Goal: Task Accomplishment & Management: Manage account settings

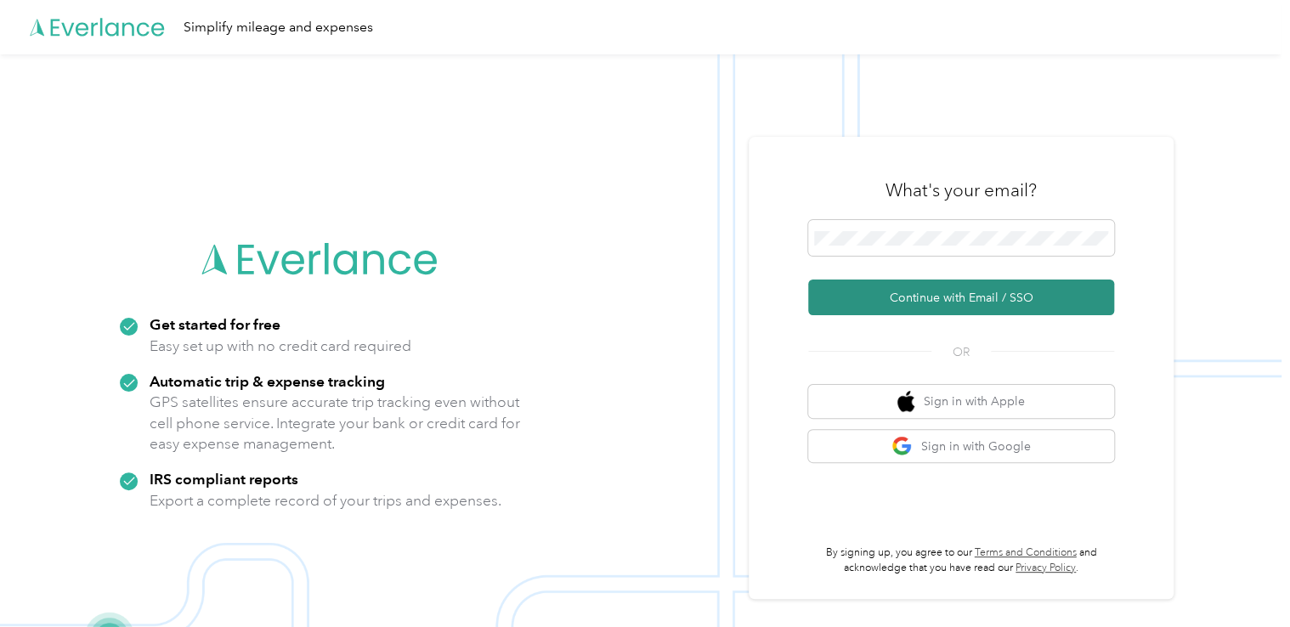
click at [914, 305] on button "Continue with Email / SSO" at bounding box center [961, 298] width 306 height 36
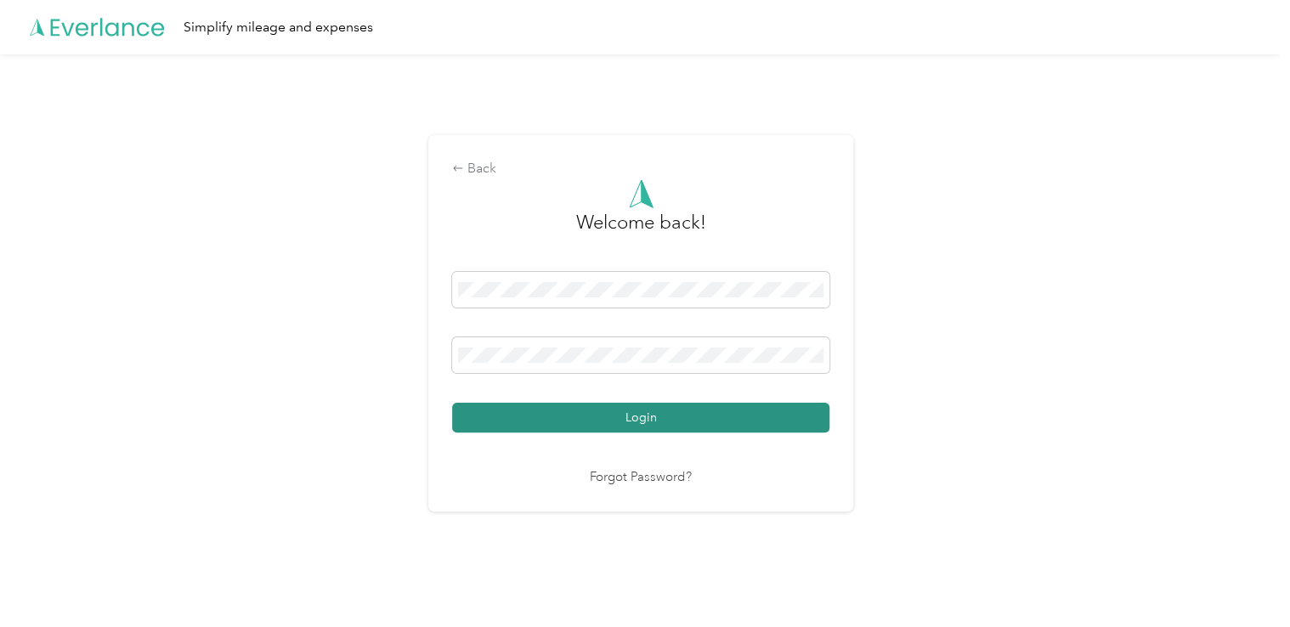
click at [594, 418] on button "Login" at bounding box center [640, 418] width 377 height 30
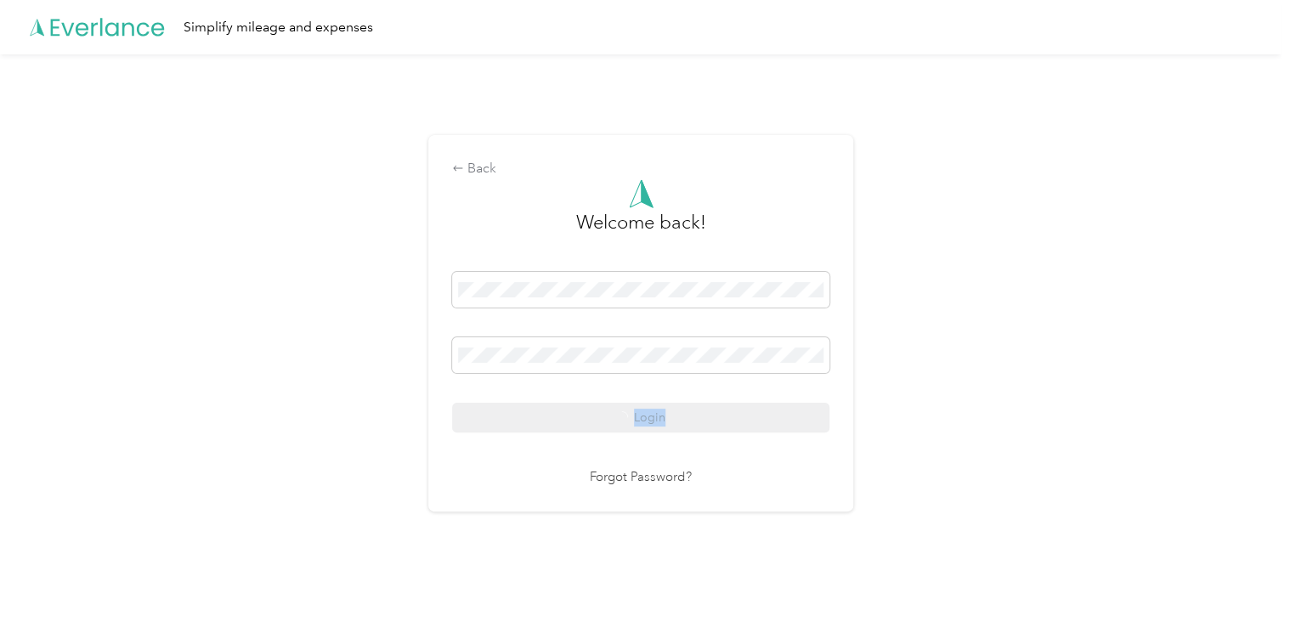
click at [594, 418] on div "Login" at bounding box center [640, 352] width 377 height 161
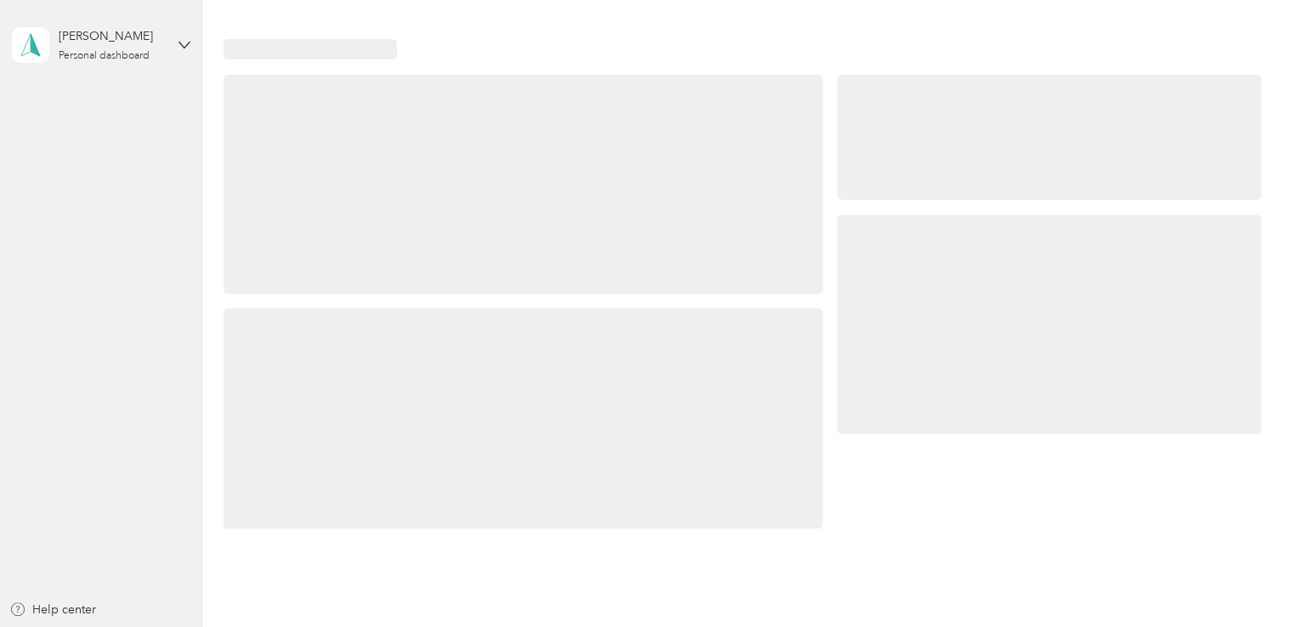
click at [594, 418] on div at bounding box center [523, 418] width 598 height 219
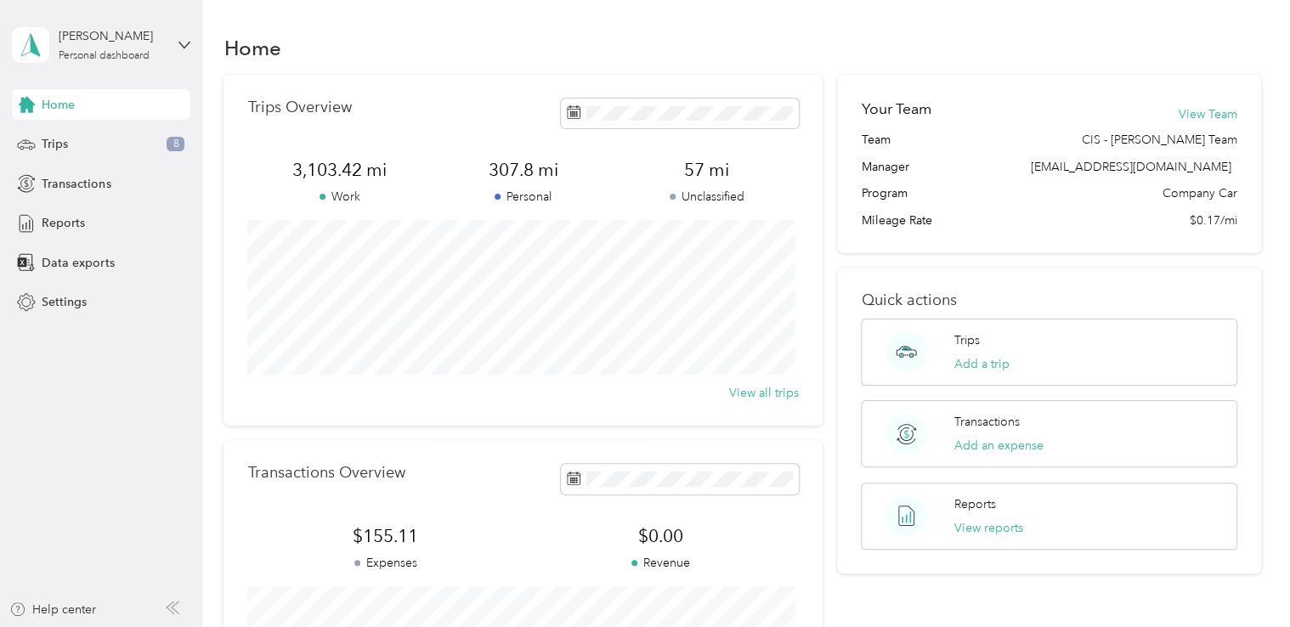
click at [1098, 117] on div "Your Team View Team" at bounding box center [1049, 115] width 376 height 33
click at [567, 110] on icon at bounding box center [574, 112] width 14 height 14
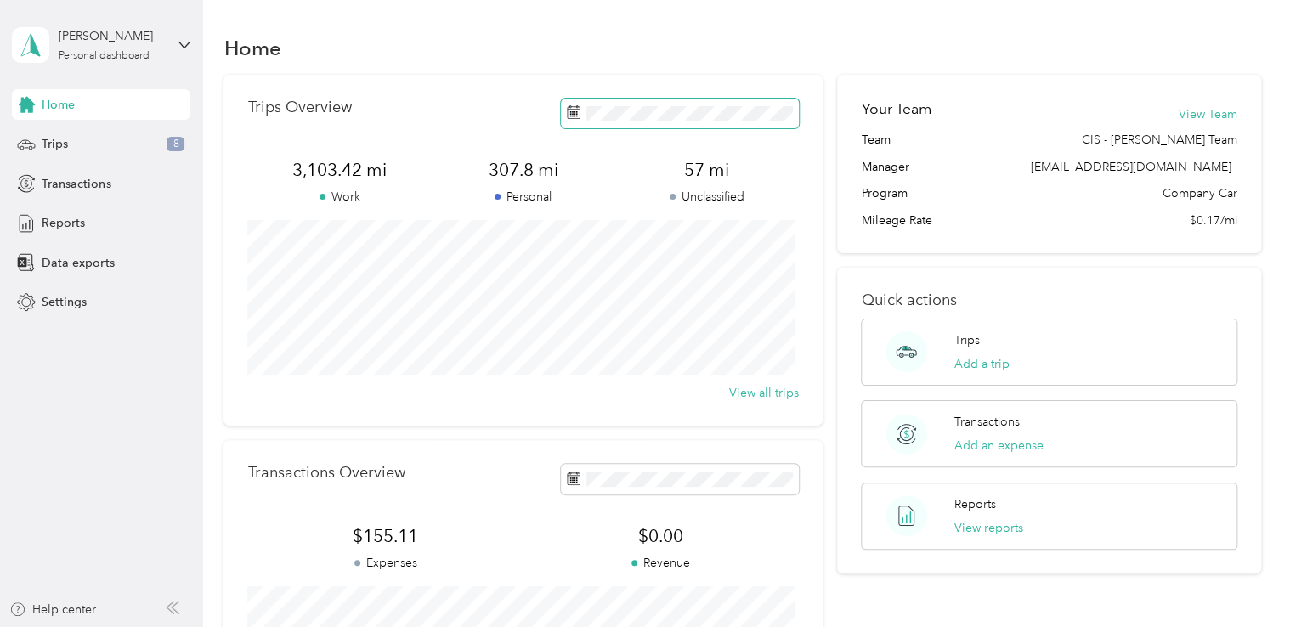
click at [567, 110] on icon at bounding box center [574, 112] width 14 height 14
click at [71, 227] on span "Reports" at bounding box center [63, 223] width 43 height 18
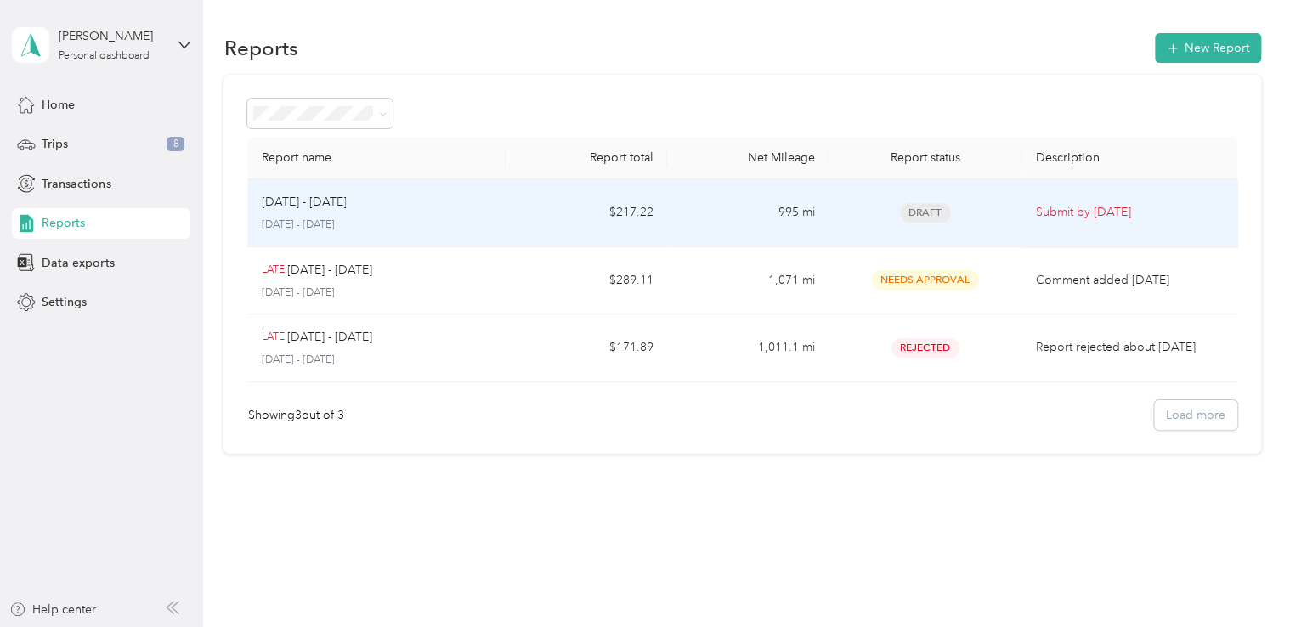
click at [343, 223] on p "[DATE] - [DATE]" at bounding box center [376, 225] width 231 height 15
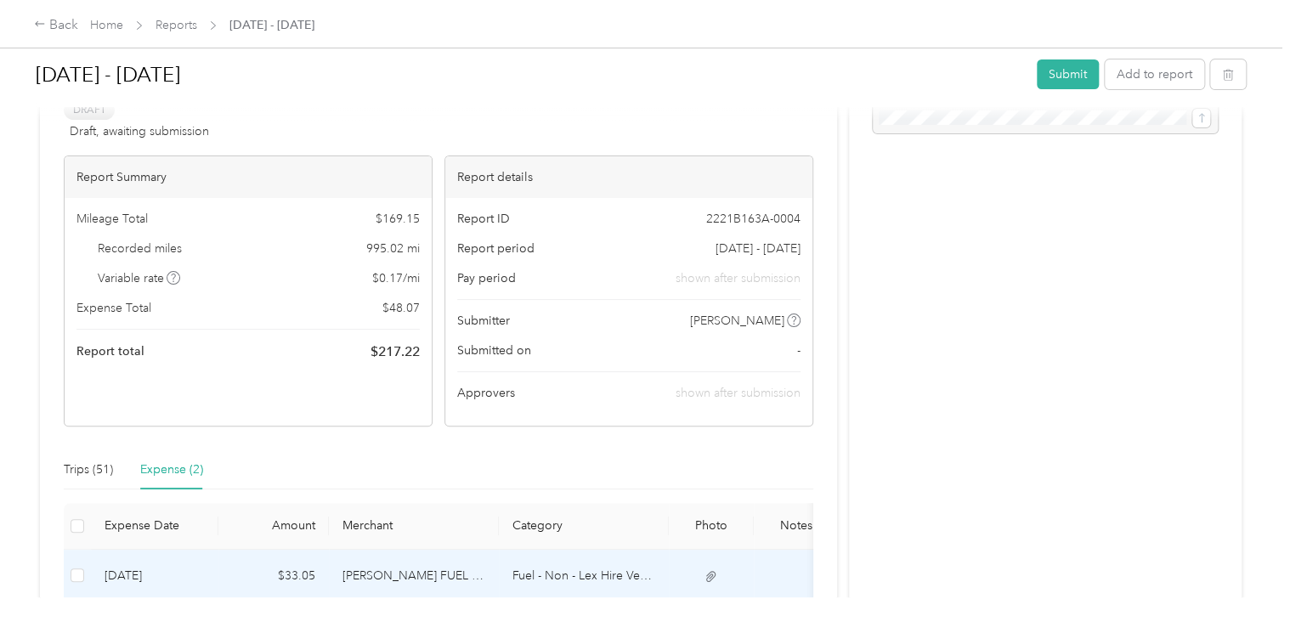
scroll to position [91, 0]
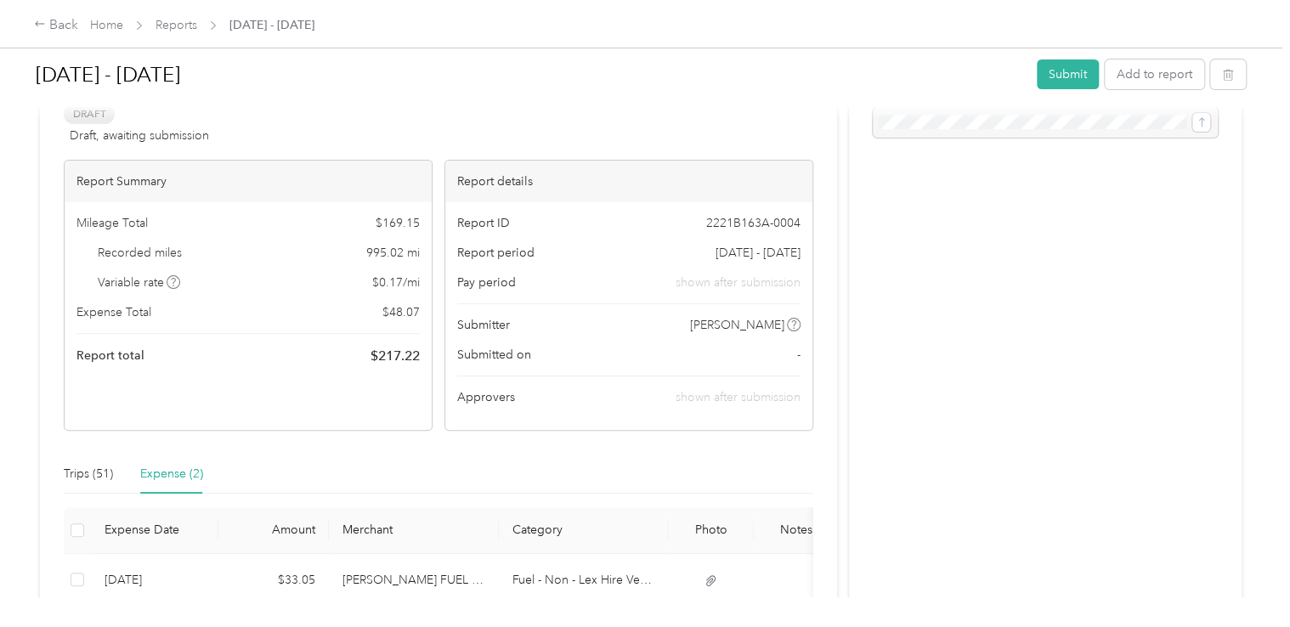
click at [349, 274] on div "Variable rate $ 0.17 / mi" at bounding box center [247, 283] width 343 height 18
click at [299, 226] on div "Mileage Total $ 169.15" at bounding box center [247, 223] width 343 height 18
click at [42, 22] on icon at bounding box center [40, 24] width 12 height 12
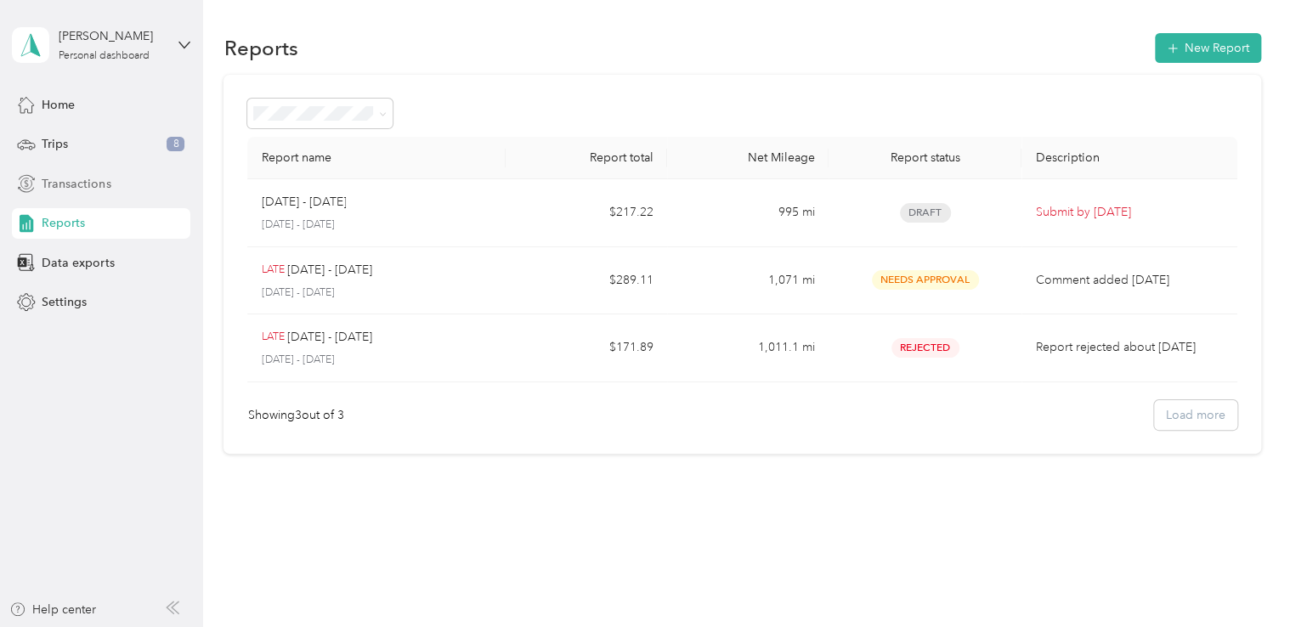
click at [77, 187] on span "Transactions" at bounding box center [76, 184] width 69 height 18
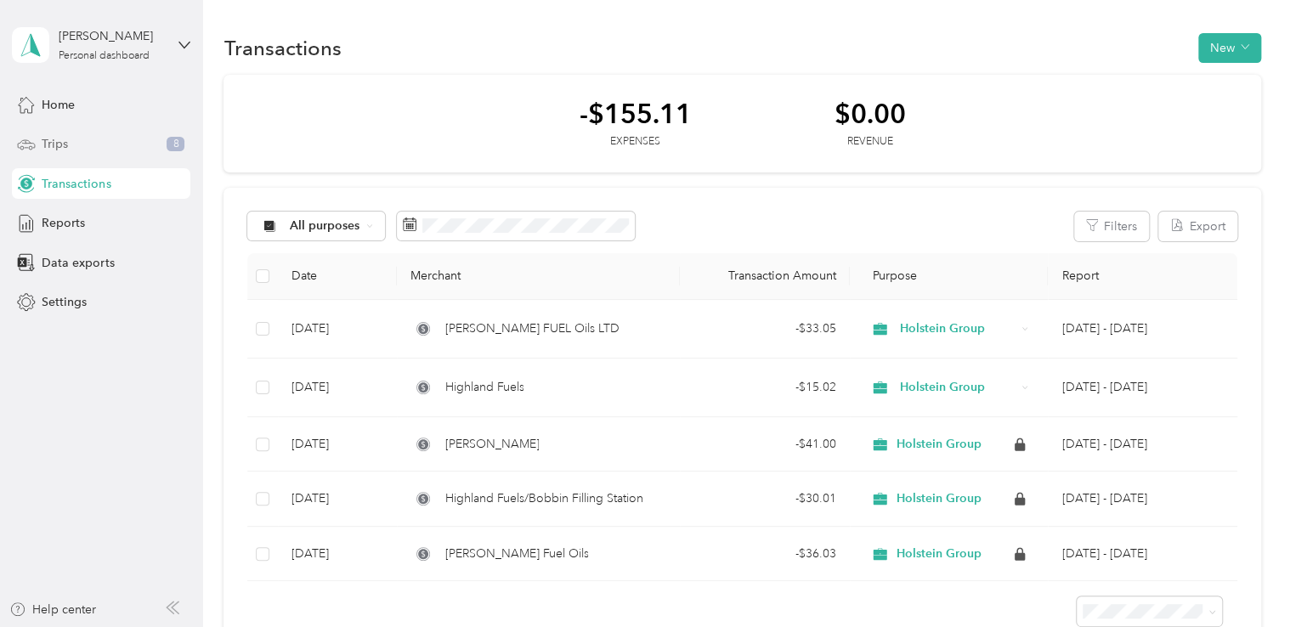
click at [48, 139] on span "Trips" at bounding box center [55, 144] width 26 height 18
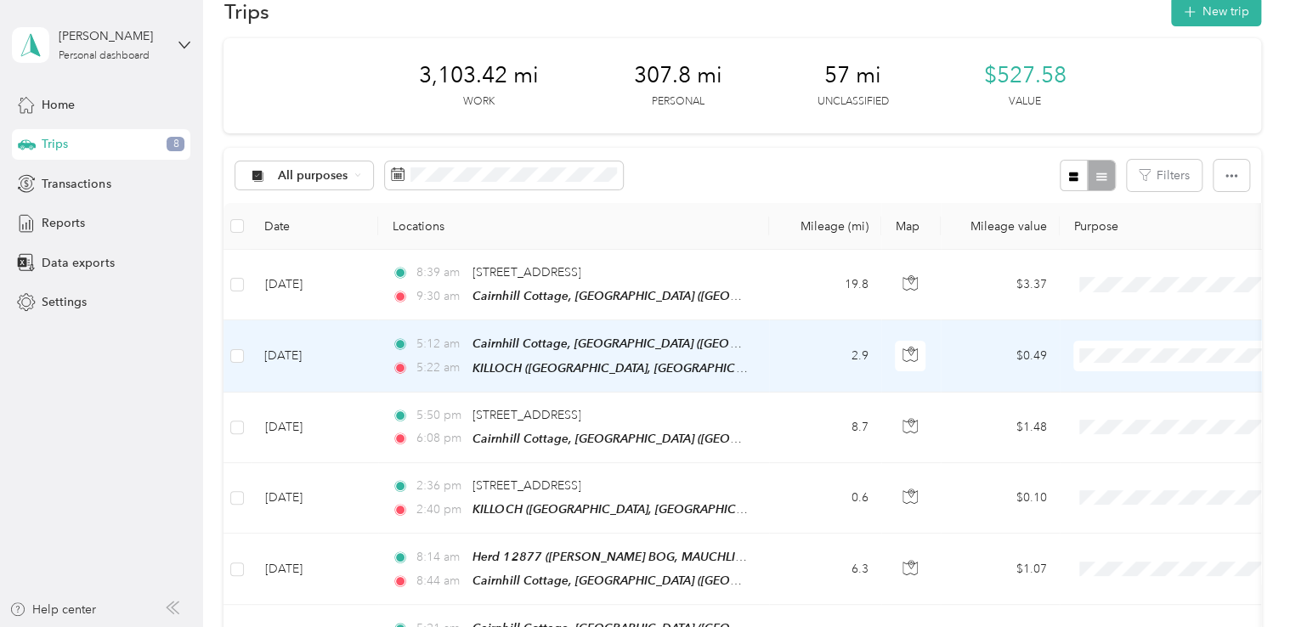
scroll to position [37, 0]
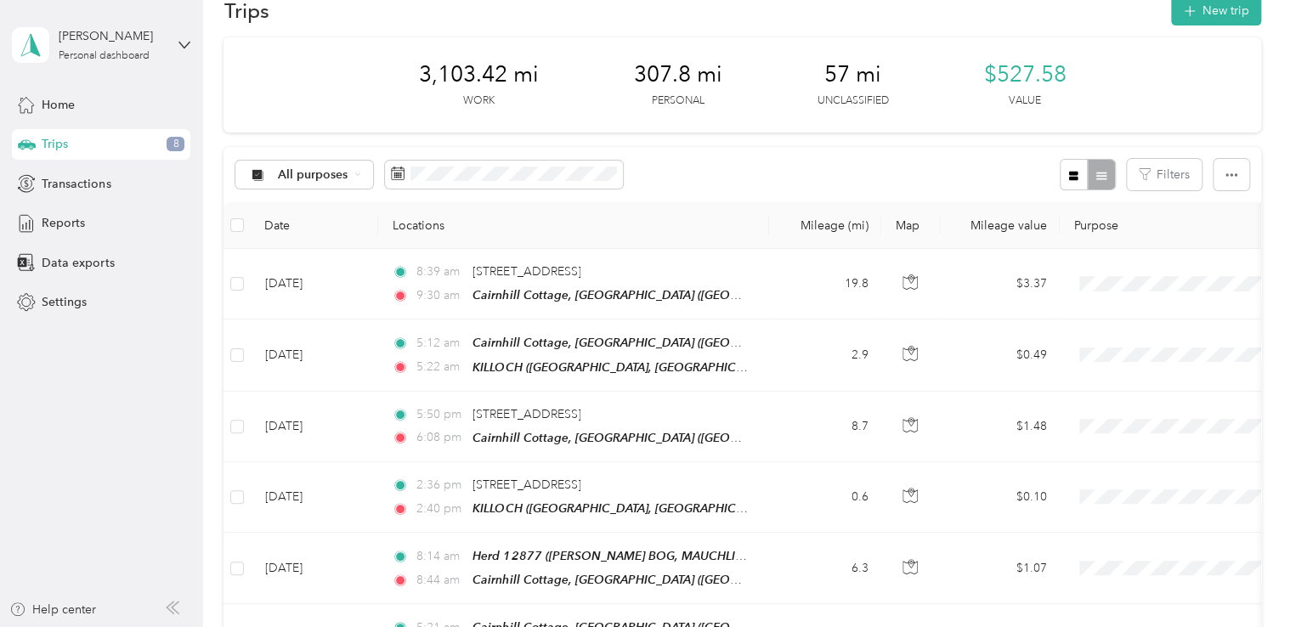
click at [841, 178] on div "All purposes Filters" at bounding box center [742, 174] width 1037 height 55
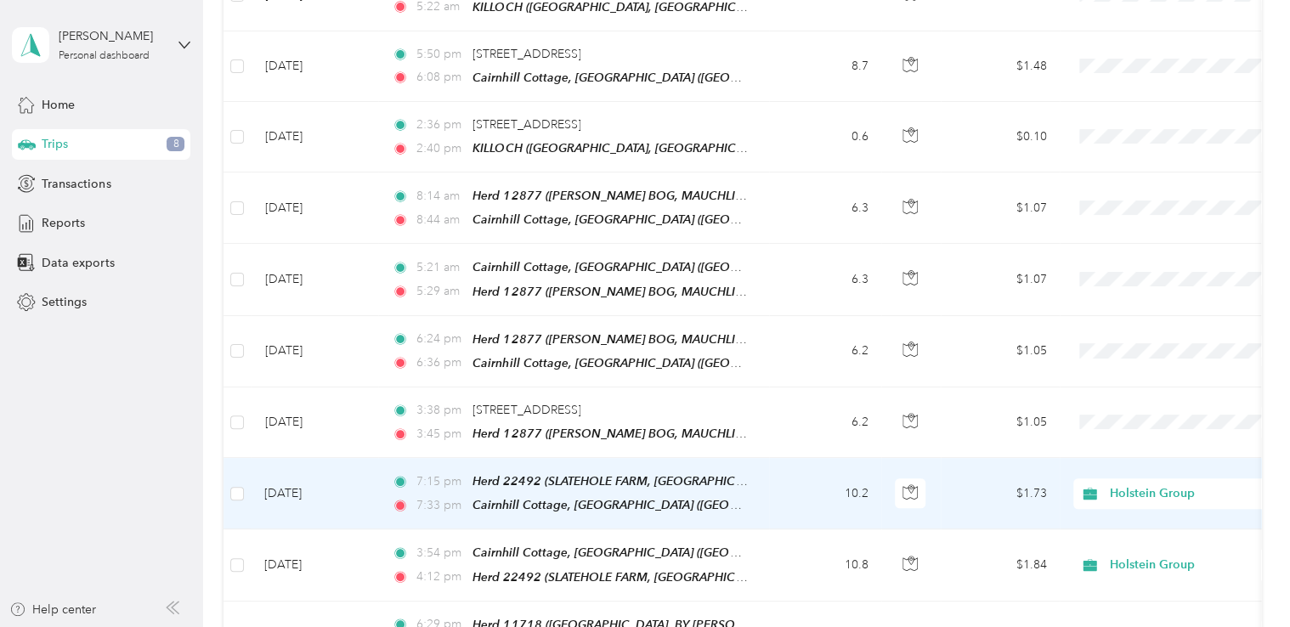
scroll to position [406, 0]
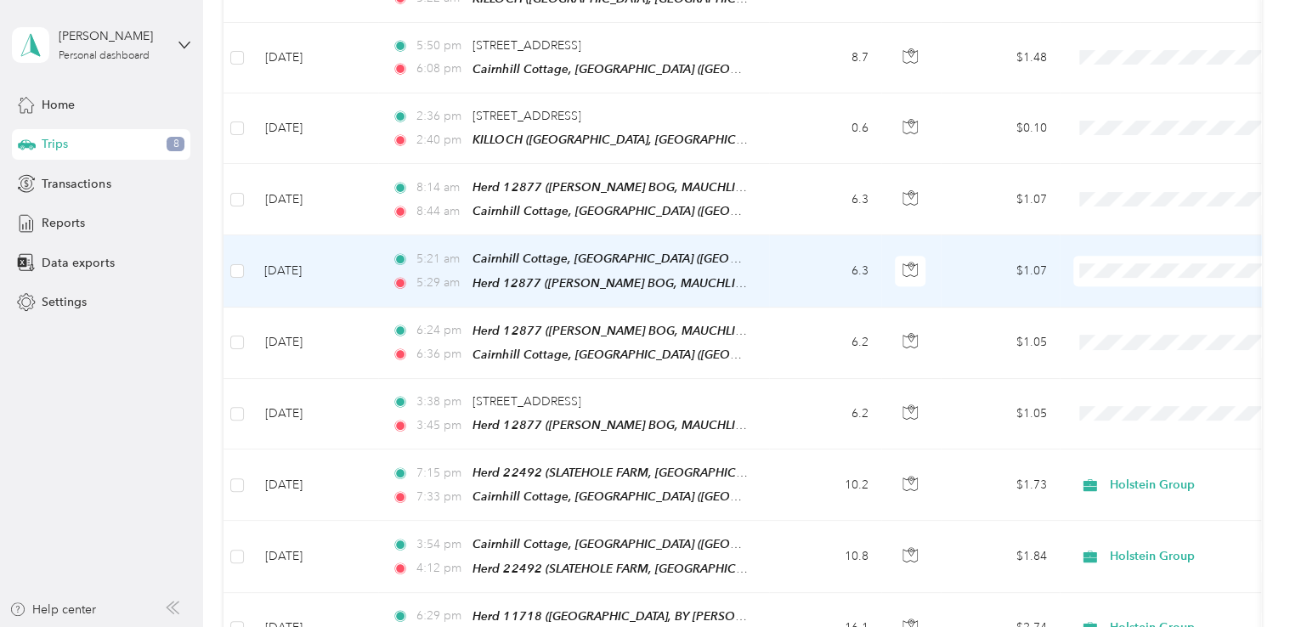
click at [1071, 267] on td at bounding box center [1179, 270] width 238 height 71
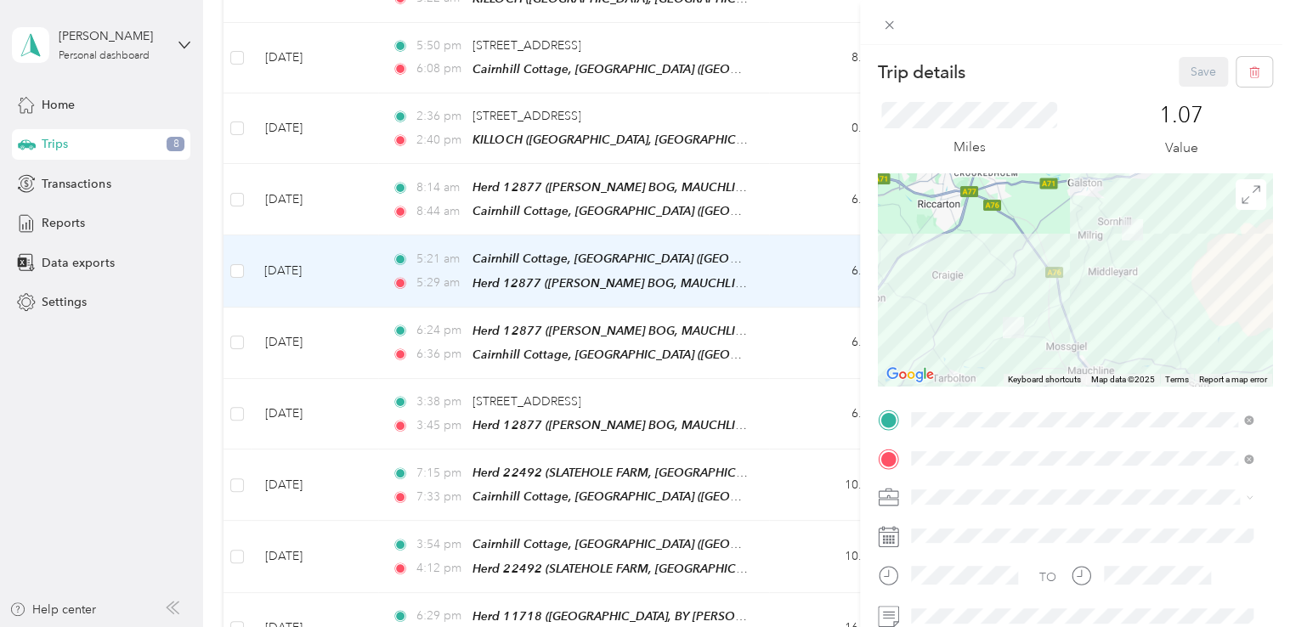
scroll to position [228, 0]
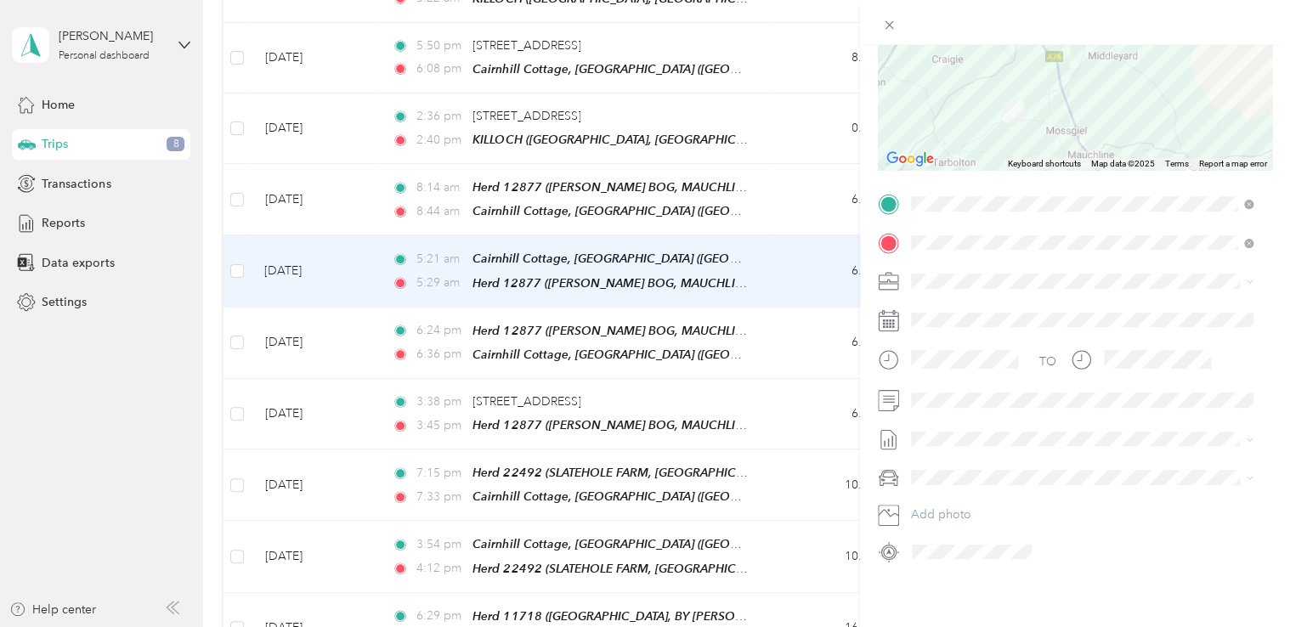
click at [968, 277] on span at bounding box center [1088, 281] width 367 height 27
click at [960, 297] on li "Holstein Group" at bounding box center [1082, 297] width 354 height 30
click at [824, 212] on div "Trip details Save This trip cannot be edited because it is either under review,…" at bounding box center [645, 313] width 1290 height 627
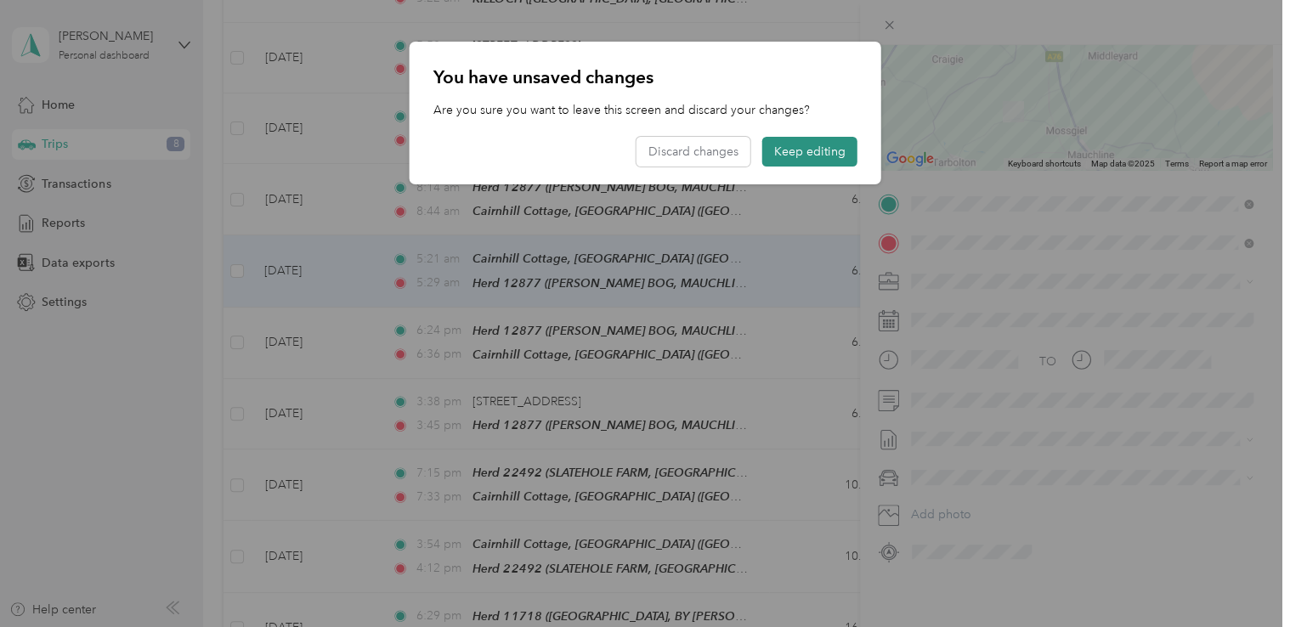
click at [827, 142] on button "Keep editing" at bounding box center [809, 152] width 95 height 30
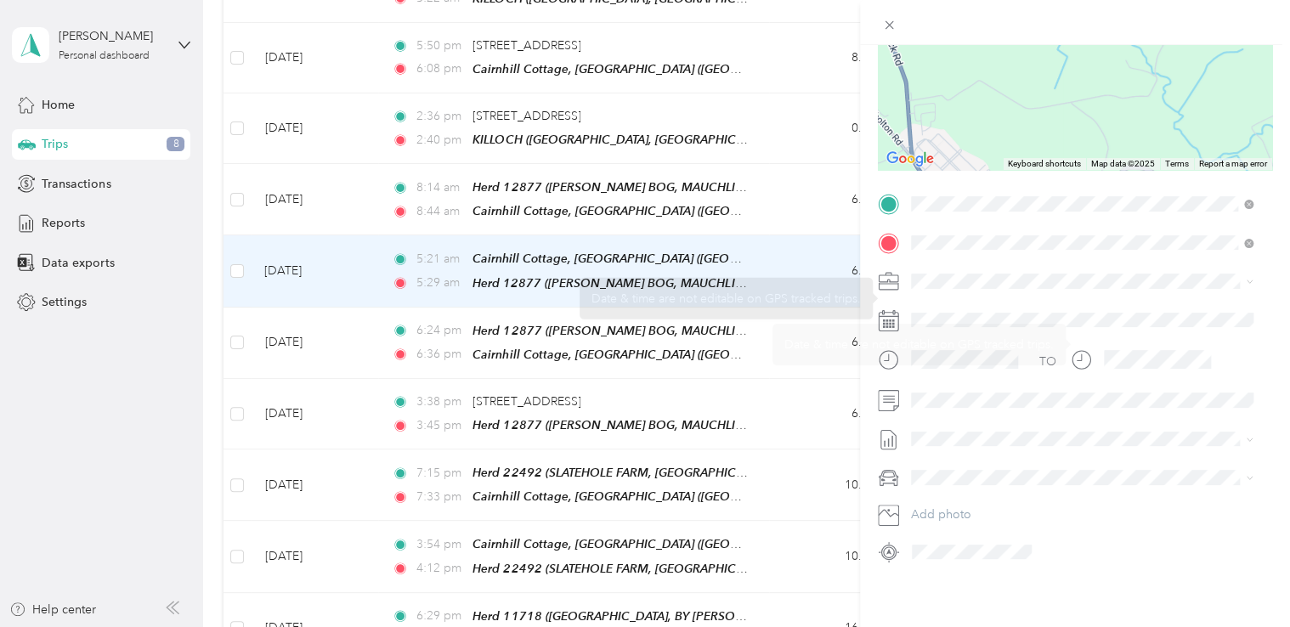
scroll to position [0, 0]
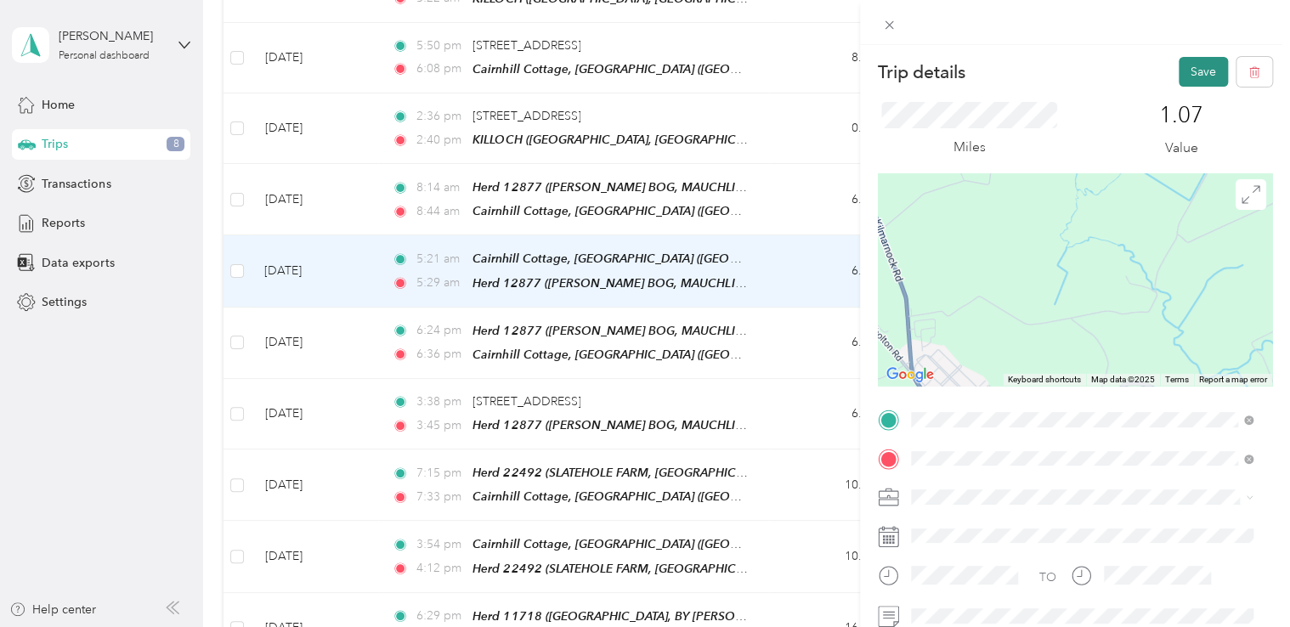
click at [1200, 76] on button "Save" at bounding box center [1203, 72] width 49 height 30
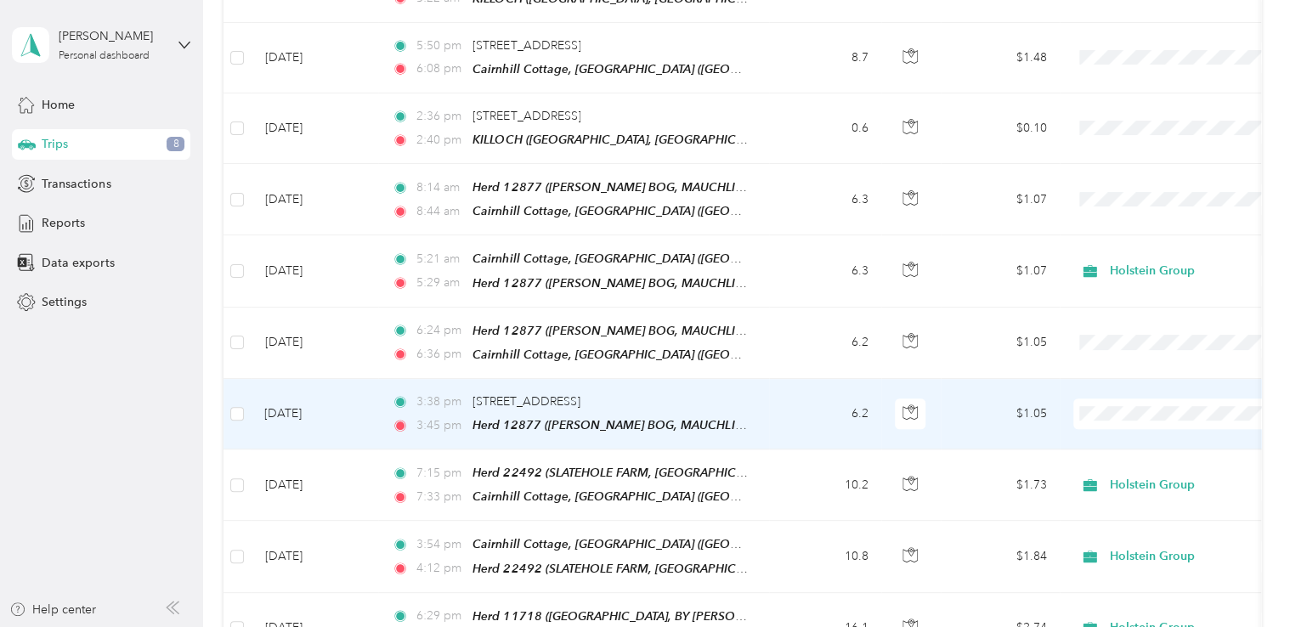
click at [1137, 434] on li "Holstein Group" at bounding box center [1179, 425] width 211 height 30
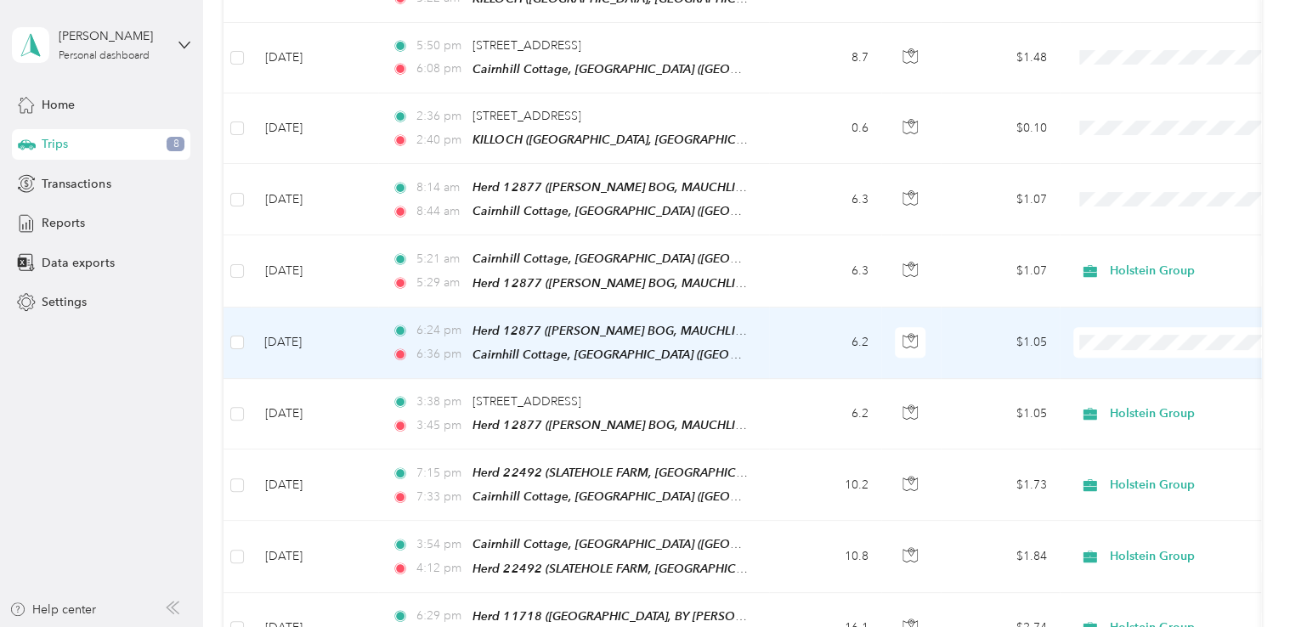
click at [1147, 365] on li "Holstein Group" at bounding box center [1179, 355] width 211 height 30
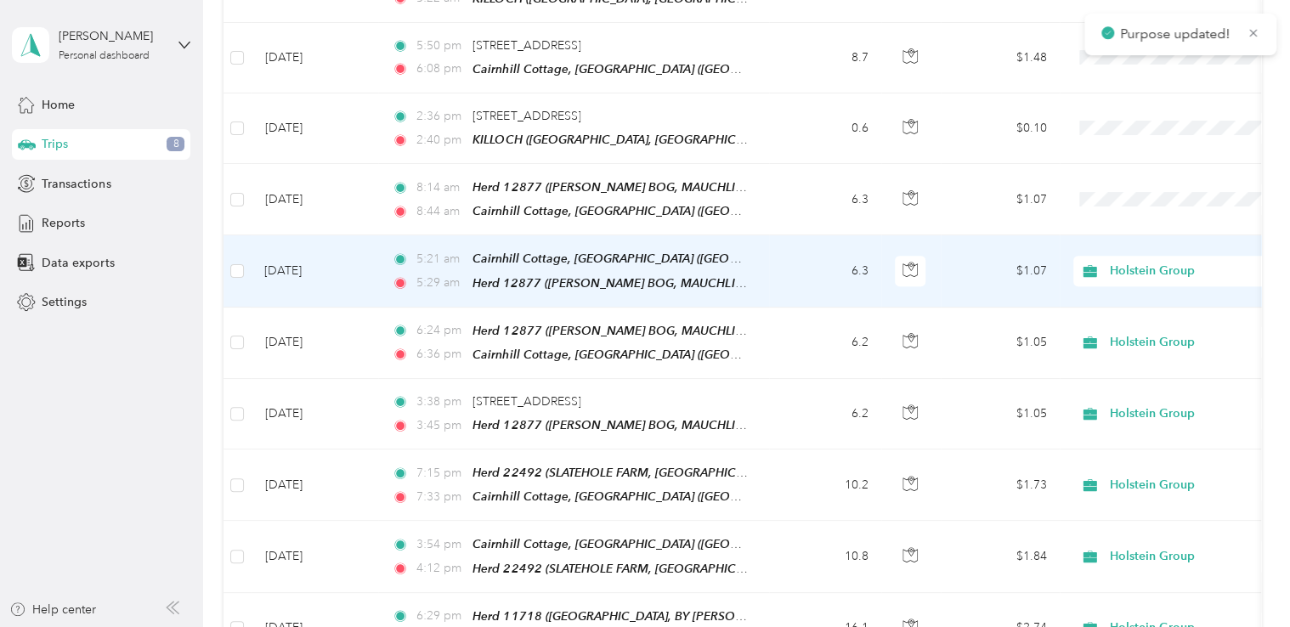
click at [1138, 262] on span "Holstein Group" at bounding box center [1188, 271] width 156 height 19
click at [1140, 297] on li "Holstein Group" at bounding box center [1179, 292] width 211 height 30
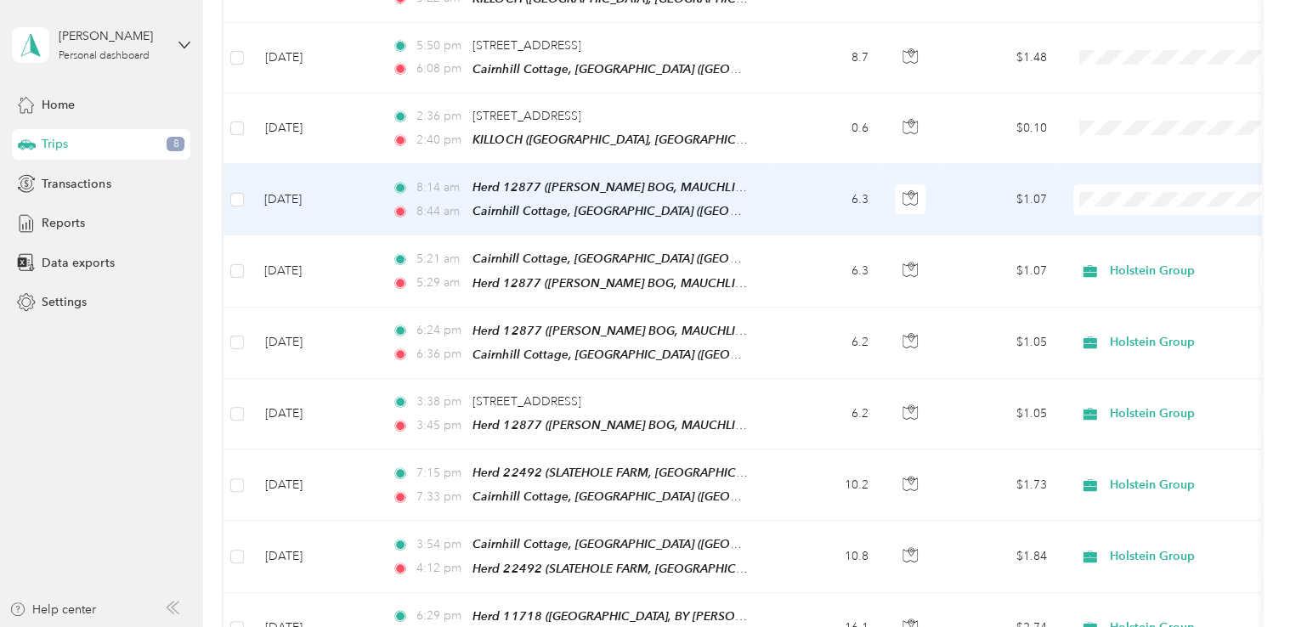
click at [1123, 202] on span at bounding box center [1179, 199] width 211 height 31
click at [1129, 216] on span "Holstein Group" at bounding box center [1194, 216] width 157 height 18
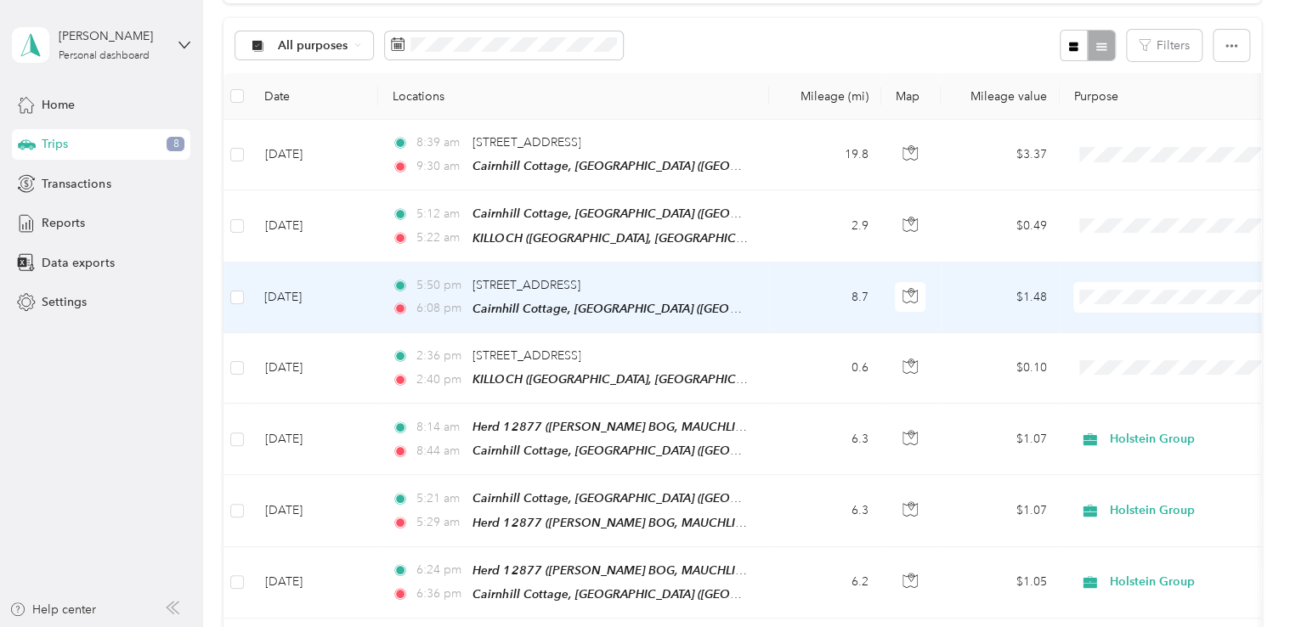
scroll to position [187, 0]
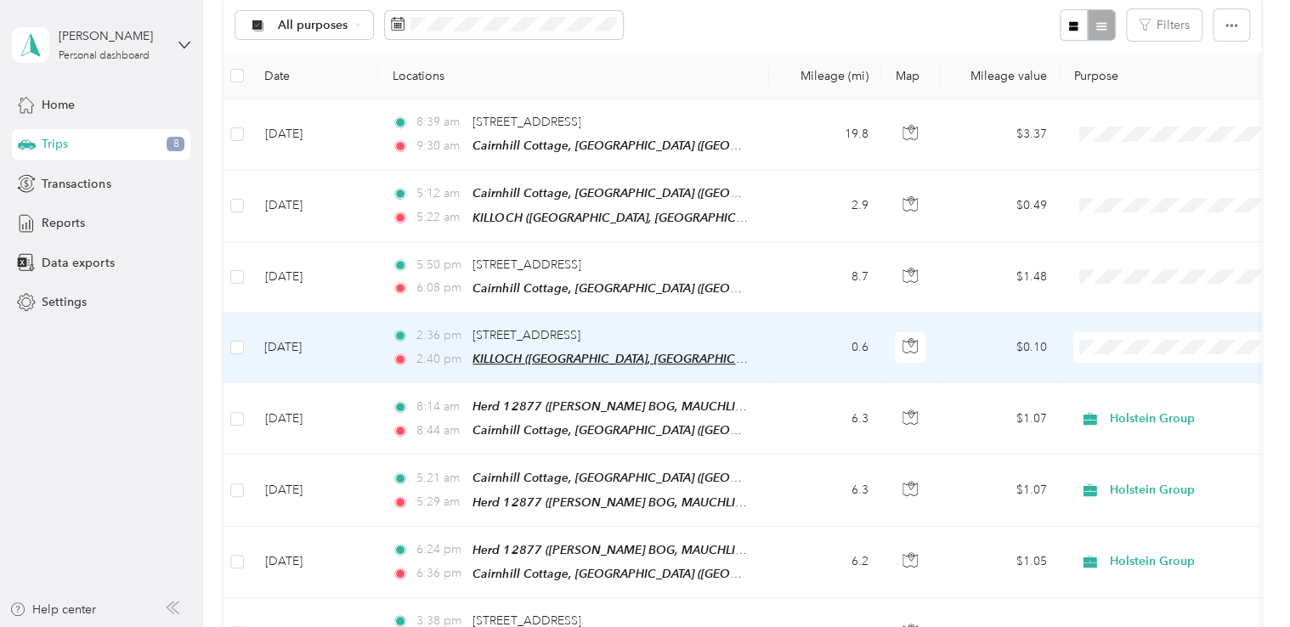
click at [601, 352] on span "KILLOCH ([GEOGRAPHIC_DATA], [GEOGRAPHIC_DATA], [GEOGRAPHIC_DATA])" at bounding box center [688, 359] width 430 height 14
click at [528, 326] on div "KILLOCH ([GEOGRAPHIC_DATA], [GEOGRAPHIC_DATA], [GEOGRAPHIC_DATA]) Auto detected…" at bounding box center [692, 279] width 456 height 101
click at [545, 352] on span "KILLOCH ([GEOGRAPHIC_DATA], [GEOGRAPHIC_DATA], [GEOGRAPHIC_DATA])" at bounding box center [688, 359] width 430 height 14
click at [522, 303] on button "Edit Place" at bounding box center [524, 313] width 97 height 30
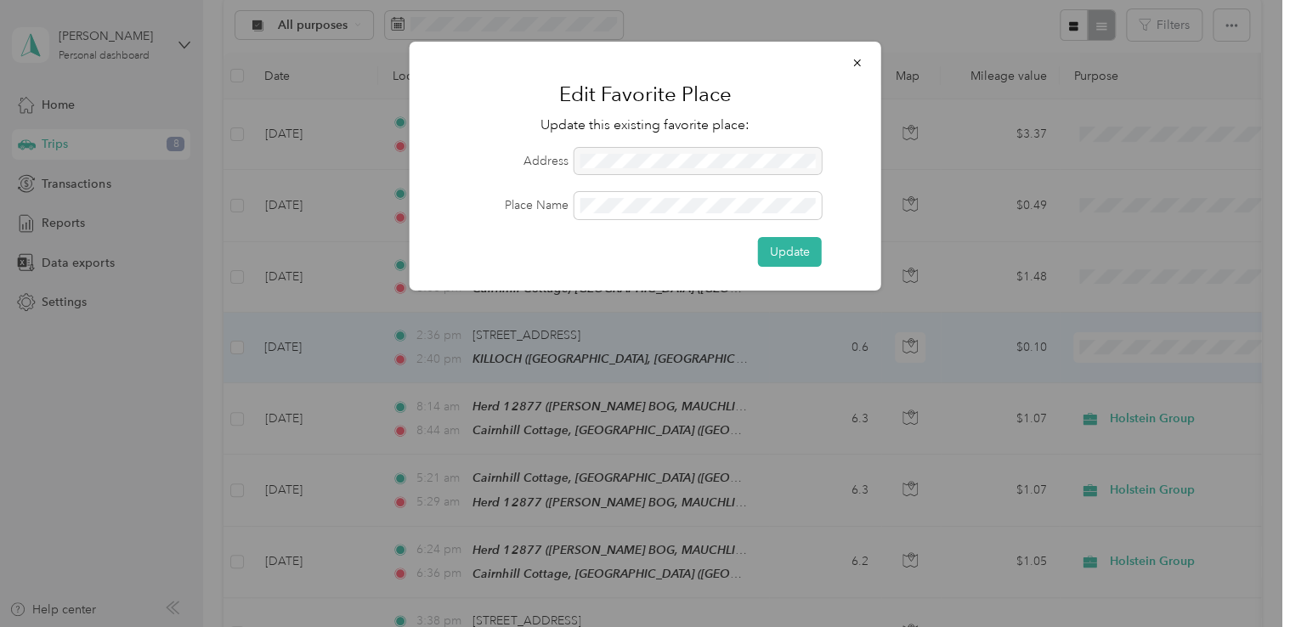
click at [588, 156] on div at bounding box center [698, 161] width 247 height 27
click at [858, 63] on icon "button" at bounding box center [858, 63] width 12 height 12
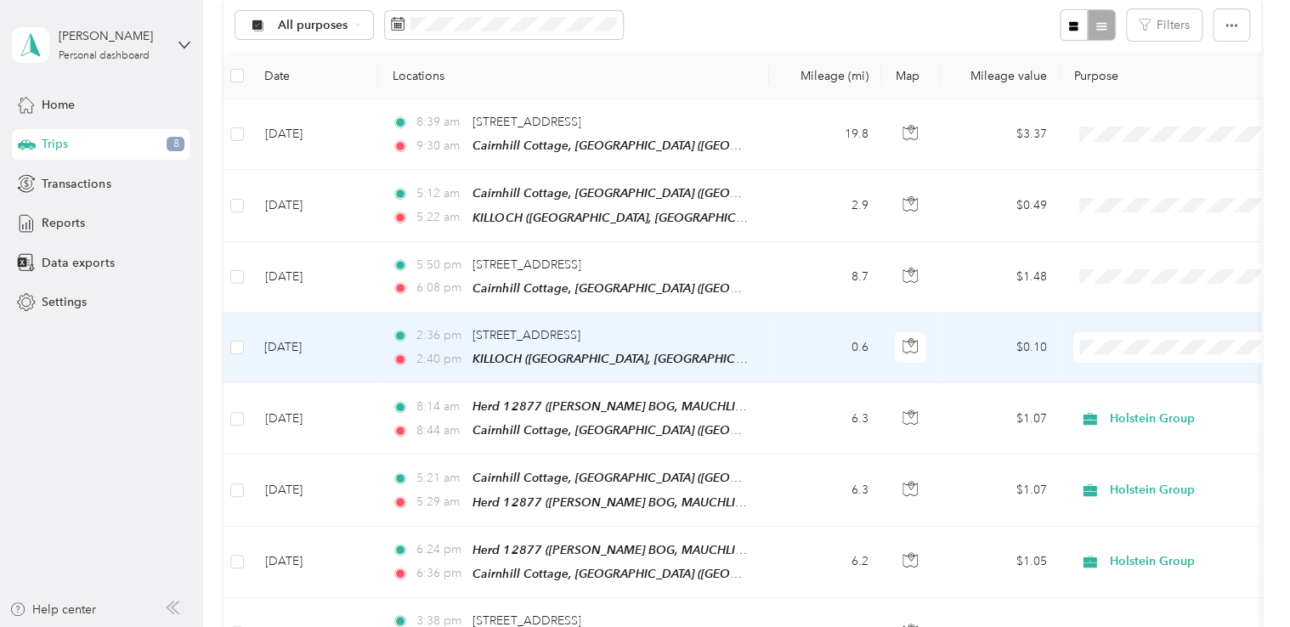
click at [811, 355] on td "0.6" at bounding box center [825, 348] width 112 height 71
click at [811, 626] on div at bounding box center [641, 627] width 1282 height 0
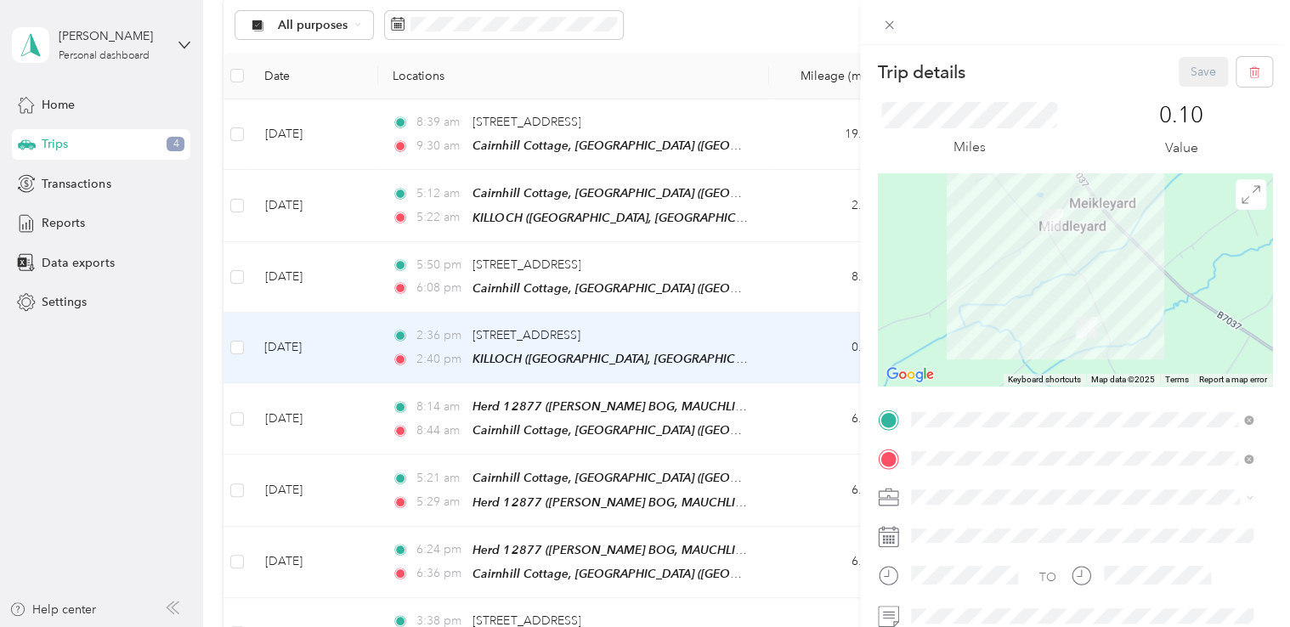
click at [1037, 262] on div "TEAM Herd 06572 [GEOGRAPHIC_DATA], [GEOGRAPHIC_DATA], [GEOGRAPHIC_DATA], [GEOGR…" at bounding box center [1095, 283] width 304 height 77
click at [1183, 77] on button "Save" at bounding box center [1203, 72] width 49 height 30
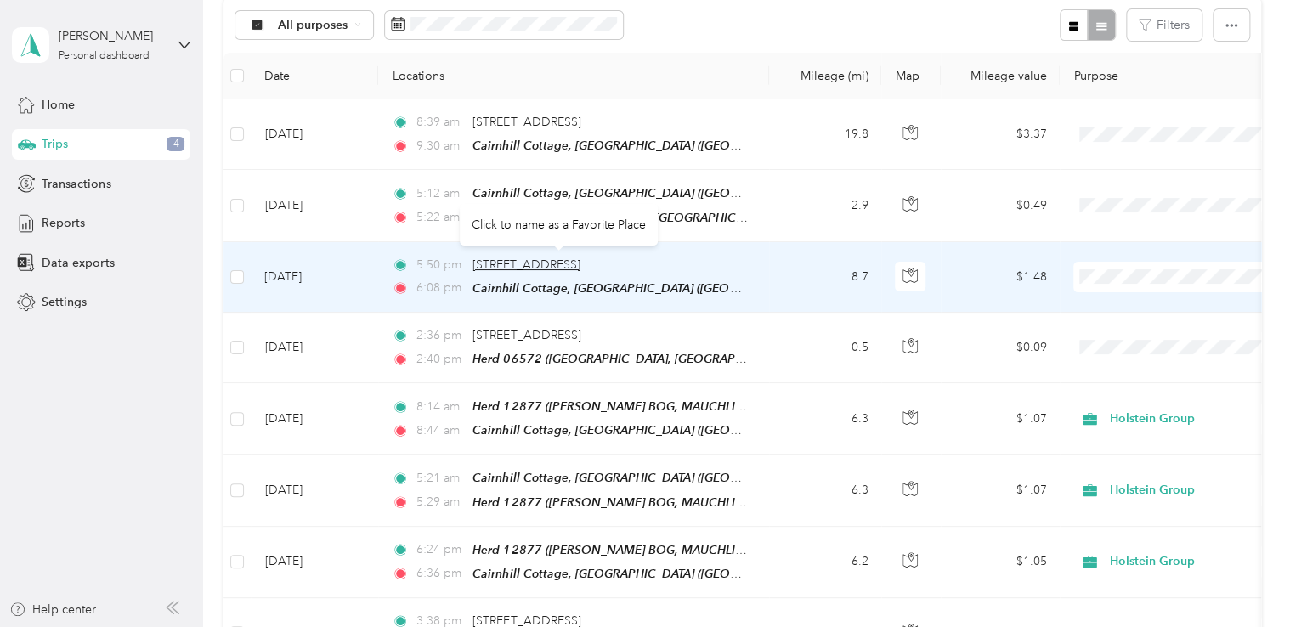
click at [581, 268] on span "[STREET_ADDRESS]" at bounding box center [527, 265] width 108 height 14
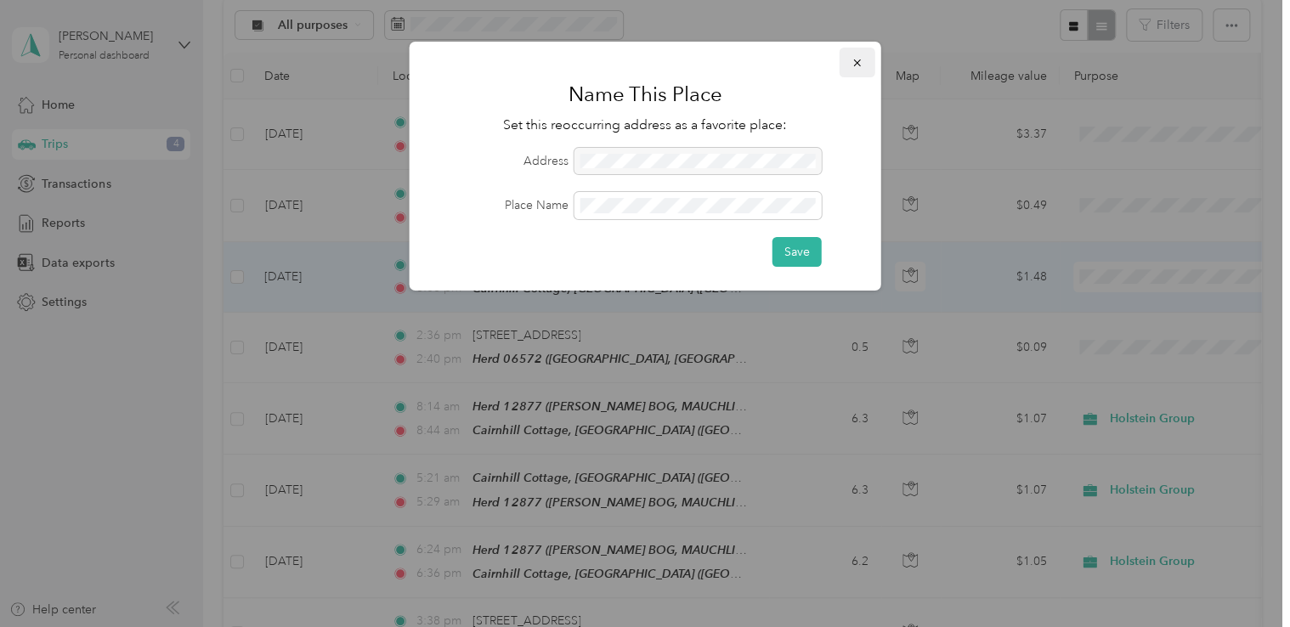
click at [853, 68] on icon "button" at bounding box center [858, 63] width 12 height 12
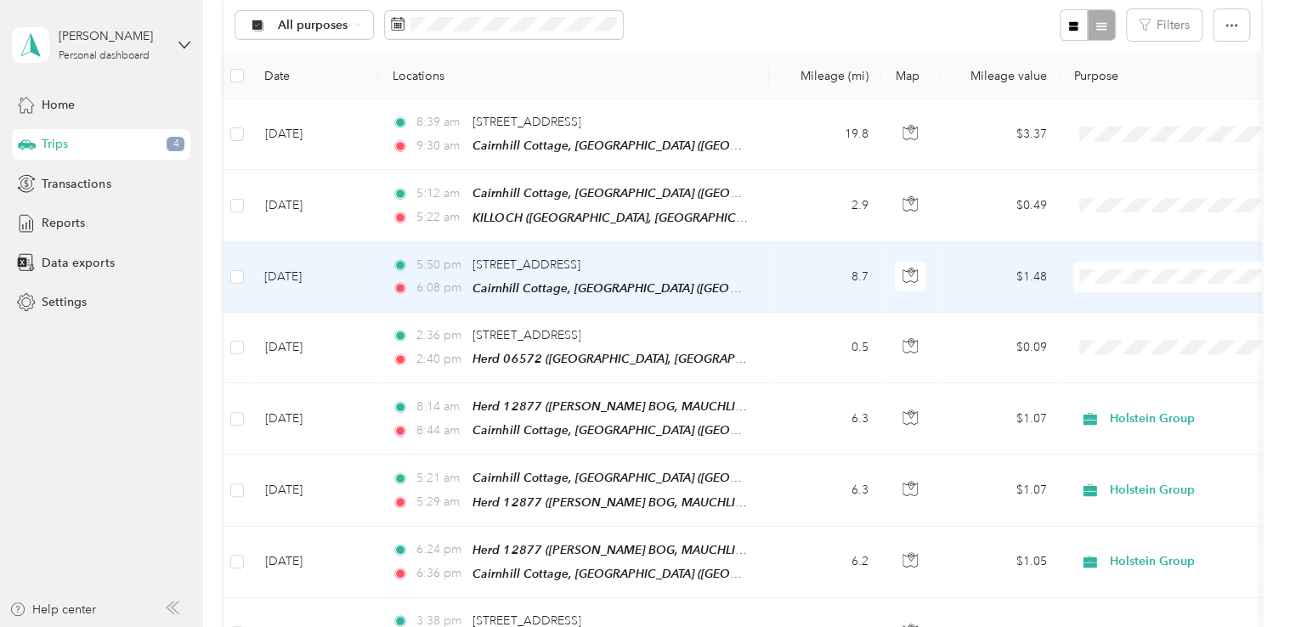
click at [968, 267] on td "$1.48" at bounding box center [1000, 277] width 119 height 71
click at [968, 626] on div at bounding box center [641, 627] width 1282 height 0
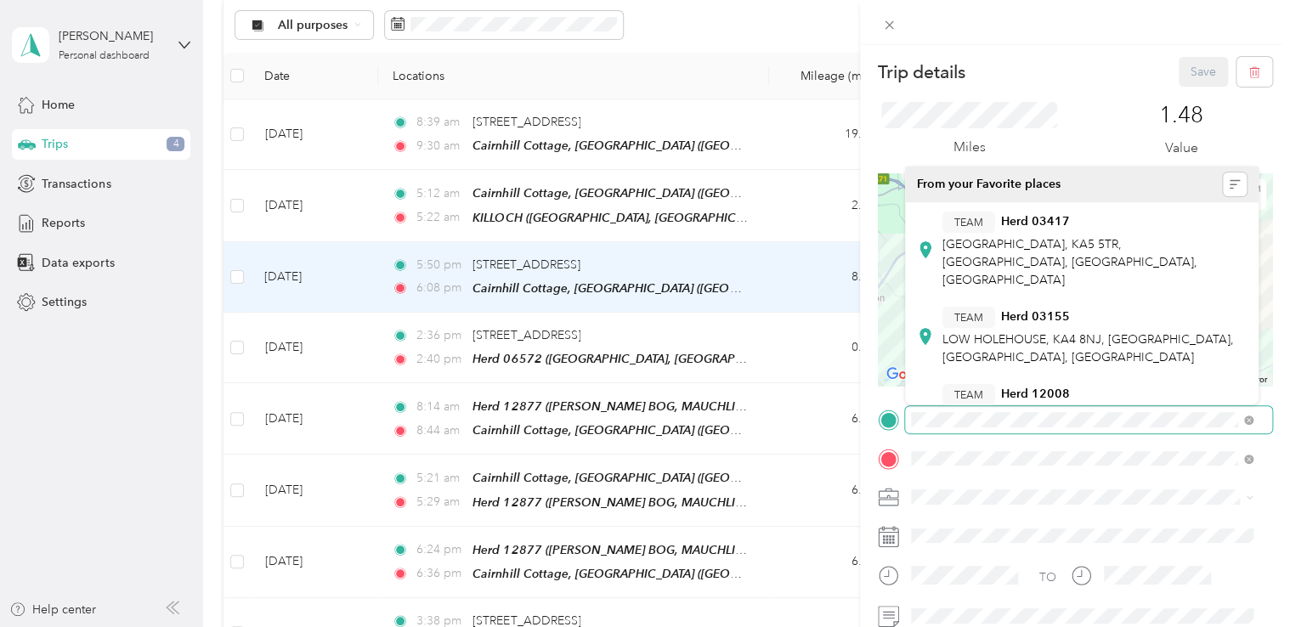
click at [889, 427] on div at bounding box center [1075, 419] width 394 height 27
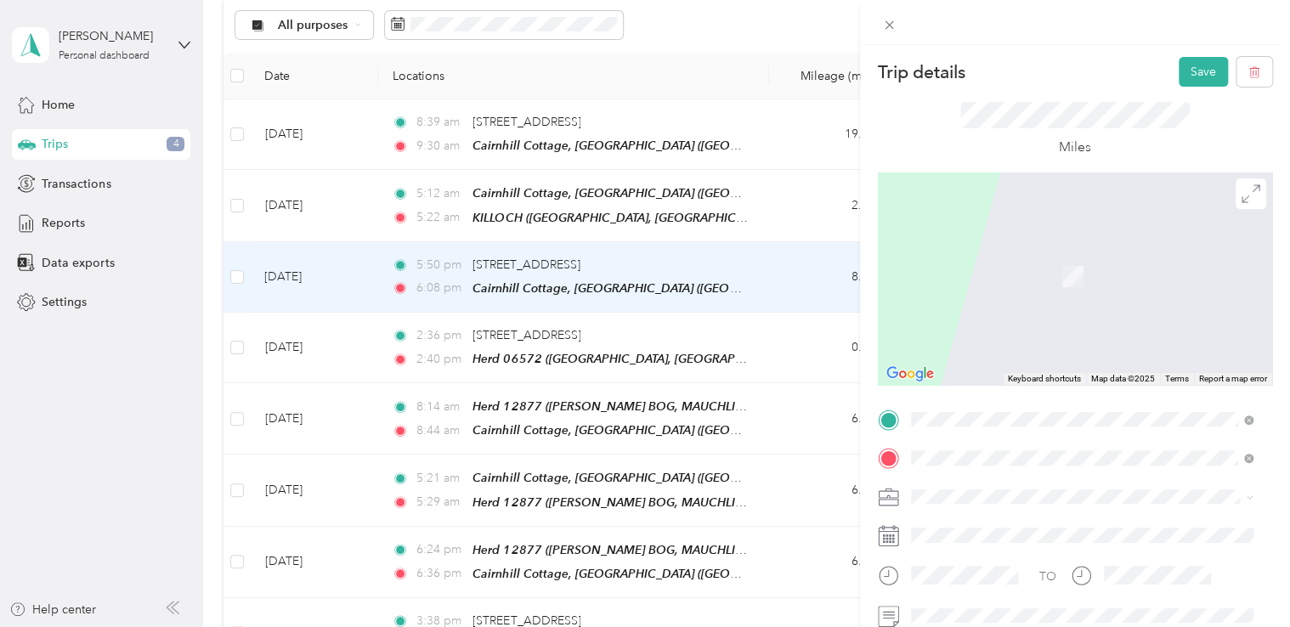
click at [977, 330] on div "TEAM Herd 06572 [GEOGRAPHIC_DATA], [GEOGRAPHIC_DATA], [GEOGRAPHIC_DATA], [GEOGR…" at bounding box center [1095, 344] width 304 height 77
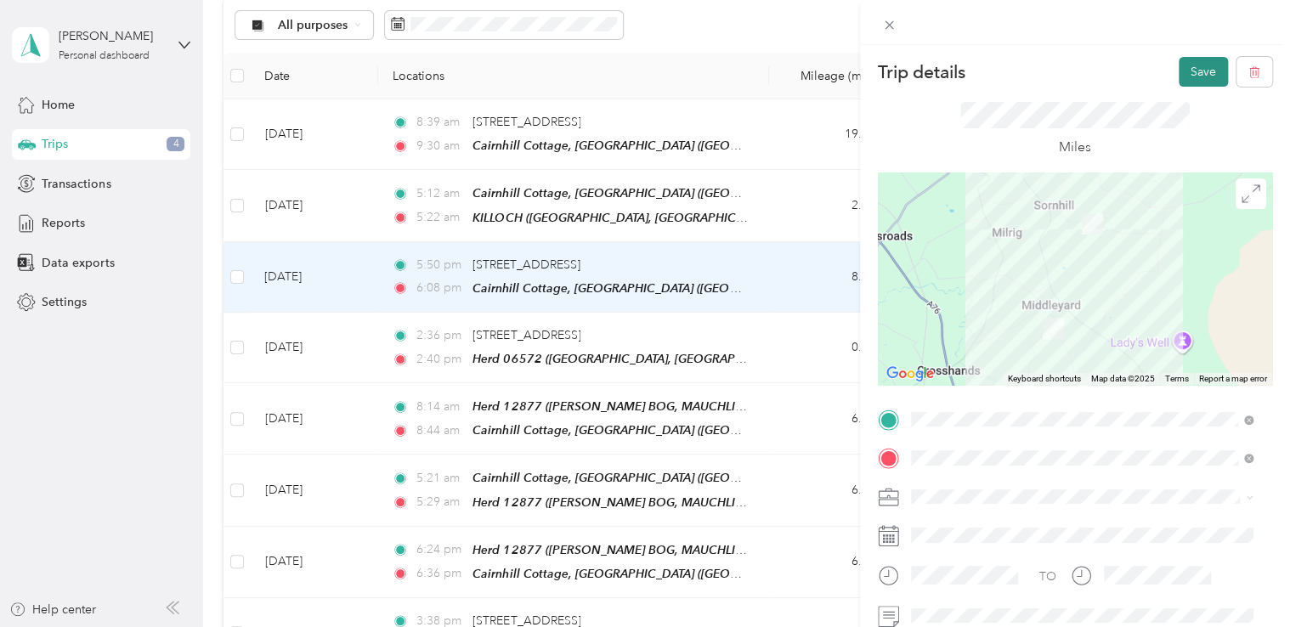
click at [1187, 73] on button "Save" at bounding box center [1203, 72] width 49 height 30
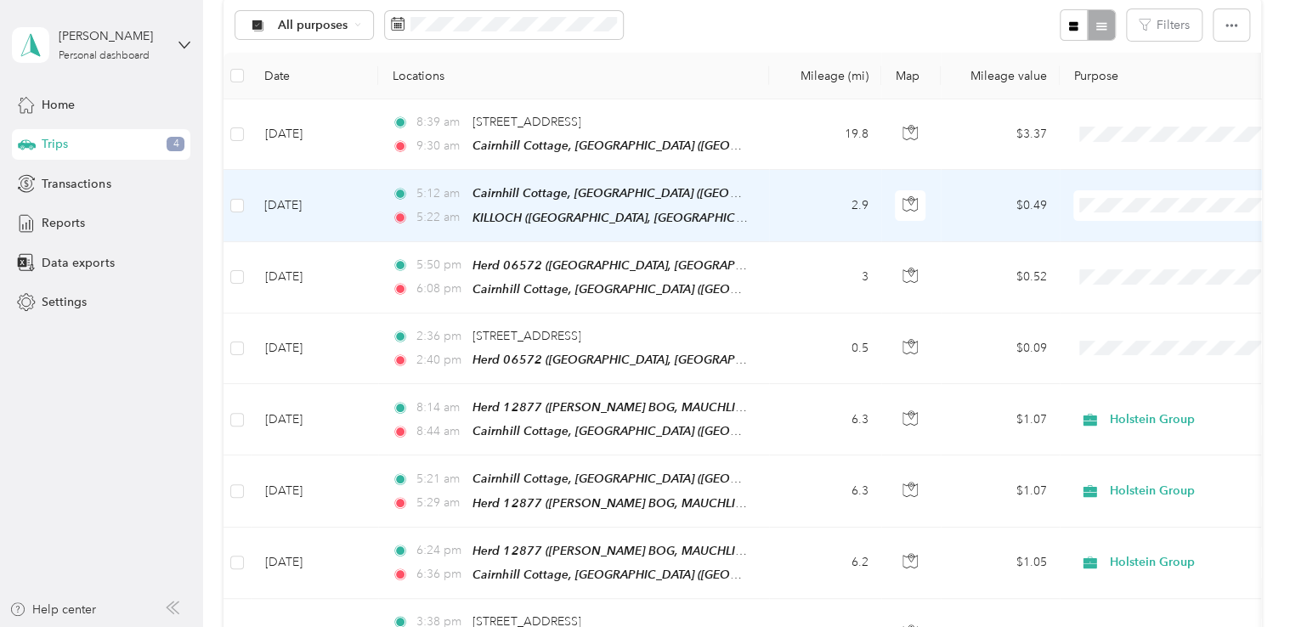
click at [679, 208] on div "KILLOCH ([GEOGRAPHIC_DATA], [GEOGRAPHIC_DATA], [GEOGRAPHIC_DATA])" at bounding box center [611, 218] width 276 height 20
click at [786, 189] on td "2.9" at bounding box center [825, 205] width 112 height 71
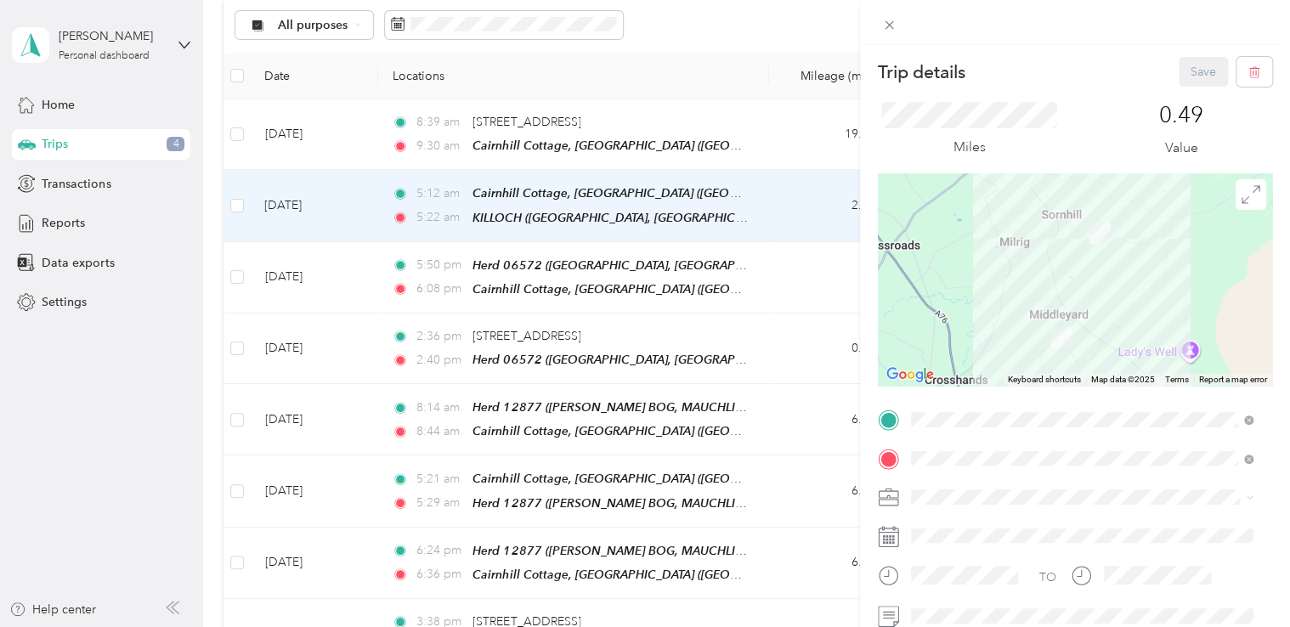
click at [1044, 271] on div "TEAM Herd 06572 [GEOGRAPHIC_DATA], [GEOGRAPHIC_DATA], [GEOGRAPHIC_DATA], [GEOGR…" at bounding box center [1095, 281] width 304 height 77
click at [1182, 80] on button "Save" at bounding box center [1203, 72] width 49 height 30
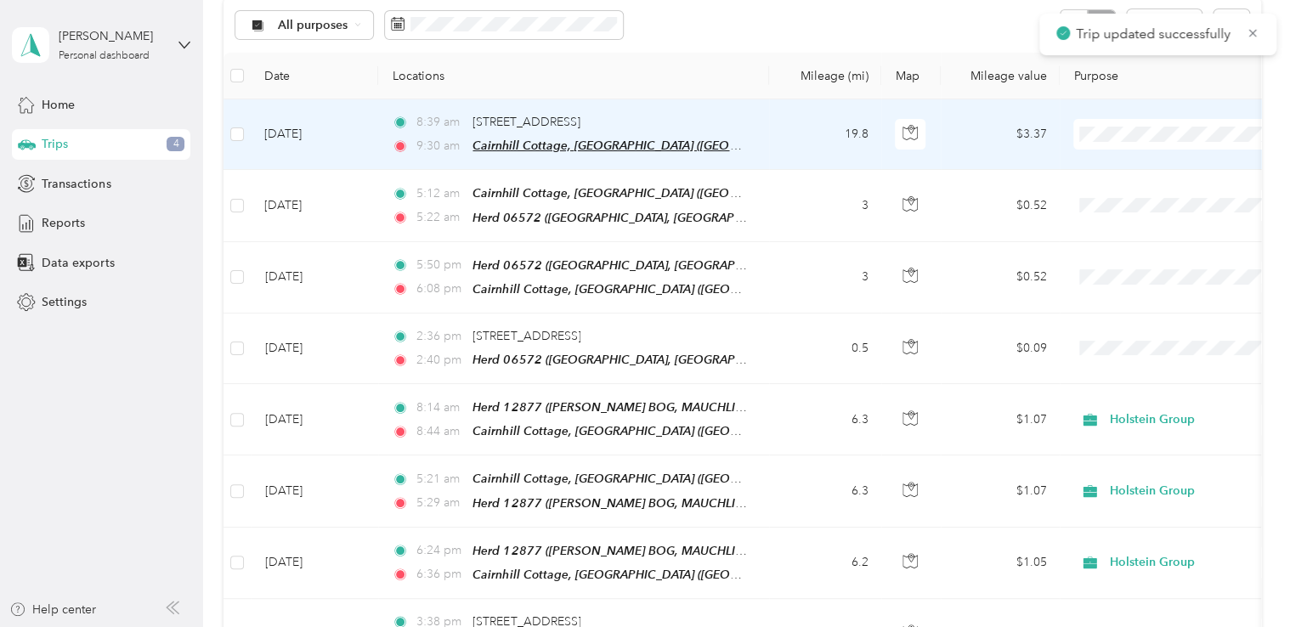
click at [593, 145] on span "Cairnhill Cottage, [GEOGRAPHIC_DATA] ([GEOGRAPHIC_DATA], [GEOGRAPHIC_DATA])" at bounding box center [711, 146] width 476 height 14
click at [781, 158] on td "19.8" at bounding box center [825, 134] width 112 height 71
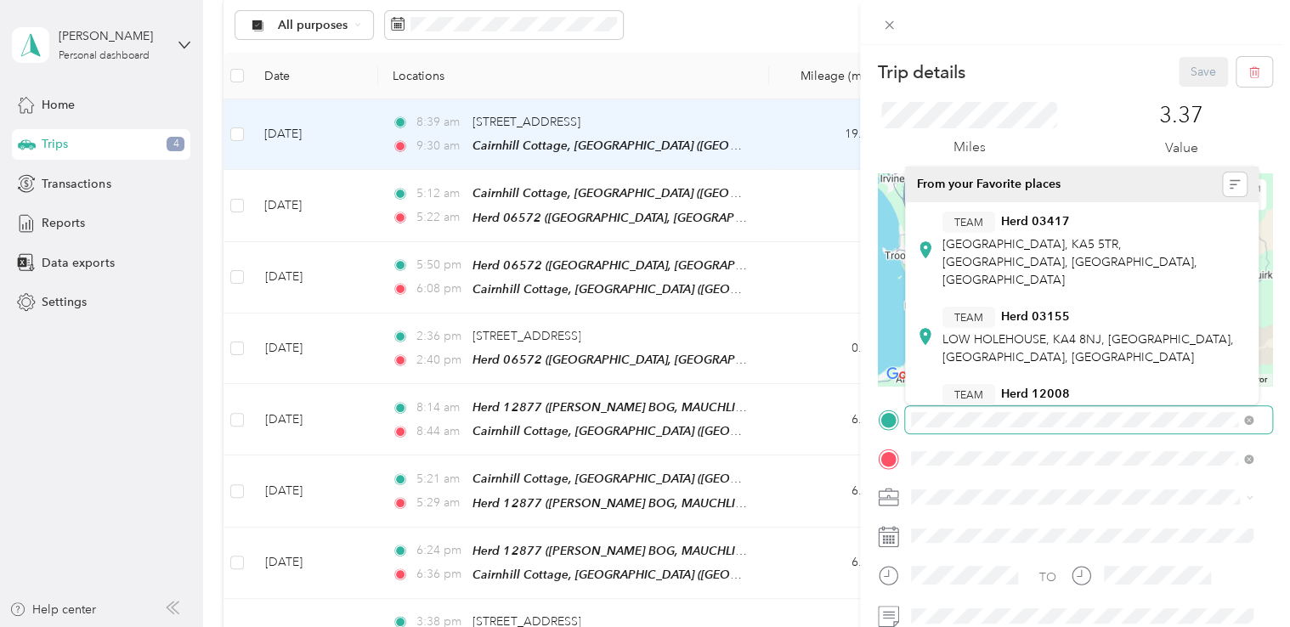
click at [813, 436] on div "Trip details Save This trip cannot be edited because it is either under review,…" at bounding box center [645, 313] width 1290 height 627
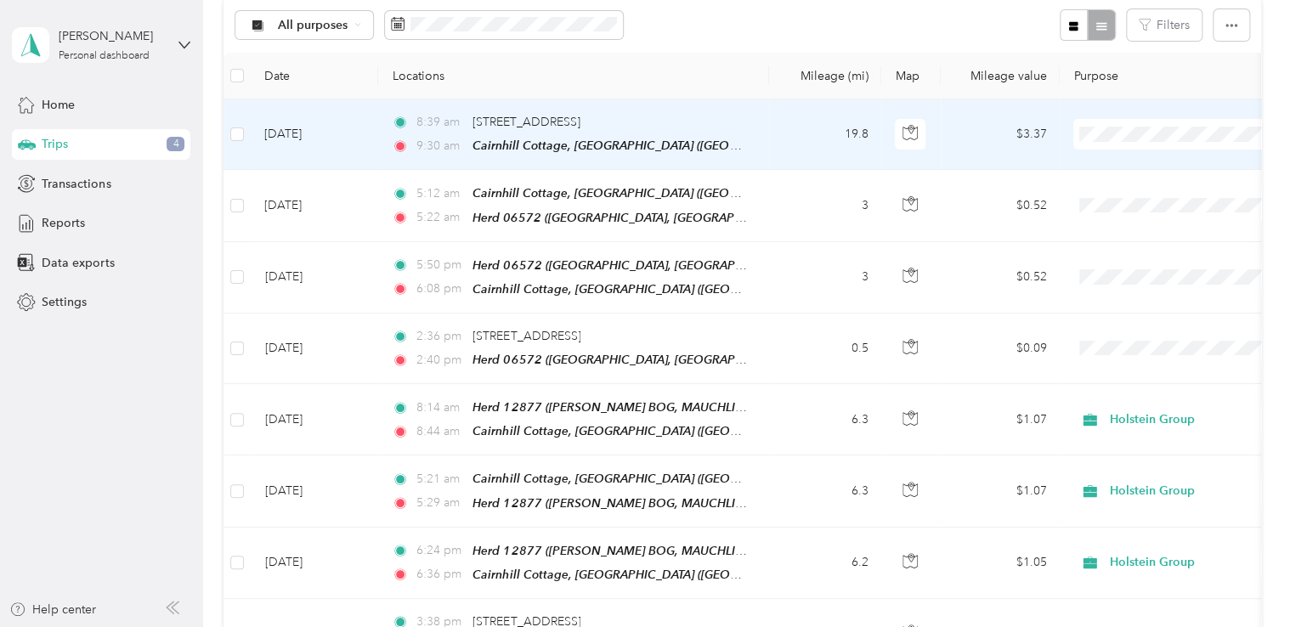
click at [814, 134] on td "19.8" at bounding box center [825, 134] width 112 height 71
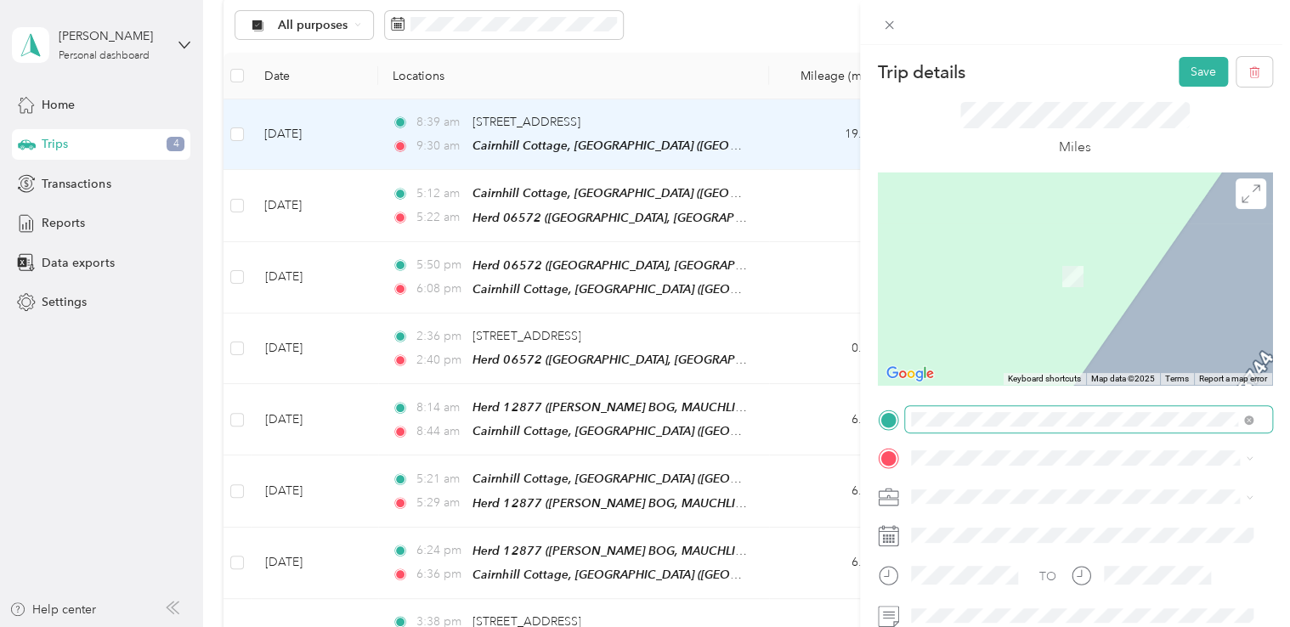
click at [959, 411] on span at bounding box center [1088, 419] width 367 height 27
click at [992, 271] on span ", [GEOGRAPHIC_DATA], [GEOGRAPHIC_DATA], [GEOGRAPHIC_DATA]" at bounding box center [1074, 285] width 262 height 32
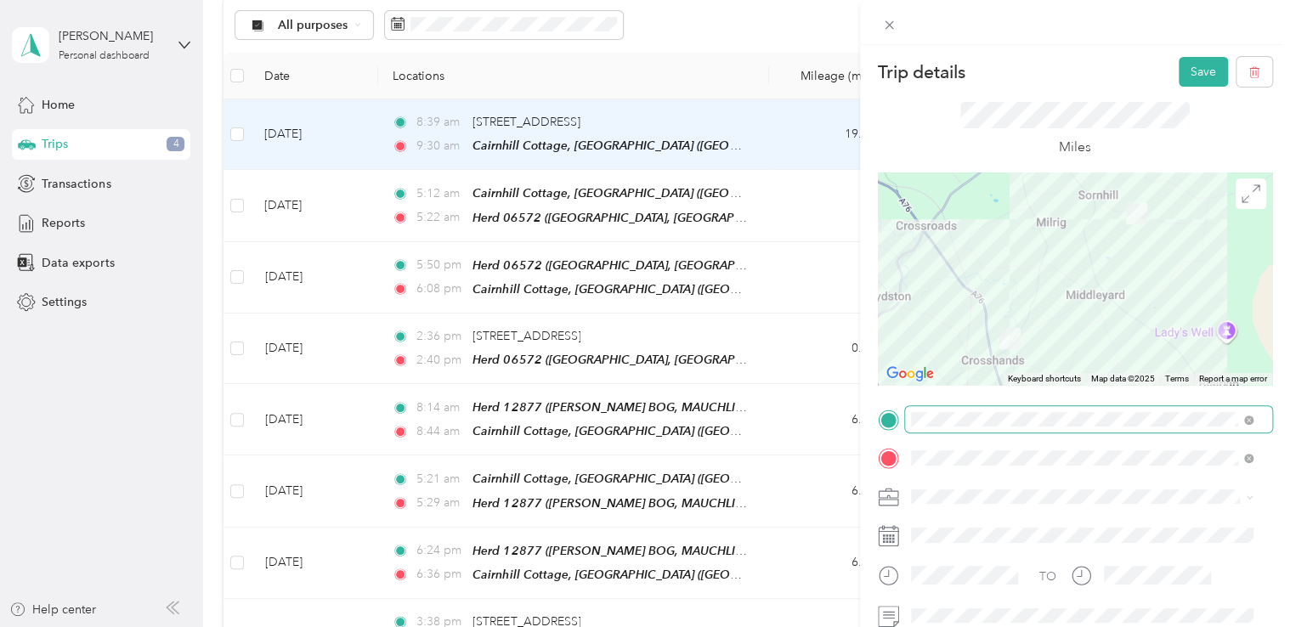
click at [959, 411] on span at bounding box center [1088, 419] width 367 height 27
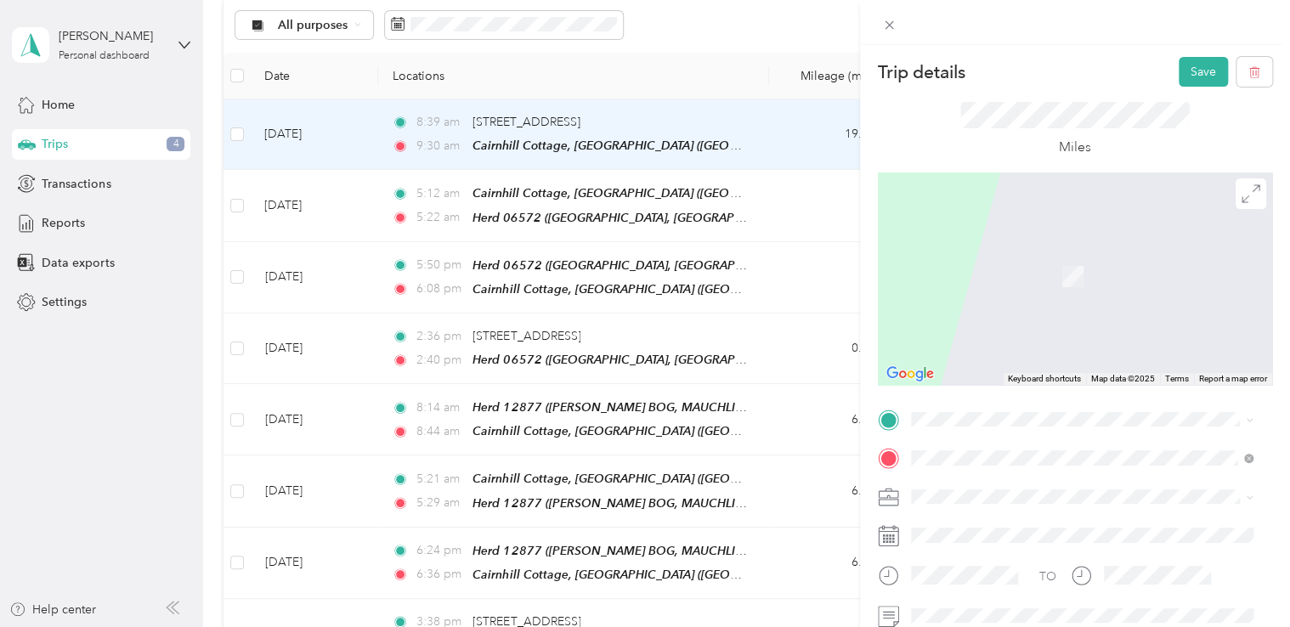
click at [1008, 327] on div at bounding box center [1075, 279] width 394 height 212
click at [969, 410] on span at bounding box center [1088, 419] width 367 height 27
click at [1008, 322] on span "[GEOGRAPHIC_DATA], KA4 8NL, [GEOGRAPHIC_DATA], [GEOGRAPHIC_DATA], [GEOGRAPHIC_D…" at bounding box center [1070, 347] width 255 height 50
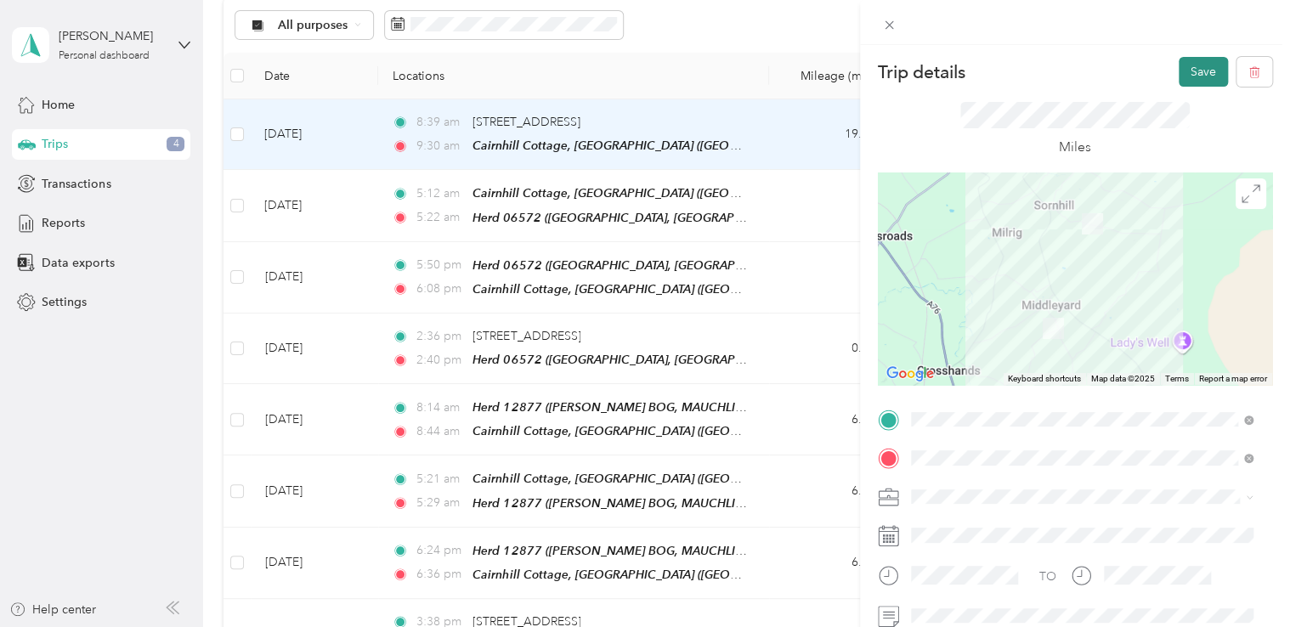
click at [1188, 76] on button "Save" at bounding box center [1203, 72] width 49 height 30
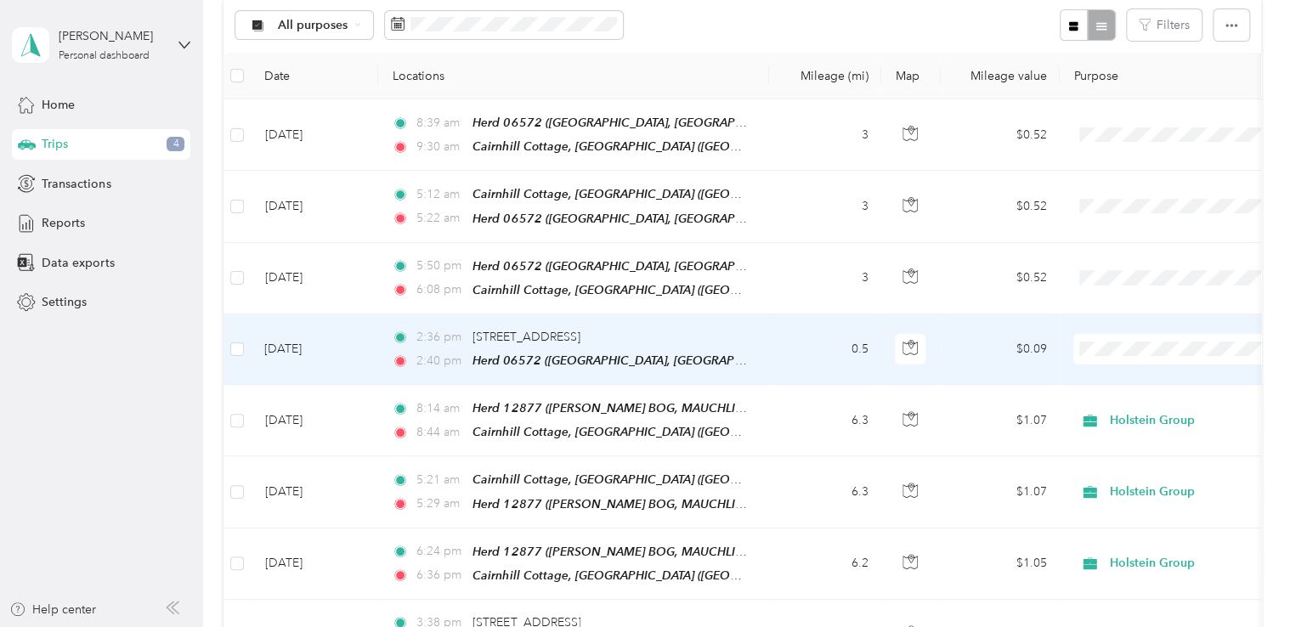
click at [858, 348] on td "0.5" at bounding box center [825, 349] width 112 height 71
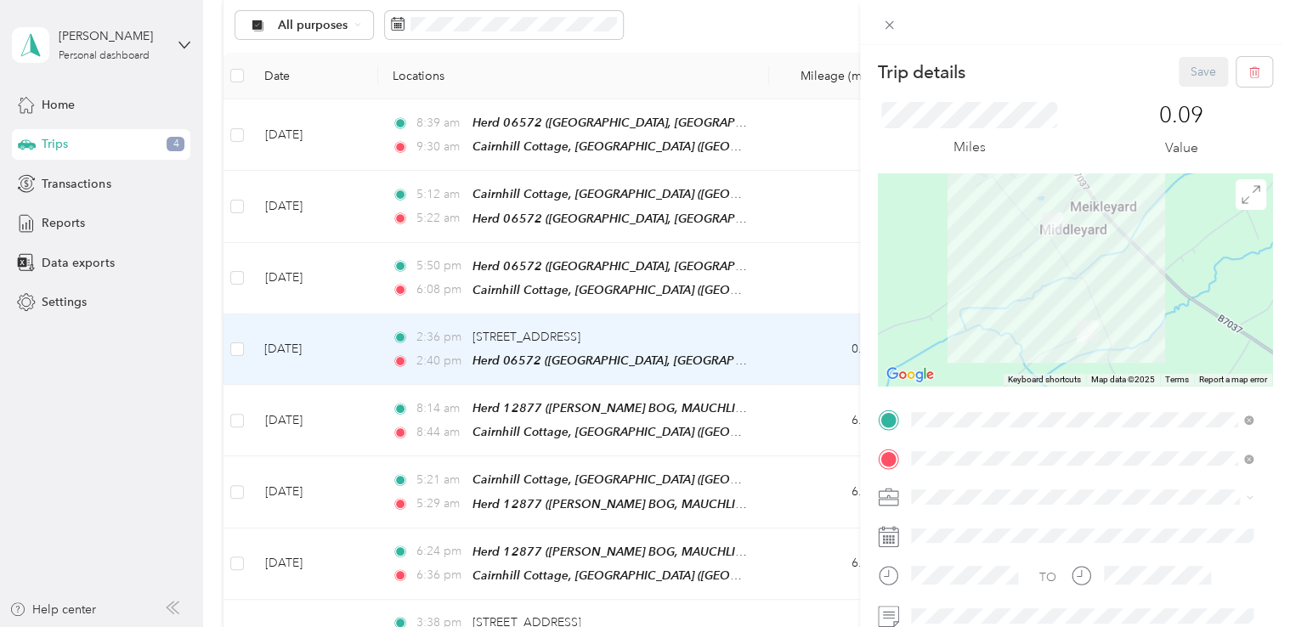
click at [653, 337] on div "Trip details Save This trip cannot be edited because it is either under review,…" at bounding box center [645, 313] width 1290 height 627
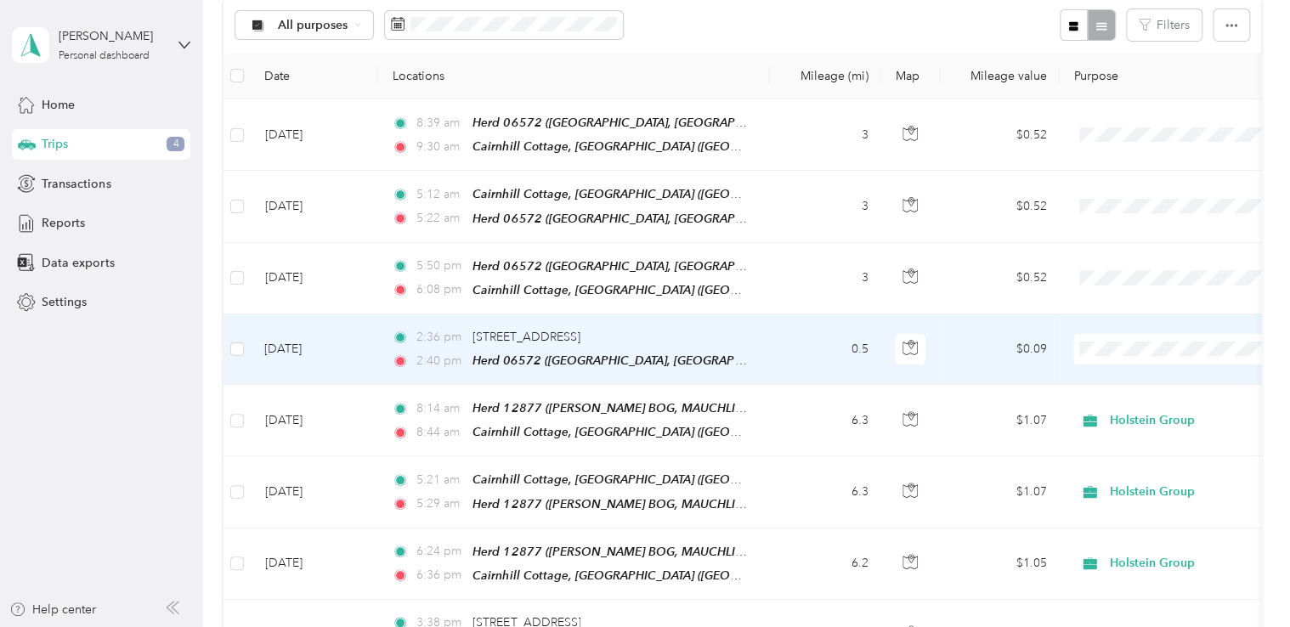
click at [796, 343] on td "0.5" at bounding box center [825, 349] width 112 height 71
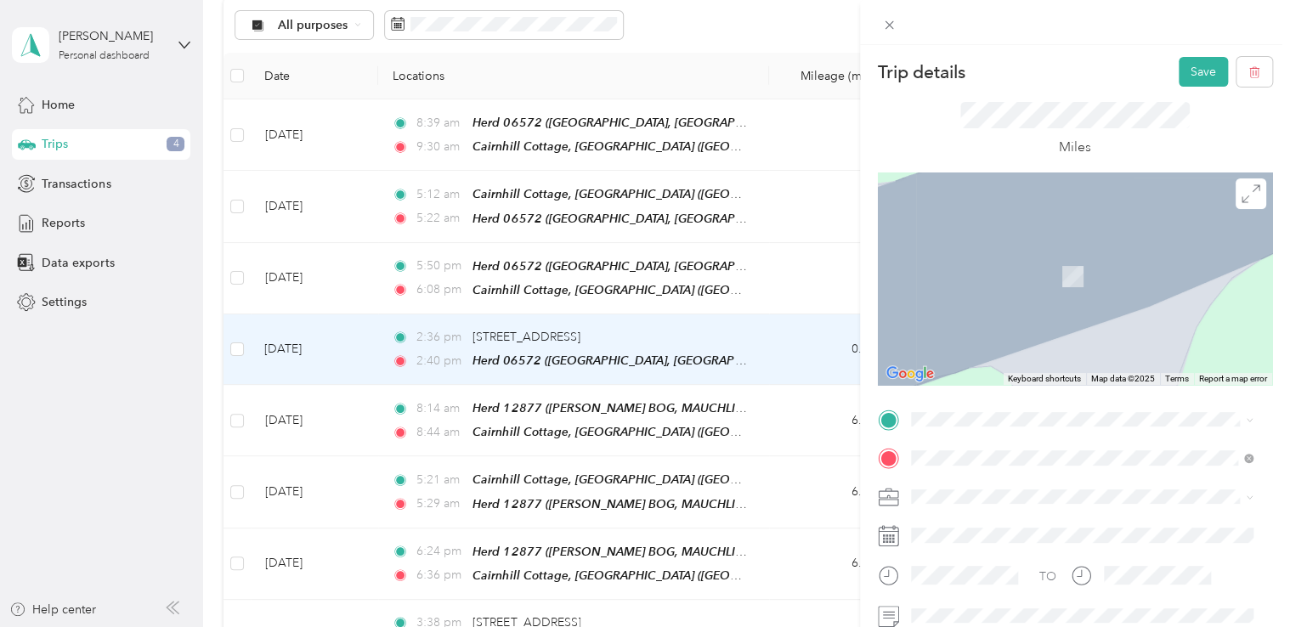
click at [1076, 233] on ol "From your Favorite places TEAM Herd 25791 [GEOGRAPHIC_DATA], [GEOGRAPHIC_DATA],…" at bounding box center [1082, 280] width 354 height 238
click at [984, 410] on span at bounding box center [1088, 419] width 367 height 27
click at [984, 427] on span at bounding box center [1088, 419] width 367 height 27
click at [965, 240] on div "Cairnhill Cottage, [GEOGRAPHIC_DATA] , [GEOGRAPHIC_DATA], [GEOGRAPHIC_DATA], [G…" at bounding box center [1082, 228] width 331 height 59
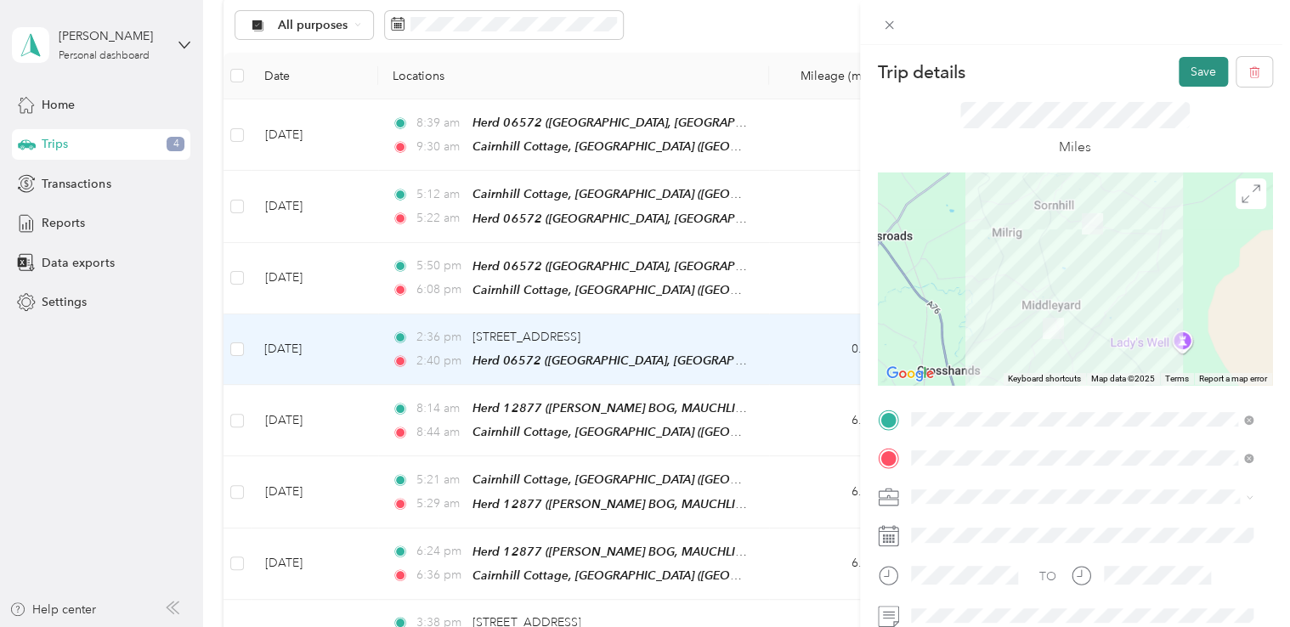
click at [1187, 71] on button "Save" at bounding box center [1203, 72] width 49 height 30
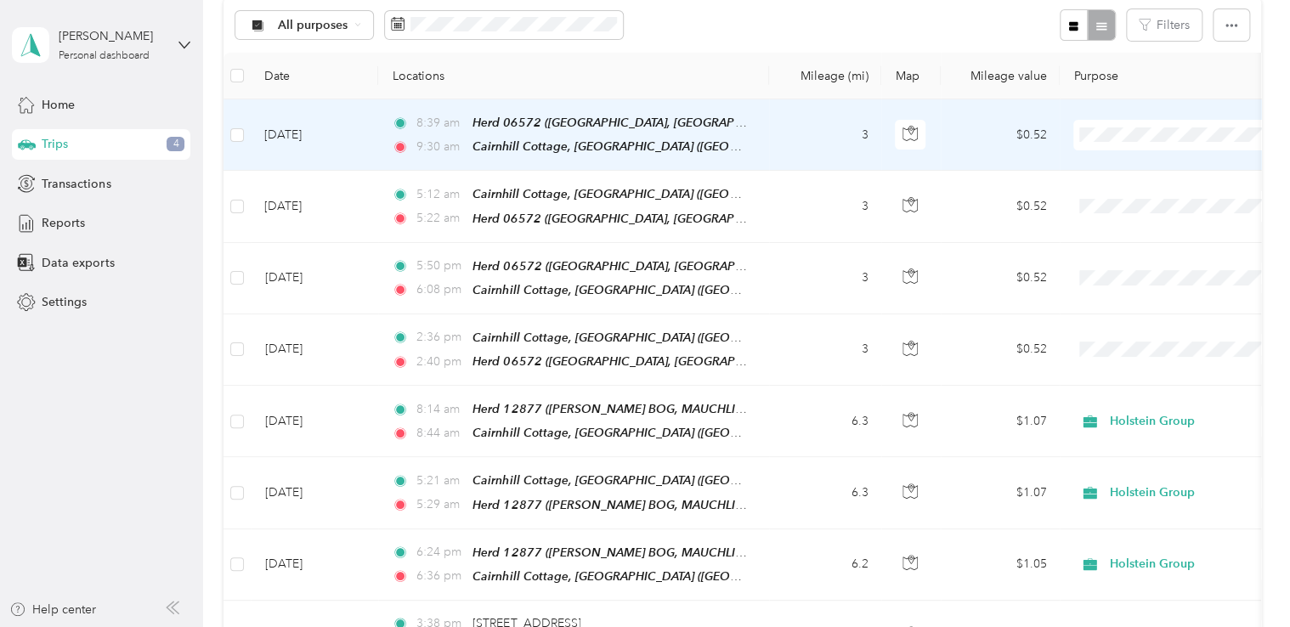
click at [868, 123] on td "3" at bounding box center [825, 134] width 112 height 71
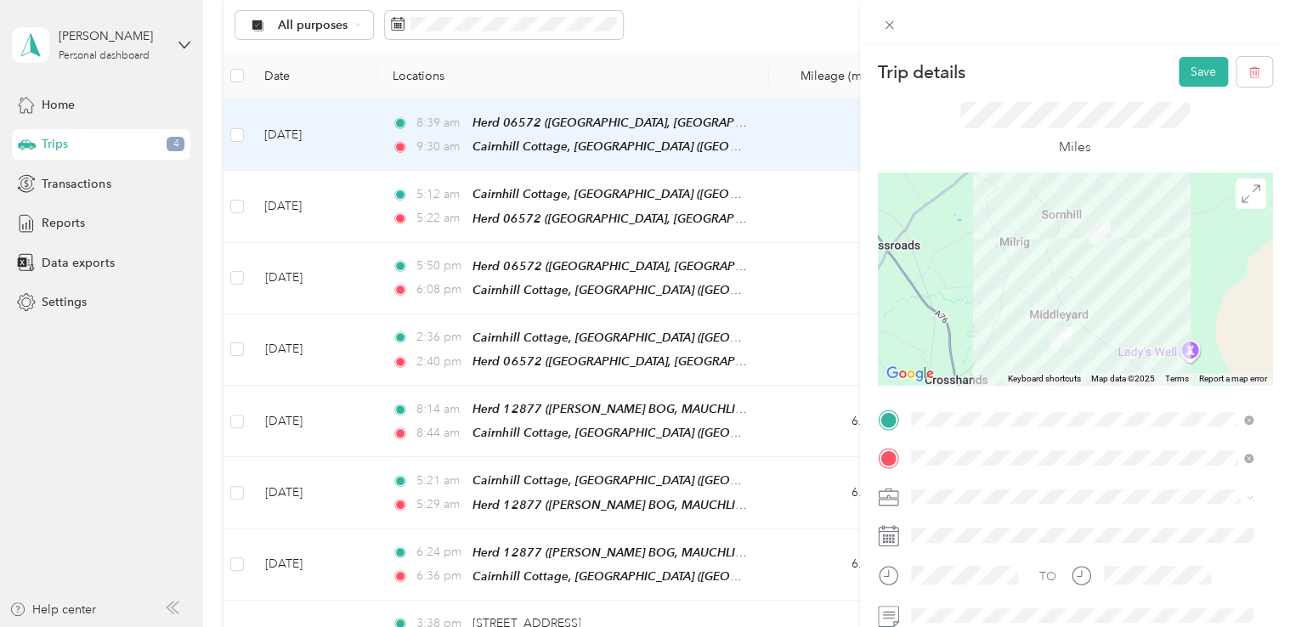
click at [1113, 91] on div "Miles" at bounding box center [1075, 130] width 394 height 86
click at [1200, 71] on button "Save" at bounding box center [1203, 72] width 49 height 30
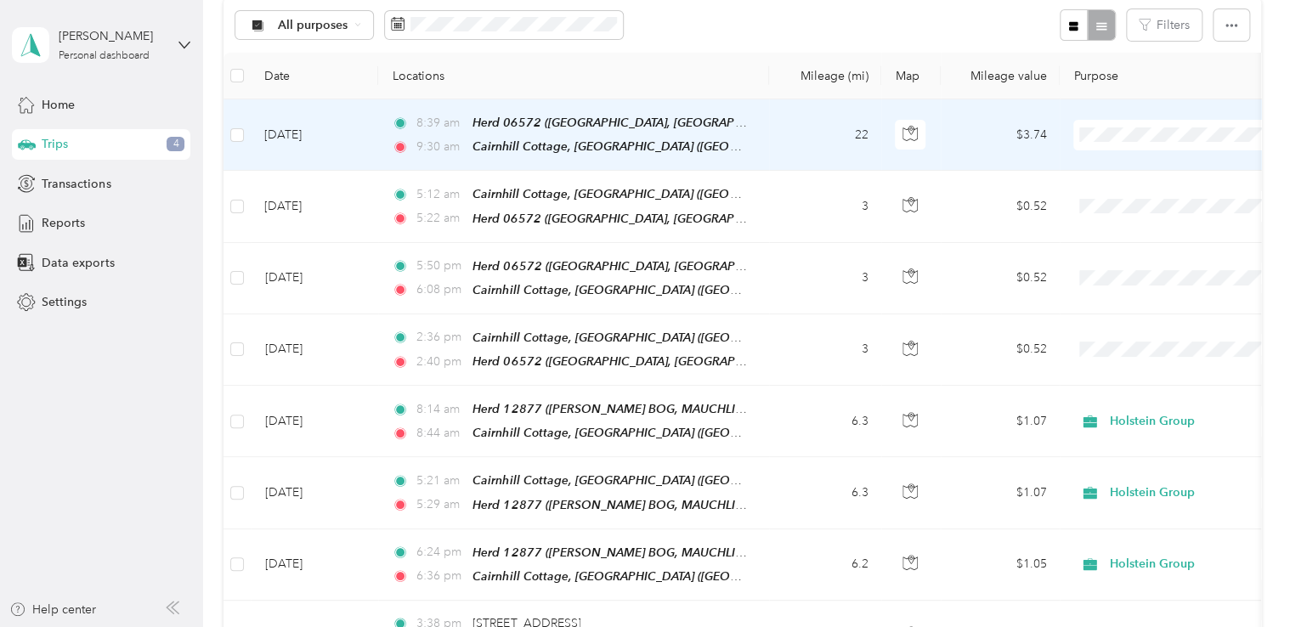
click at [1119, 149] on td at bounding box center [1179, 134] width 238 height 71
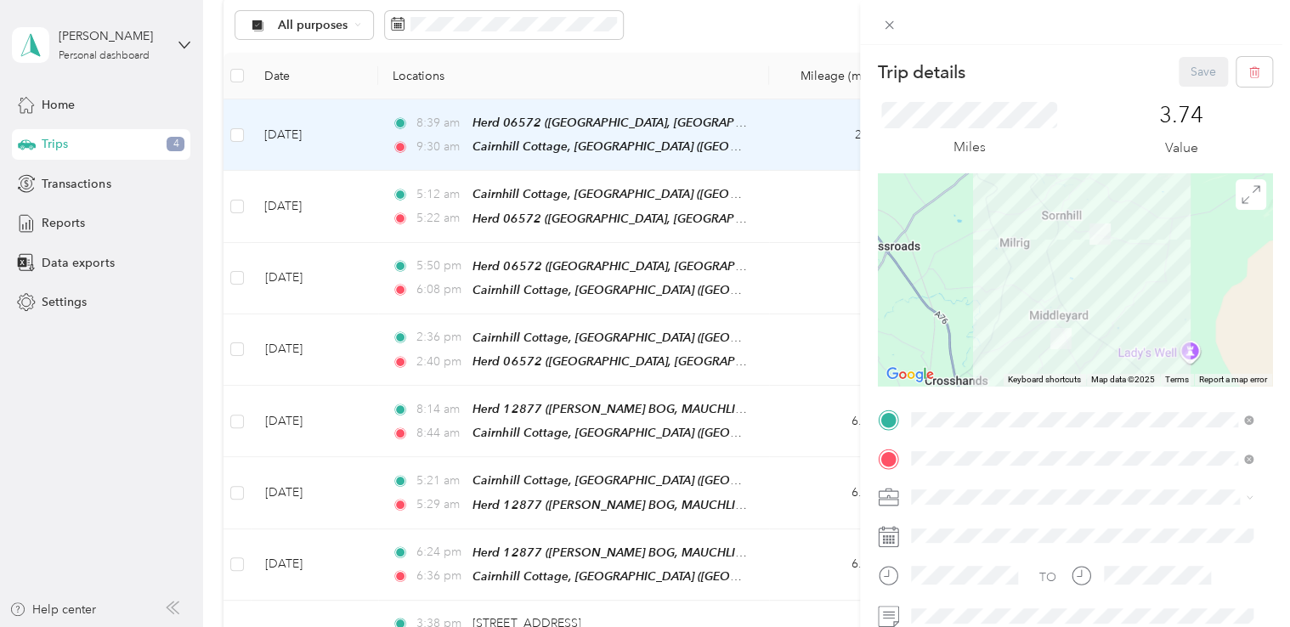
click at [1197, 73] on div "Save" at bounding box center [1226, 72] width 94 height 30
click at [799, 160] on div "Trip details Save This trip cannot be edited because it is either under review,…" at bounding box center [645, 313] width 1290 height 627
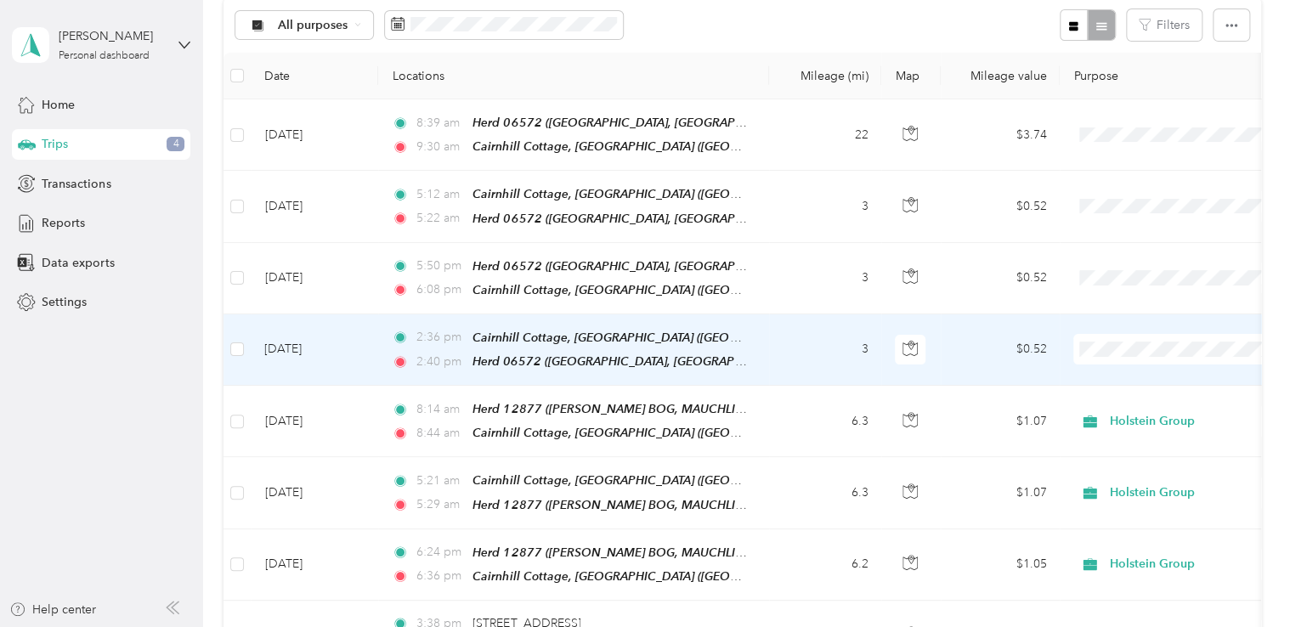
click at [1102, 350] on span at bounding box center [1179, 349] width 211 height 31
click at [1102, 346] on span at bounding box center [1179, 349] width 211 height 31
click at [1112, 372] on span "Holstein Group" at bounding box center [1179, 372] width 187 height 18
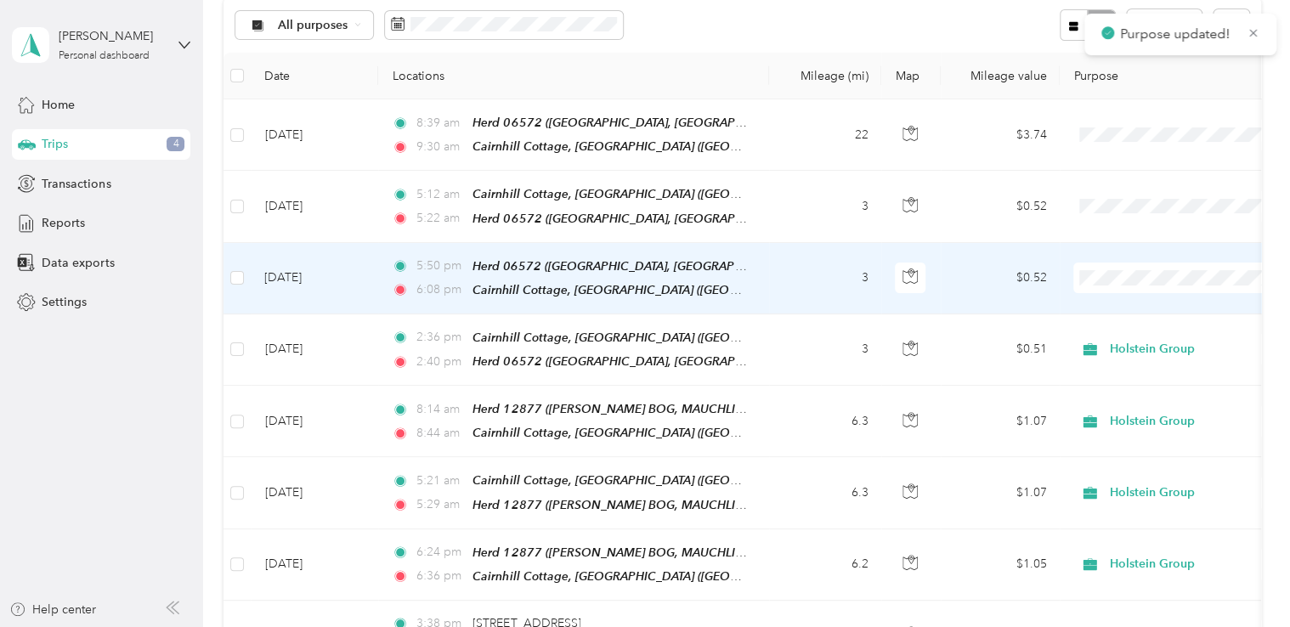
click at [1109, 307] on li "Holstein Group" at bounding box center [1179, 295] width 211 height 30
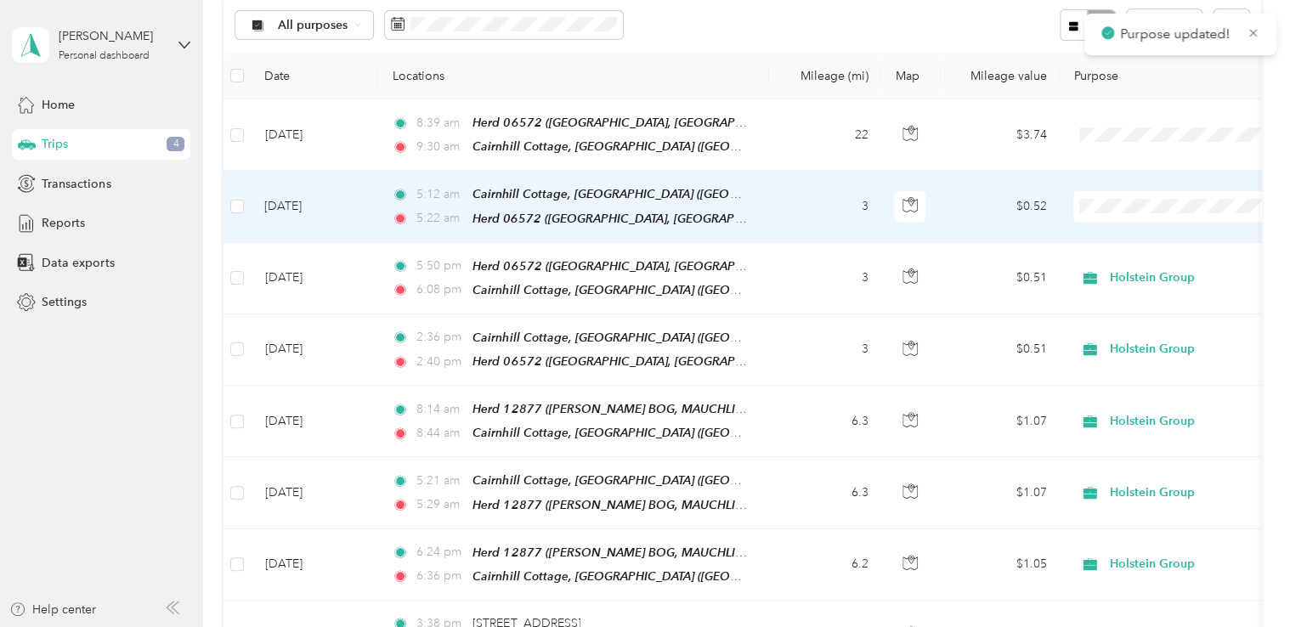
click at [1108, 226] on span "Holstein Group" at bounding box center [1179, 226] width 187 height 18
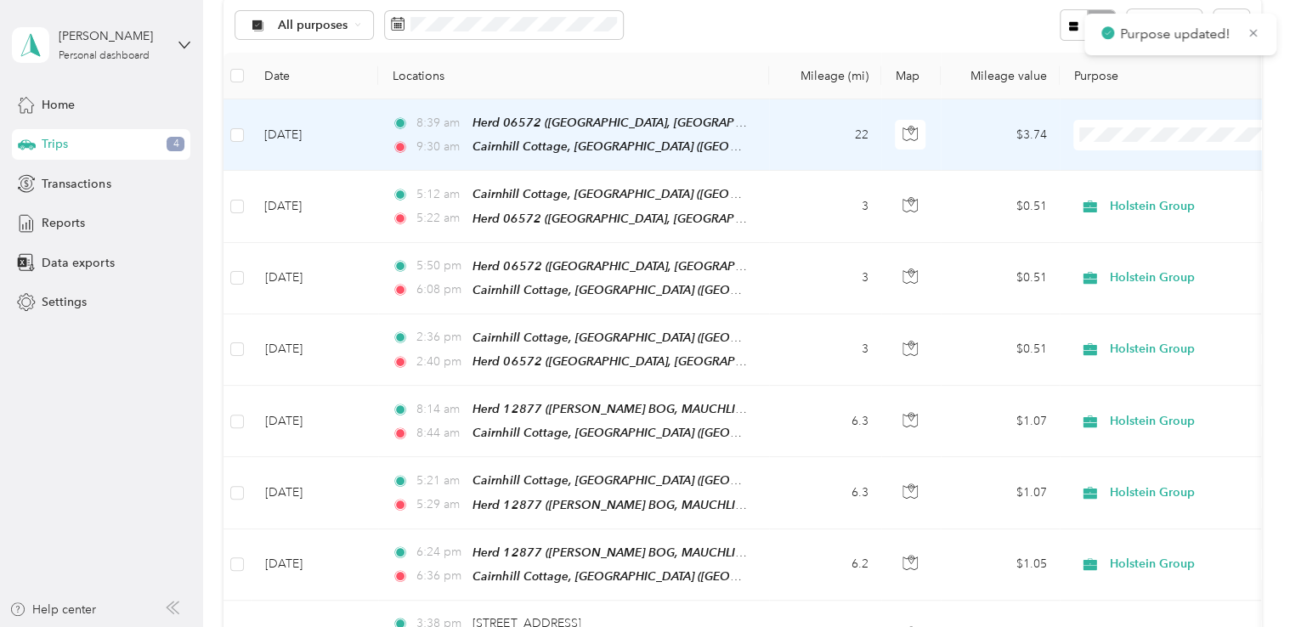
click at [1116, 168] on li "Holstein Group" at bounding box center [1179, 158] width 211 height 30
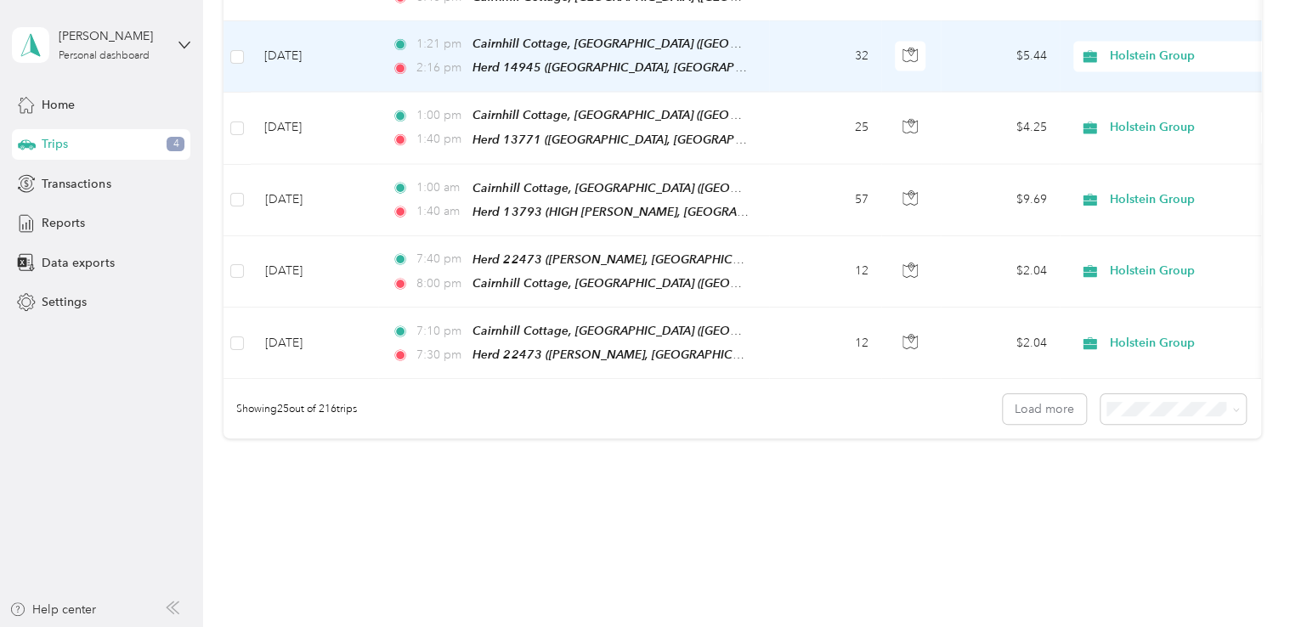
scroll to position [1709, 0]
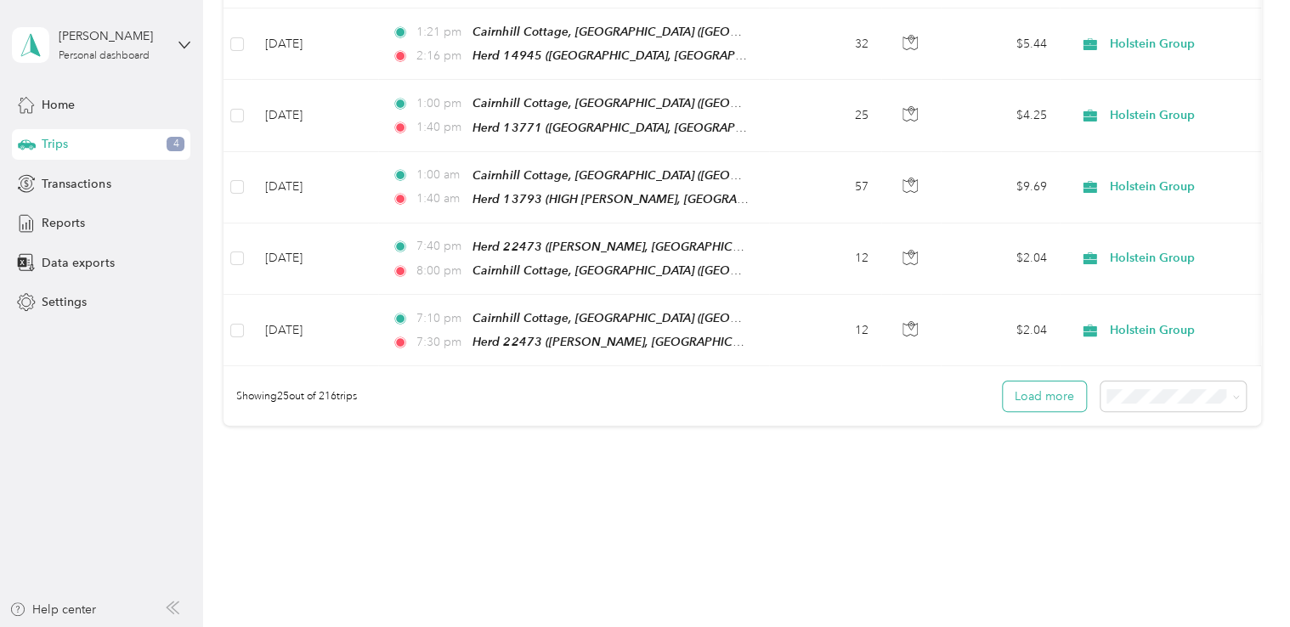
click at [1056, 382] on button "Load more" at bounding box center [1044, 397] width 83 height 30
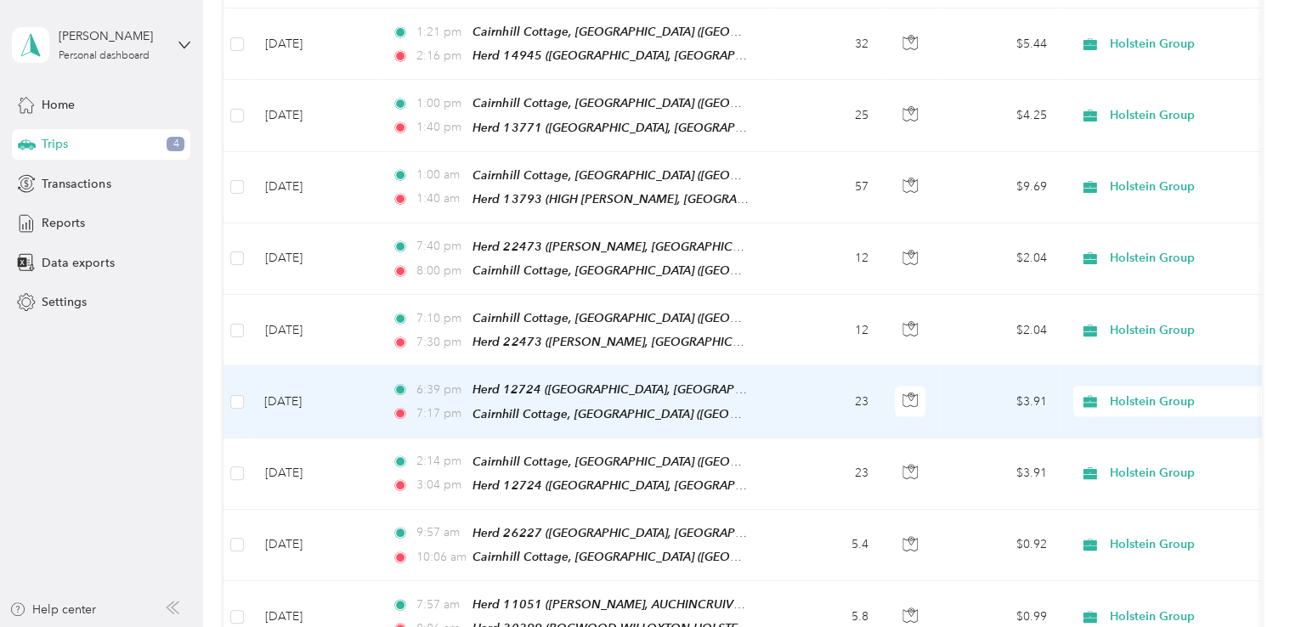
click at [1170, 387] on div "Holstein Group" at bounding box center [1179, 402] width 211 height 31
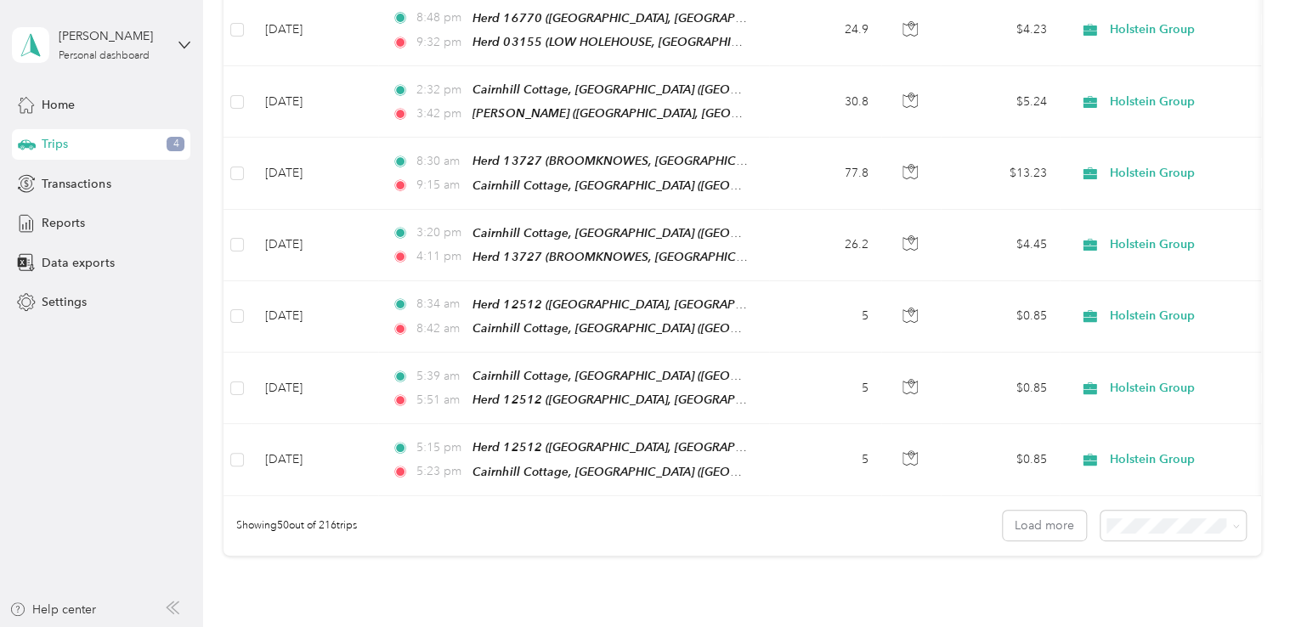
scroll to position [3453, 0]
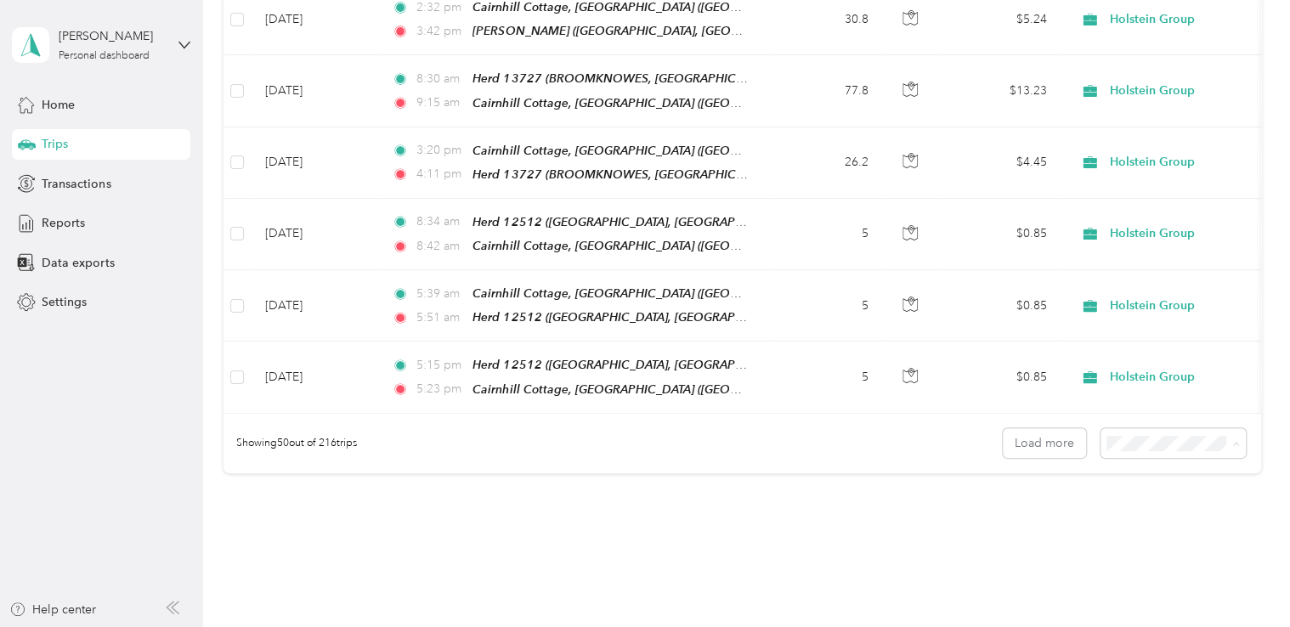
click at [1153, 454] on li "100 per load" at bounding box center [1168, 454] width 145 height 30
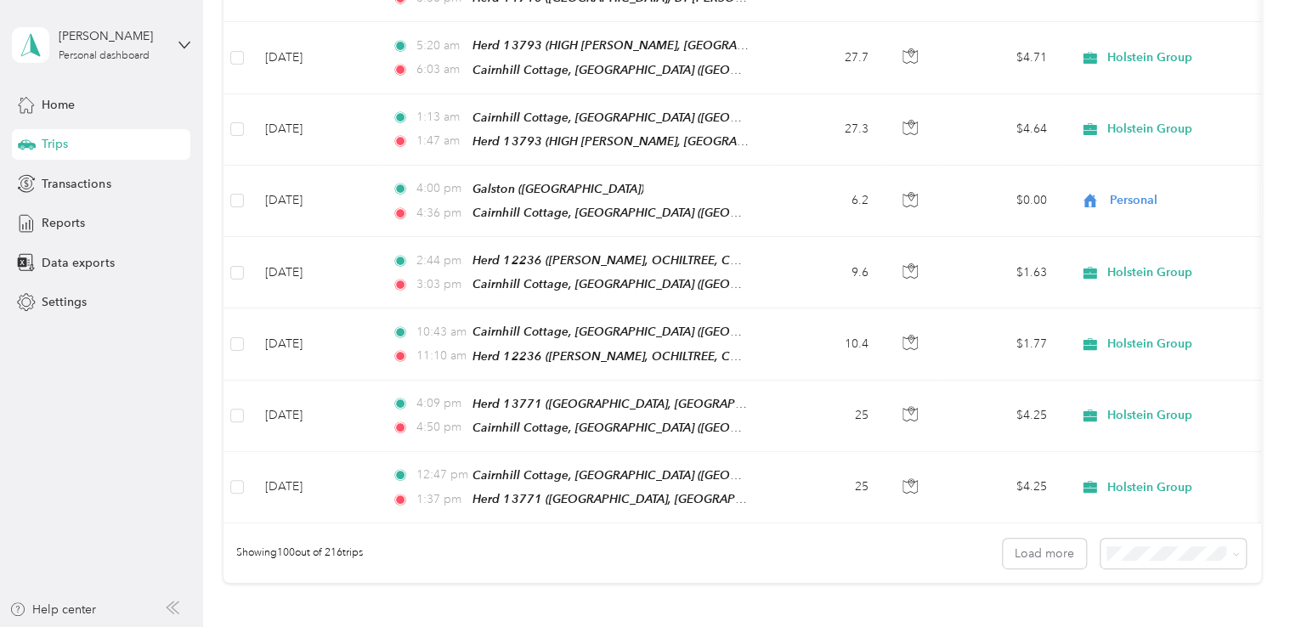
scroll to position [6939, 0]
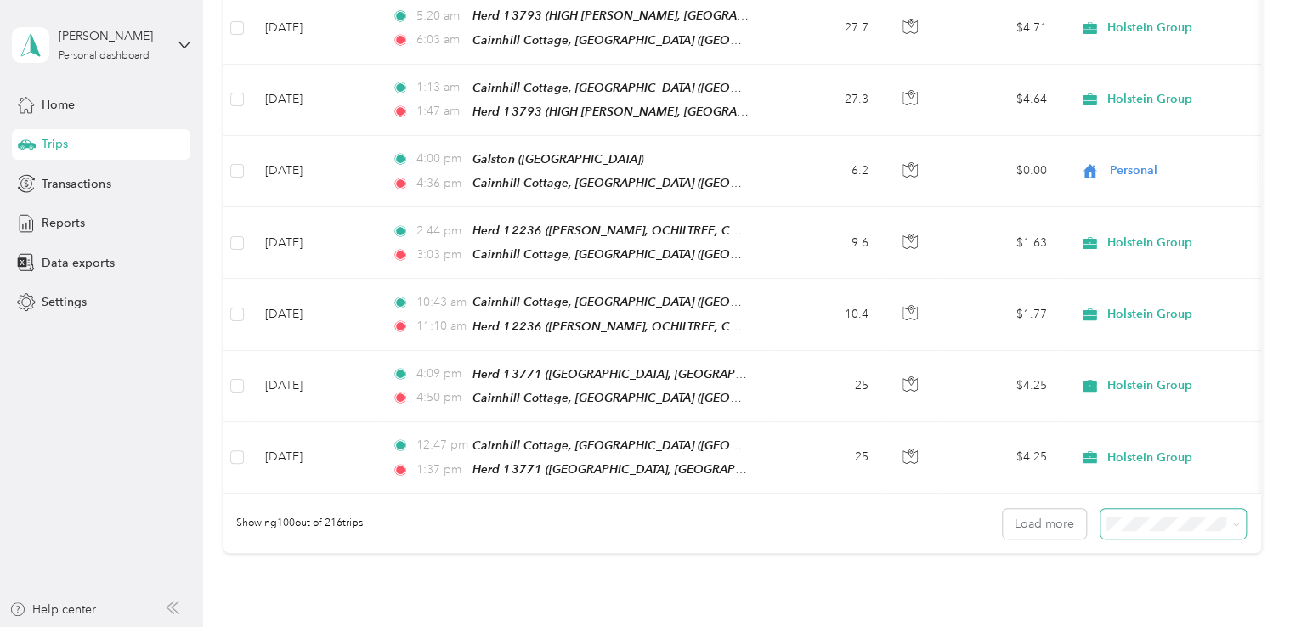
click at [1142, 509] on span at bounding box center [1173, 524] width 145 height 30
click at [1142, 416] on span "50 per load" at bounding box center [1139, 418] width 63 height 14
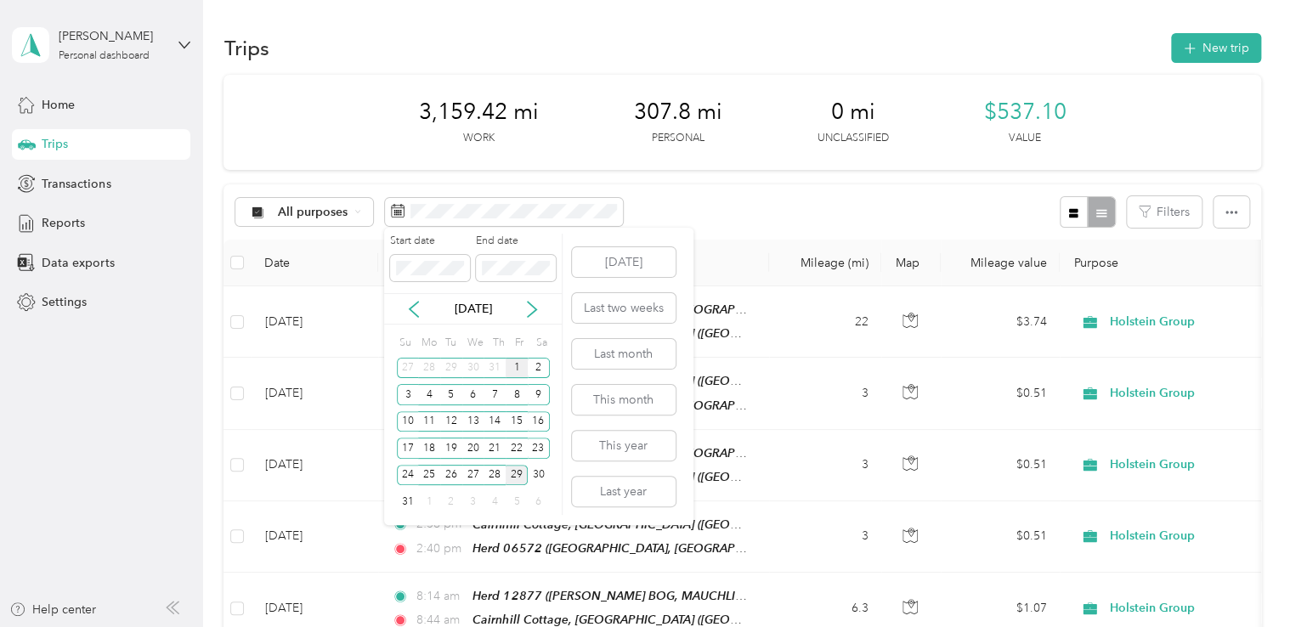
click at [518, 366] on div "1" at bounding box center [517, 368] width 22 height 21
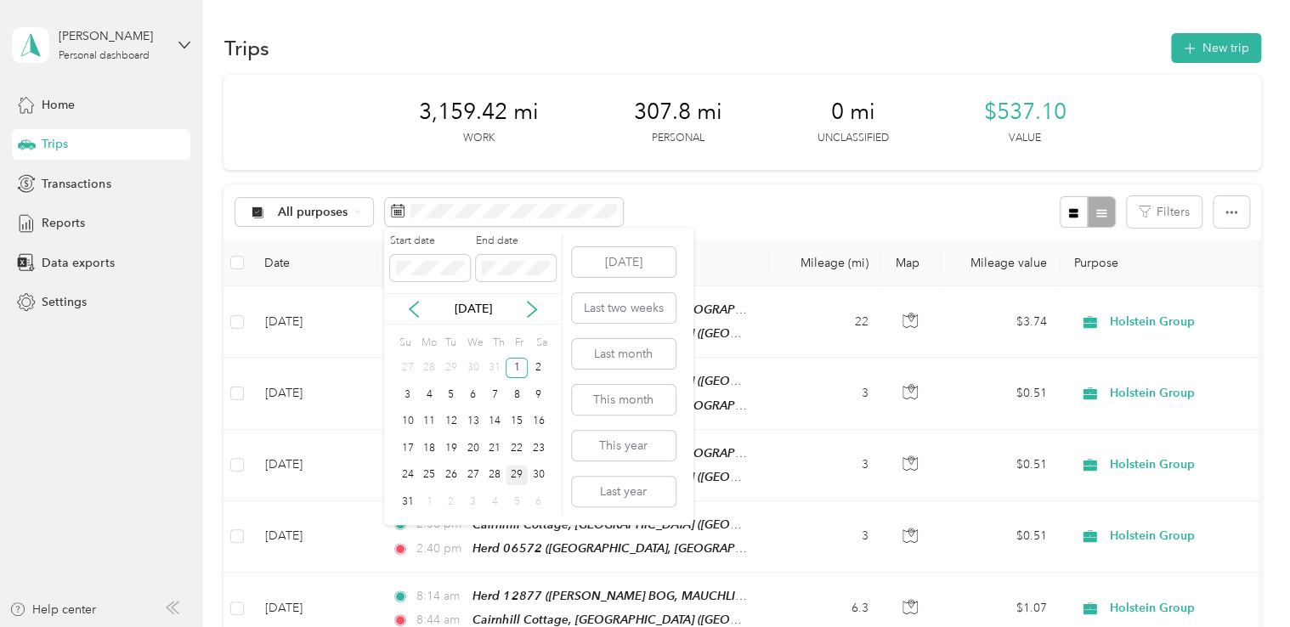
click at [516, 478] on div "29" at bounding box center [517, 475] width 22 height 21
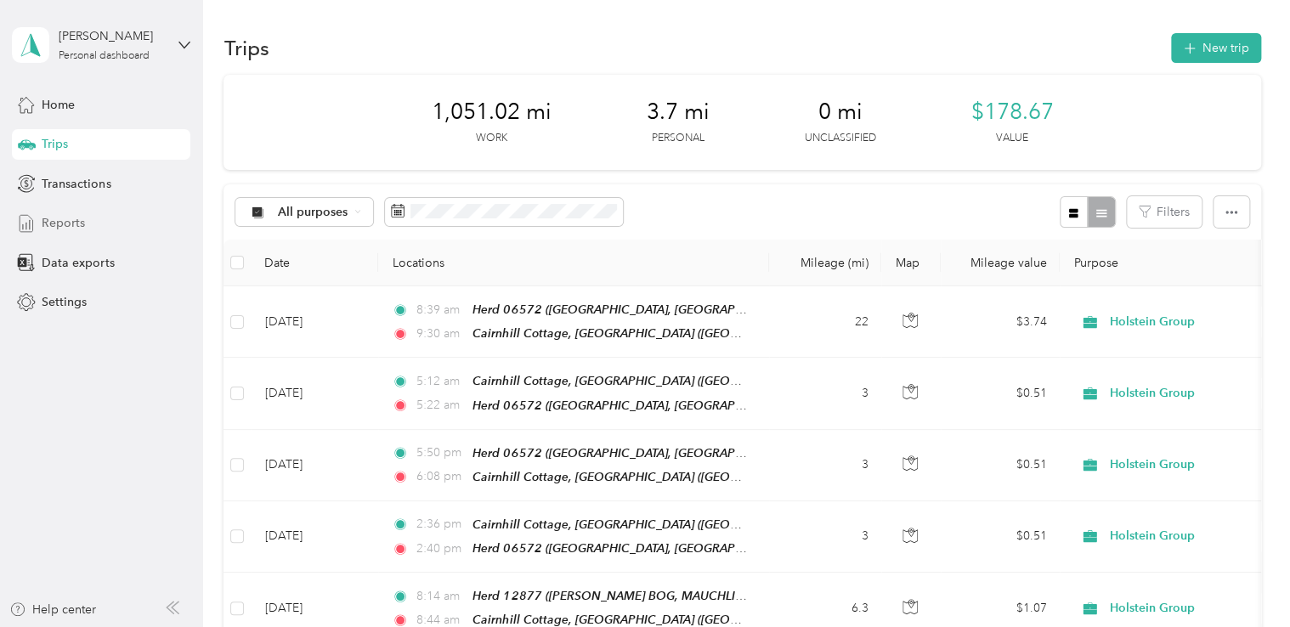
click at [65, 208] on div "Reports" at bounding box center [101, 223] width 178 height 31
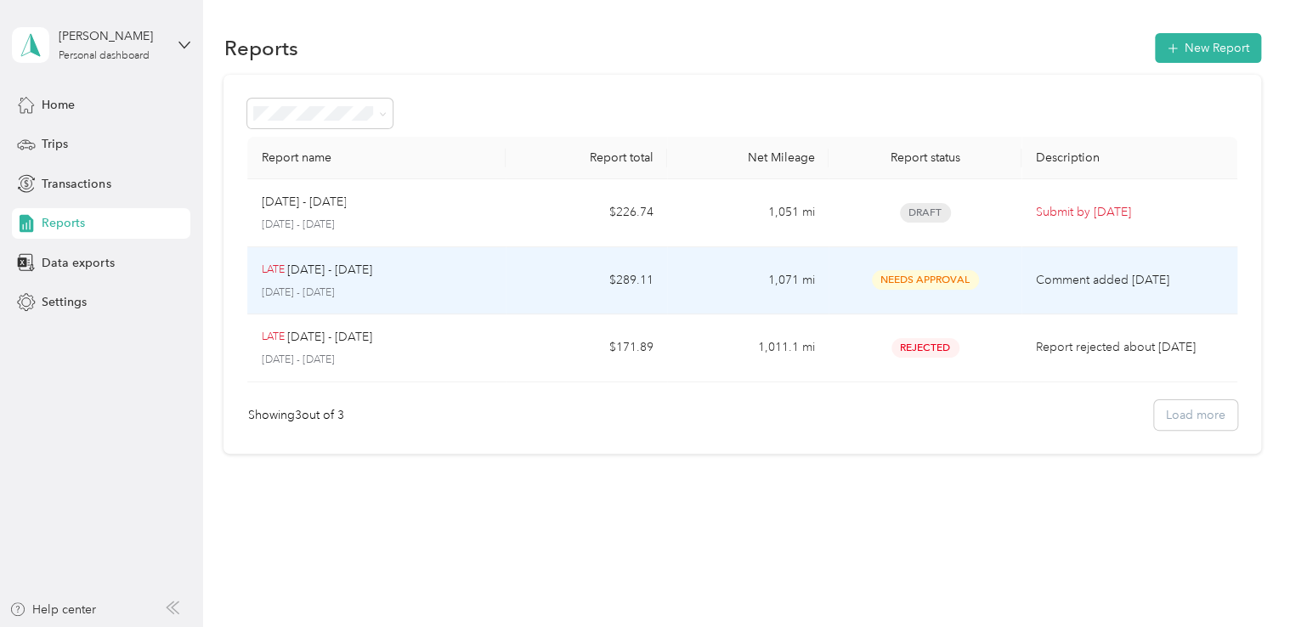
click at [328, 308] on td "LATE [DATE] - [DATE] [DATE] - [DATE]" at bounding box center [376, 281] width 258 height 68
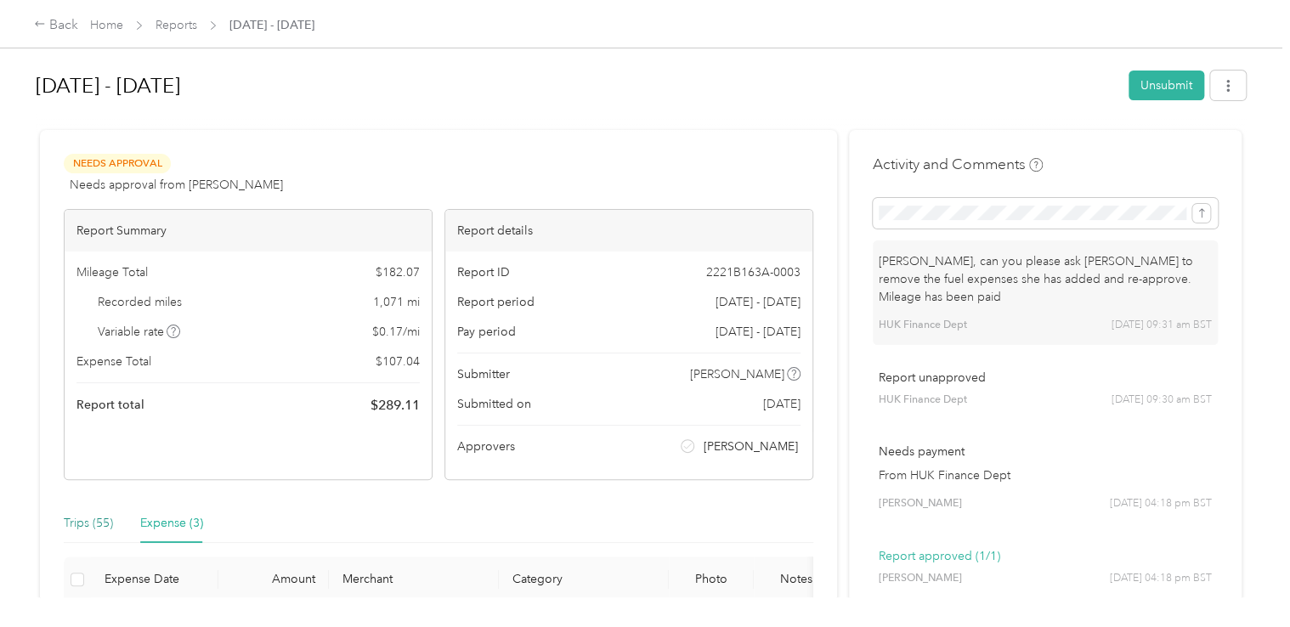
click at [88, 524] on div "Trips (55)" at bounding box center [88, 523] width 49 height 19
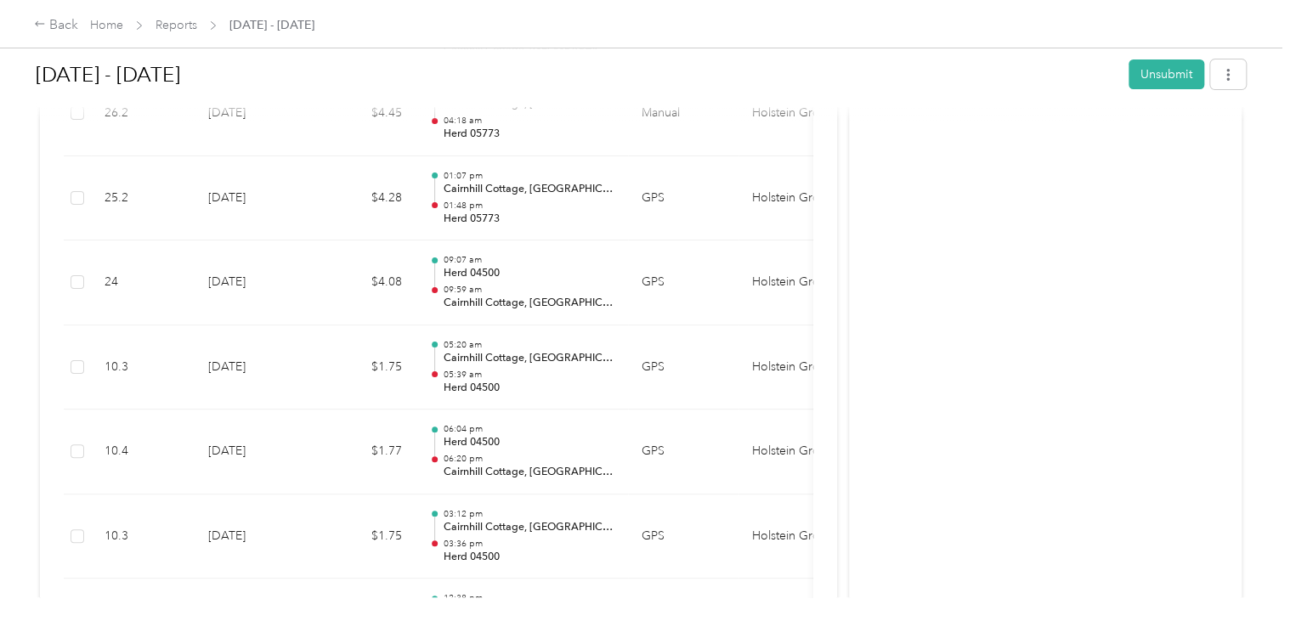
scroll to position [3123, 0]
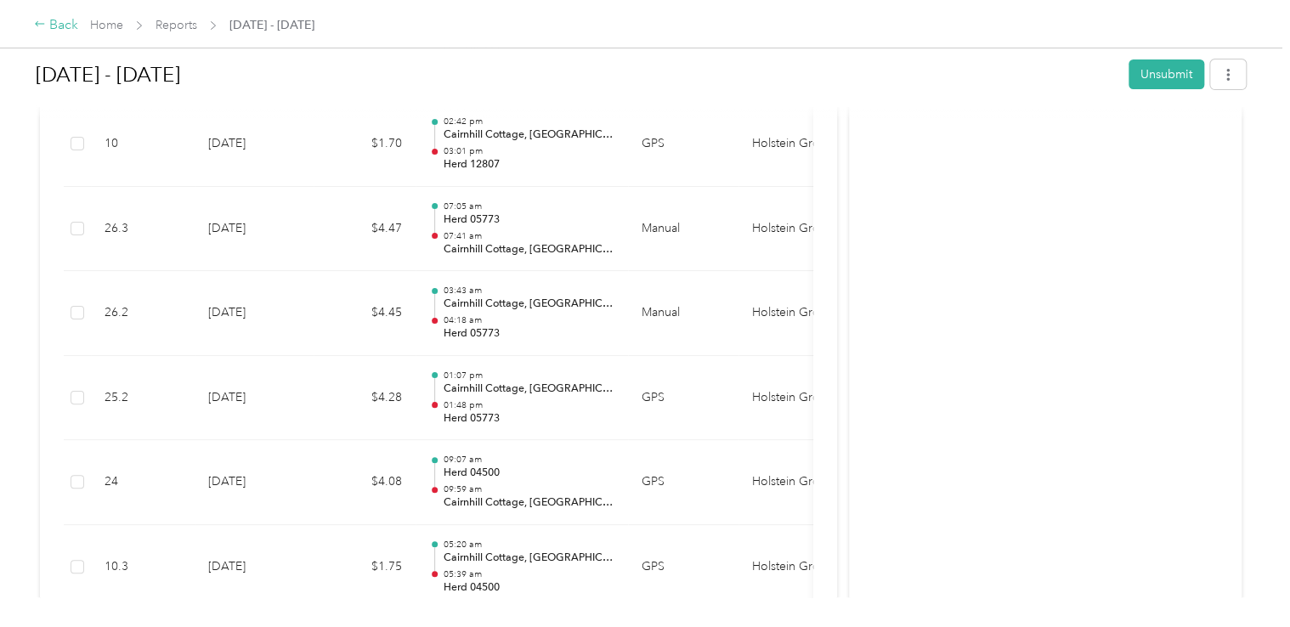
click at [46, 22] on div "Back" at bounding box center [56, 25] width 44 height 20
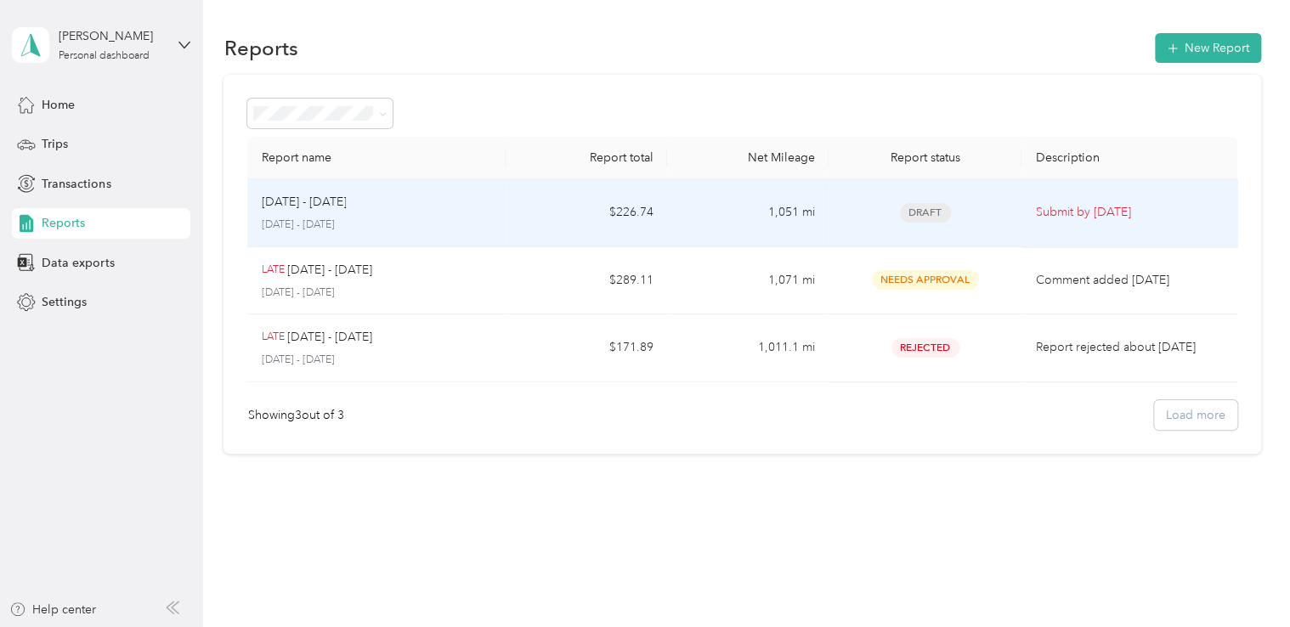
click at [317, 195] on p "[DATE] - [DATE]" at bounding box center [303, 202] width 85 height 19
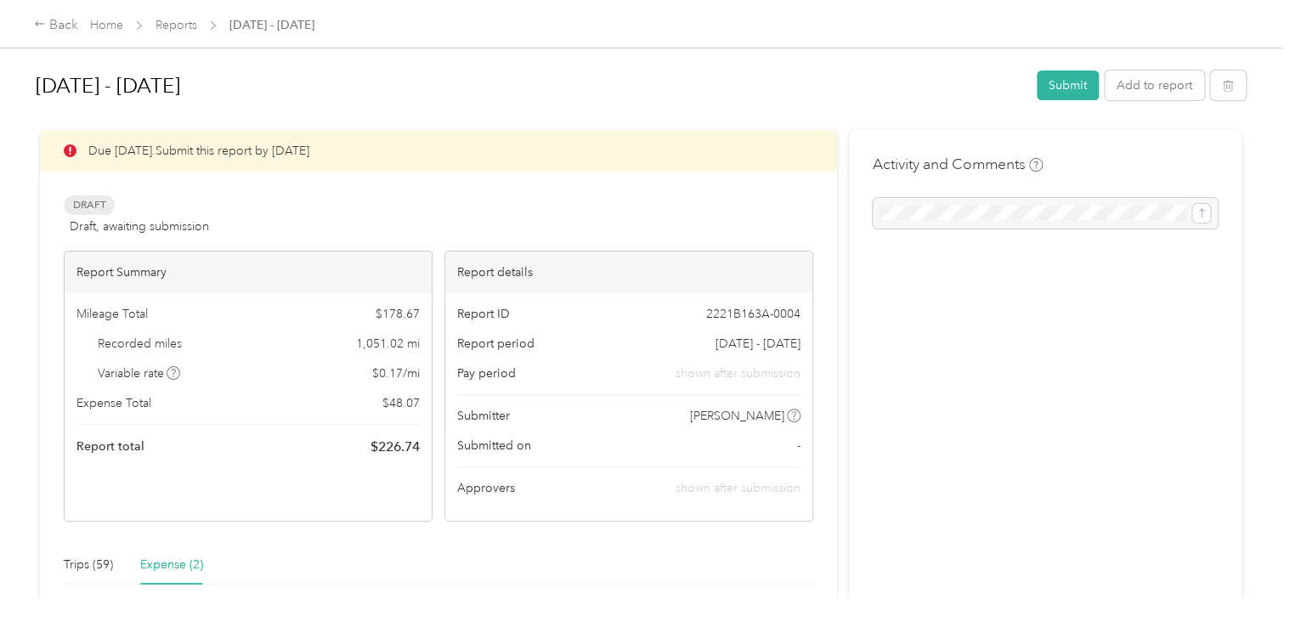
click at [119, 498] on div "Report Summary Mileage Total $ 178.67 Recorded miles 1,051.02 mi Variable rate …" at bounding box center [248, 386] width 369 height 271
click at [102, 557] on div "Trips (59)" at bounding box center [88, 565] width 49 height 19
click at [82, 565] on div "Trips (59)" at bounding box center [88, 565] width 49 height 19
click at [146, 563] on div "Expense (2)" at bounding box center [171, 565] width 63 height 19
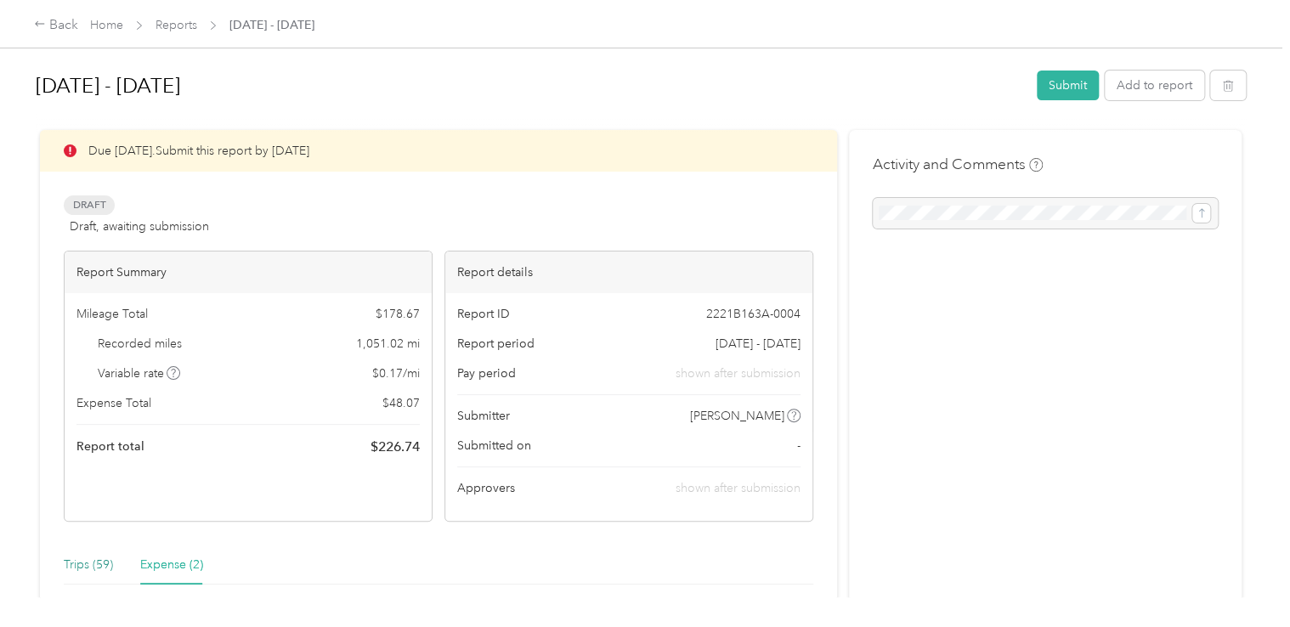
click at [87, 558] on div "Trips (59)" at bounding box center [88, 565] width 49 height 19
click at [62, 19] on div "Back" at bounding box center [56, 25] width 44 height 20
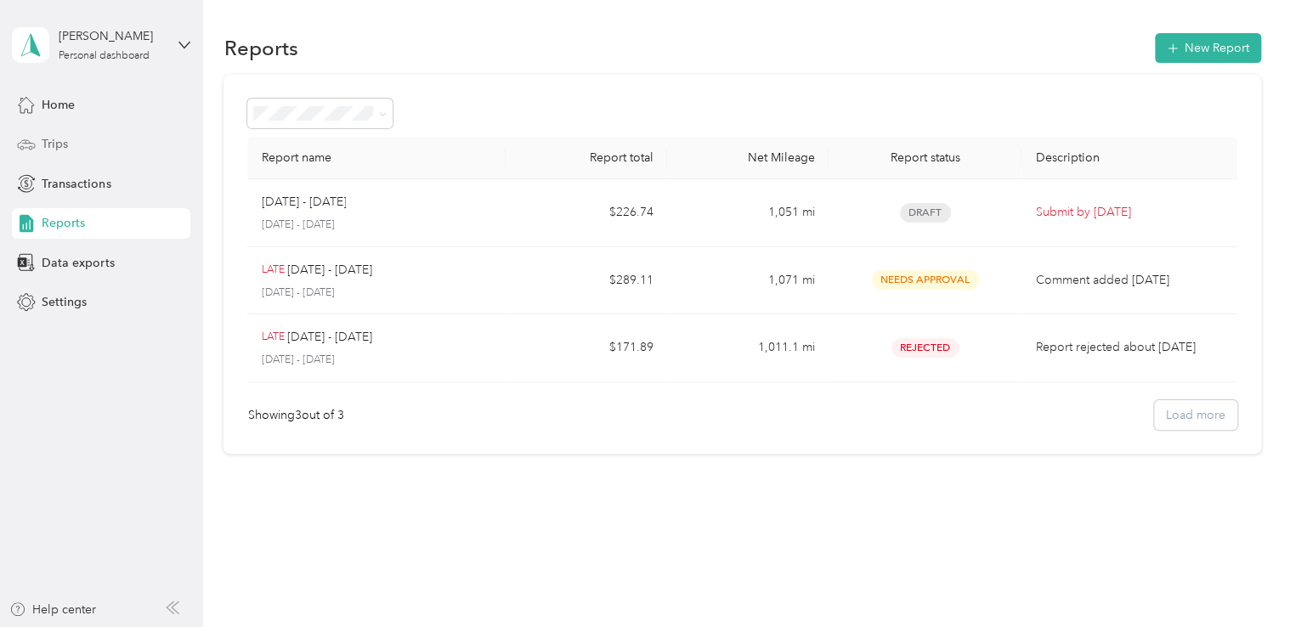
click at [52, 143] on span "Trips" at bounding box center [55, 144] width 26 height 18
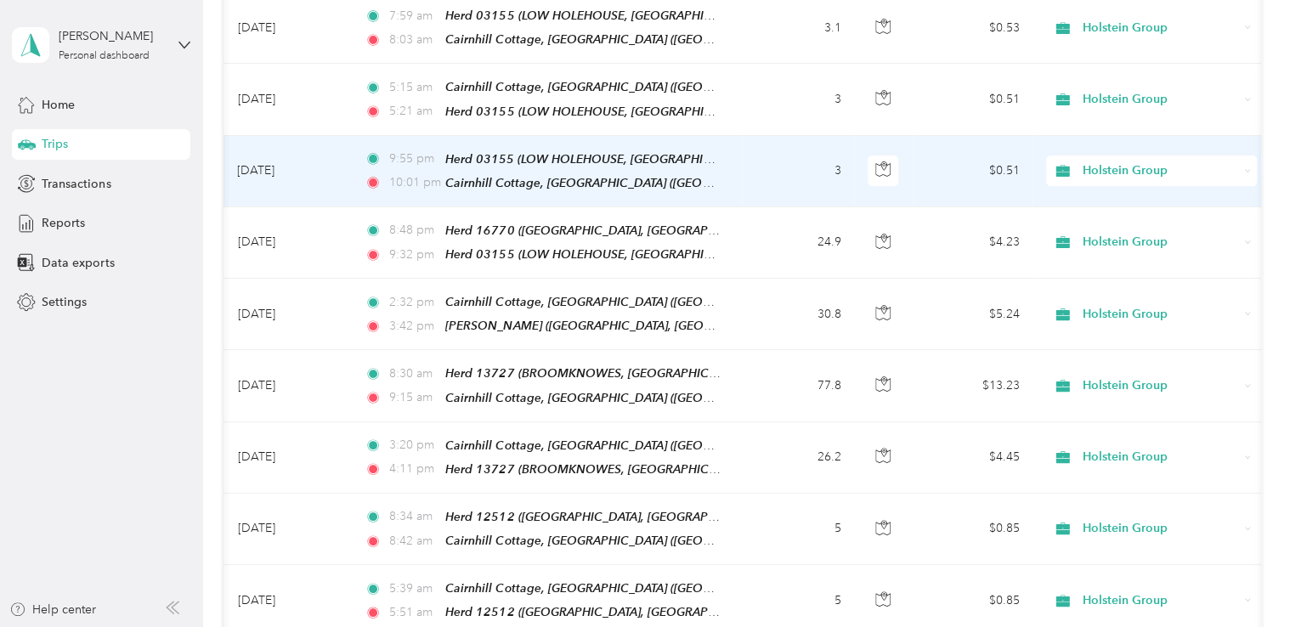
scroll to position [3453, 0]
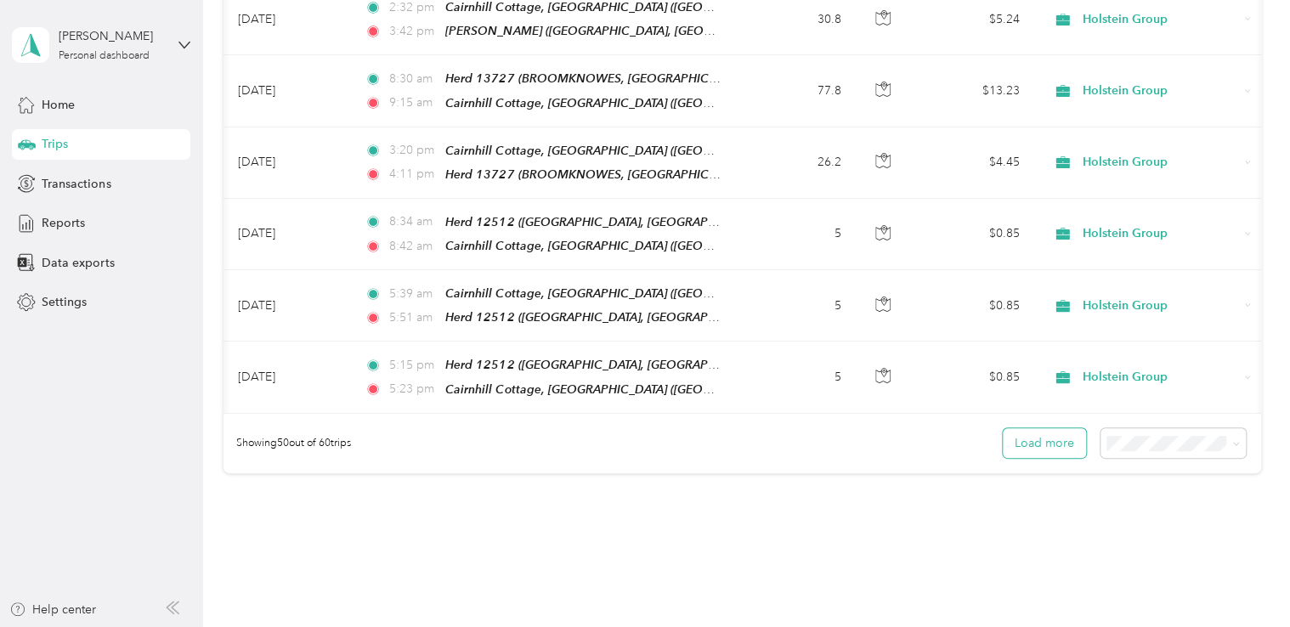
click at [1044, 428] on button "Load more" at bounding box center [1044, 443] width 83 height 30
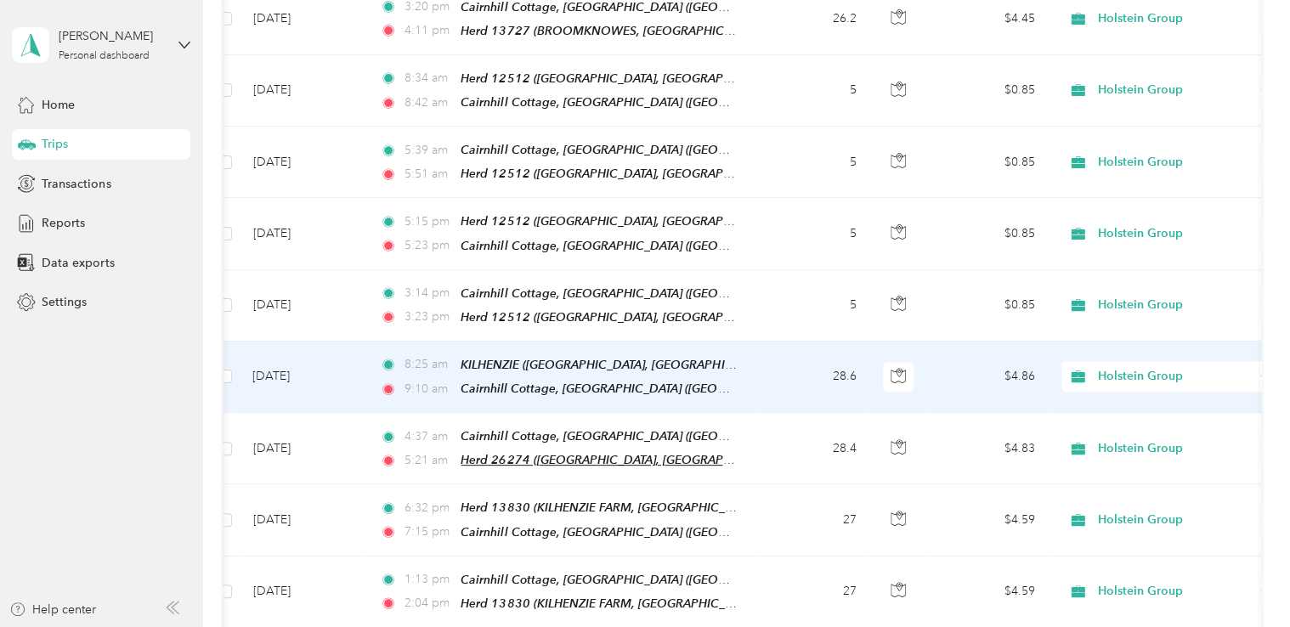
scroll to position [3595, 0]
click at [768, 343] on td "28.6" at bounding box center [813, 378] width 112 height 71
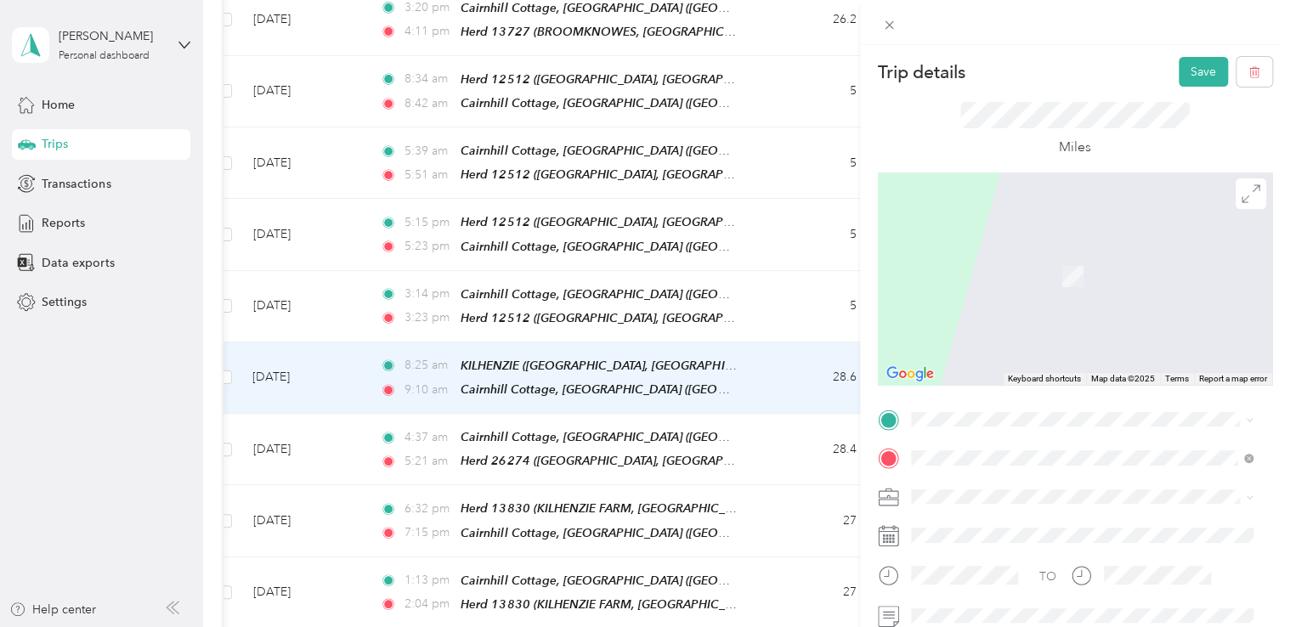
click at [960, 313] on li "TEAM Herd 26274 [GEOGRAPHIC_DATA], KA19 7SD, [GEOGRAPHIC_DATA], [GEOGRAPHIC_DAT…" at bounding box center [1082, 282] width 354 height 59
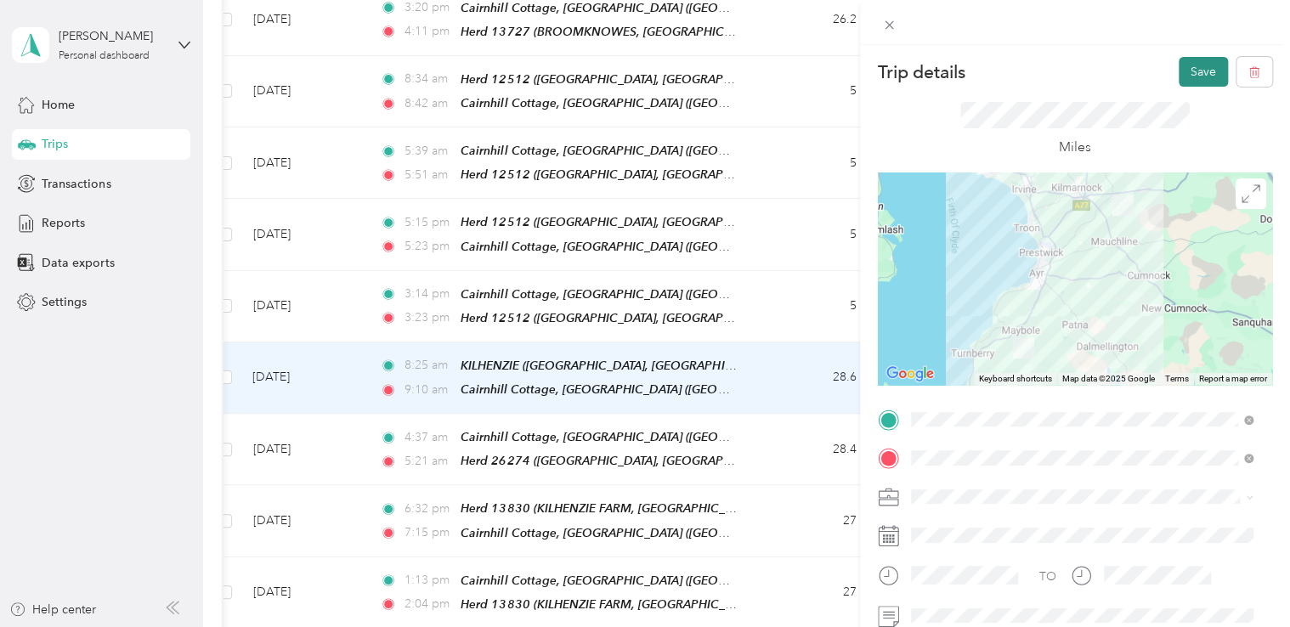
click at [1186, 73] on button "Save" at bounding box center [1203, 72] width 49 height 30
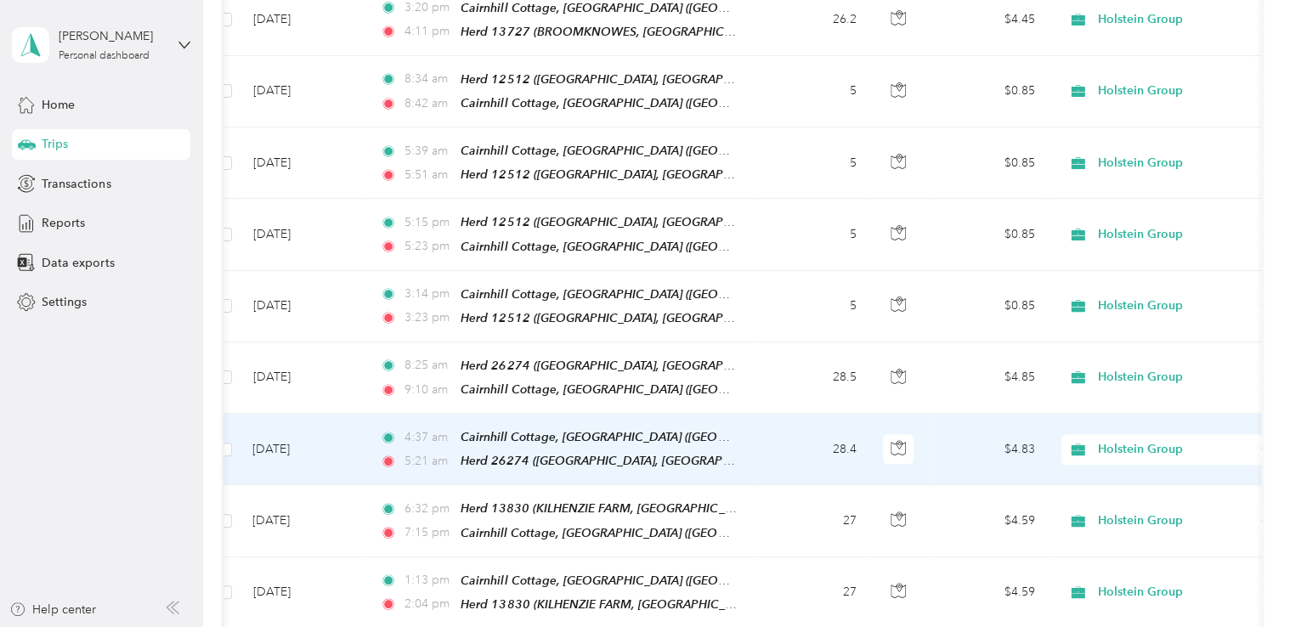
click at [843, 414] on td "28.4" at bounding box center [813, 449] width 112 height 71
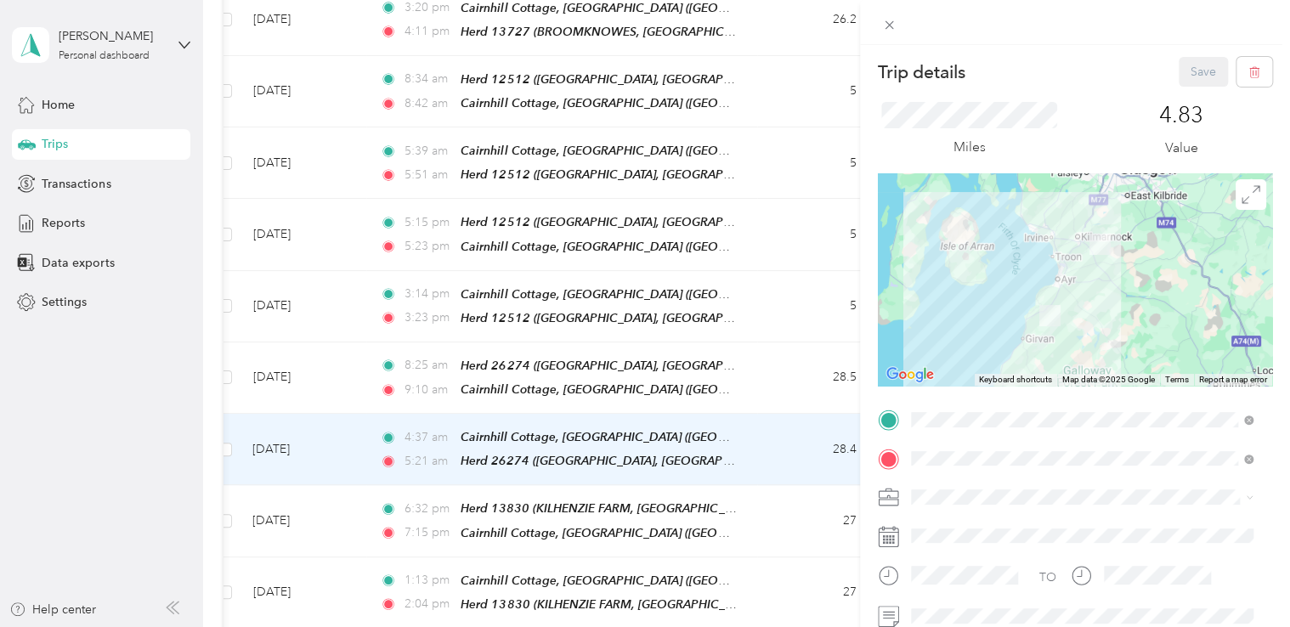
click at [845, 275] on div "Trip details Save This trip cannot be edited because it is either under review,…" at bounding box center [645, 313] width 1290 height 627
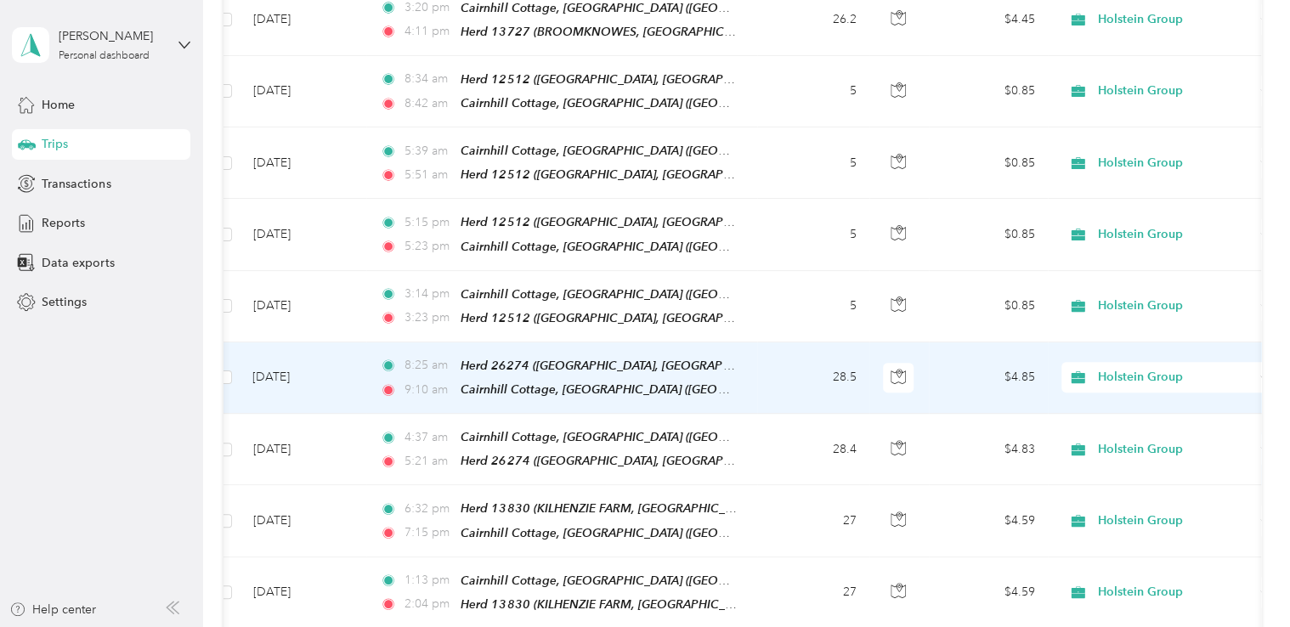
click at [845, 343] on td "28.5" at bounding box center [813, 378] width 112 height 71
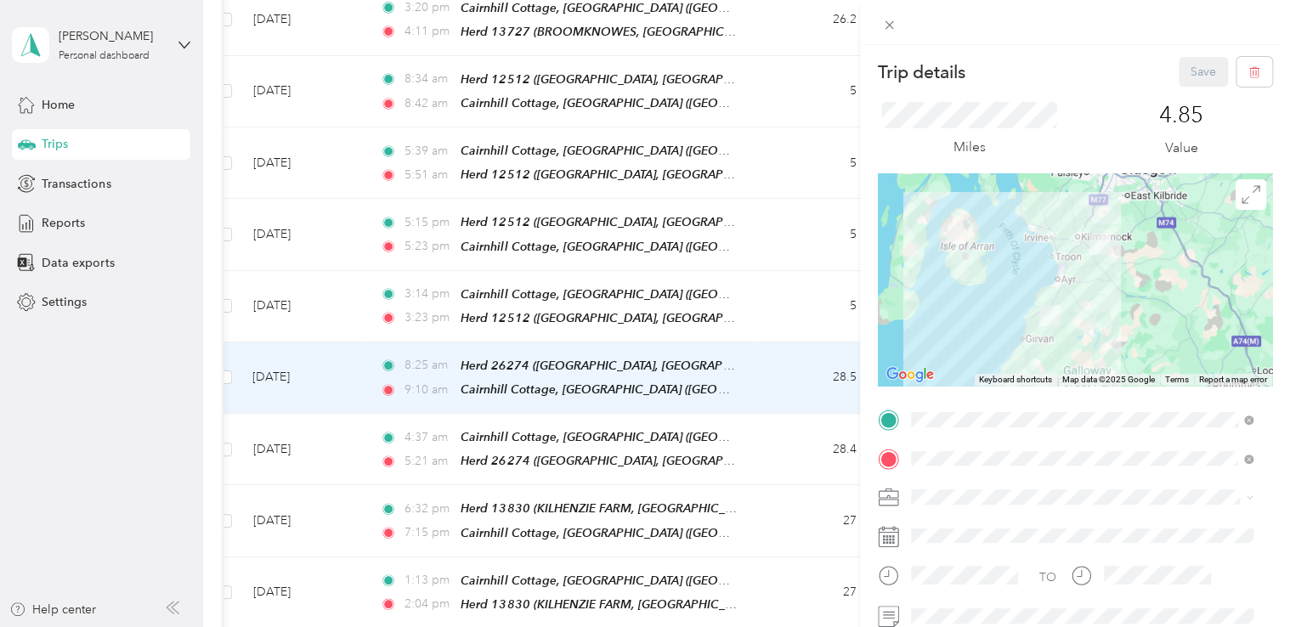
click at [807, 275] on div "Trip details Save This trip cannot be edited because it is either under review,…" at bounding box center [645, 313] width 1290 height 627
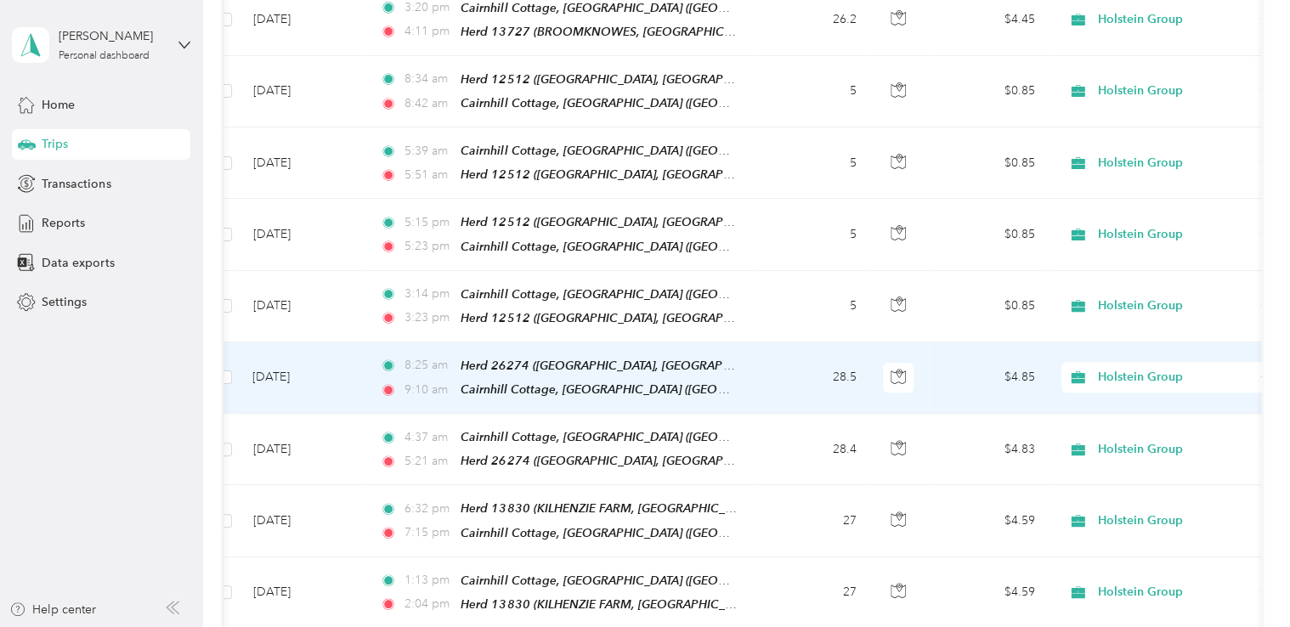
click at [858, 343] on td "28.5" at bounding box center [813, 378] width 112 height 71
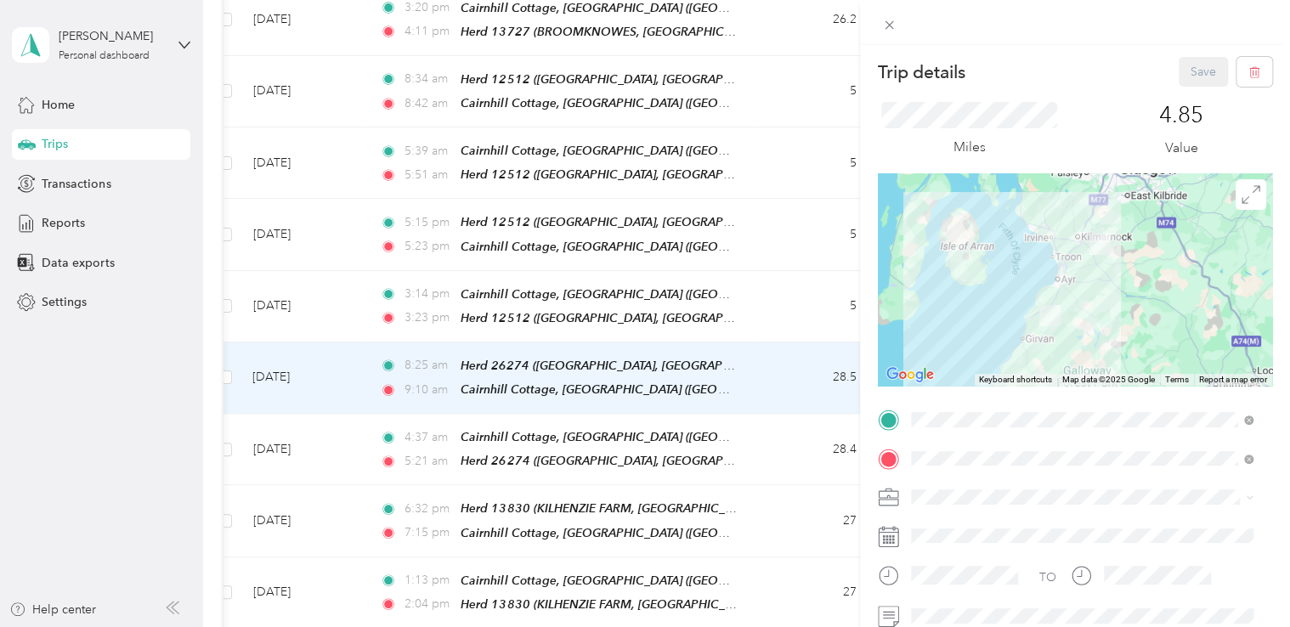
click at [813, 269] on div "Trip details Save This trip cannot be edited because it is either under review,…" at bounding box center [645, 313] width 1290 height 627
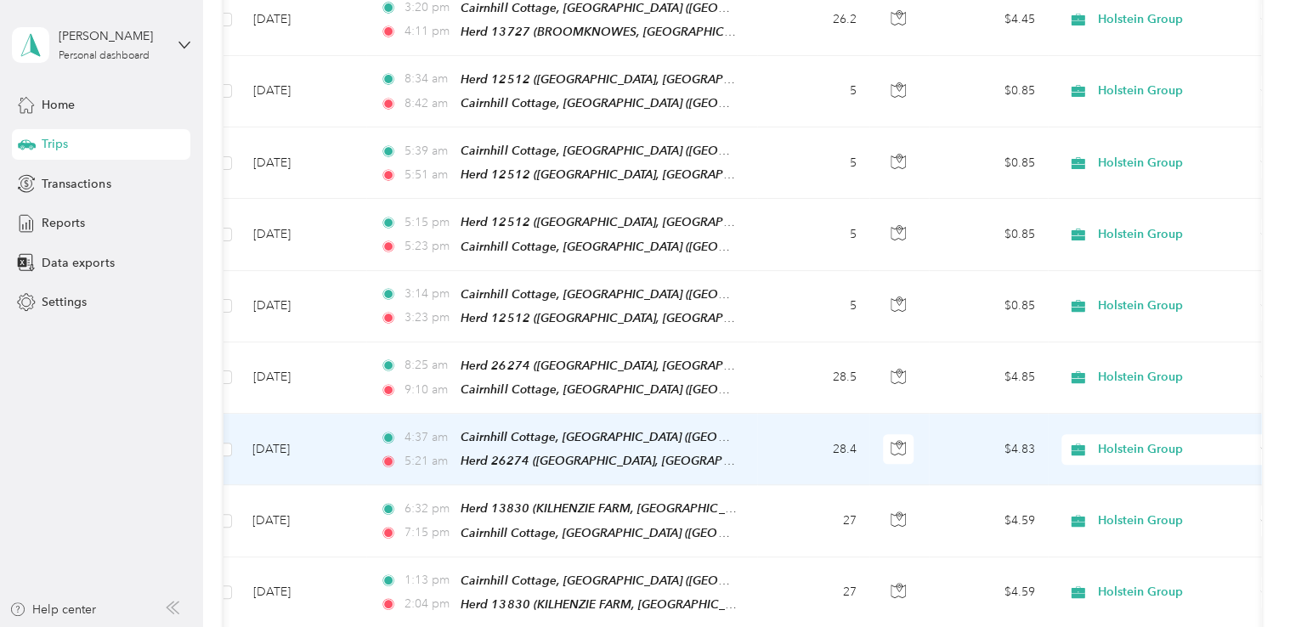
click at [833, 414] on td "28.4" at bounding box center [813, 449] width 112 height 71
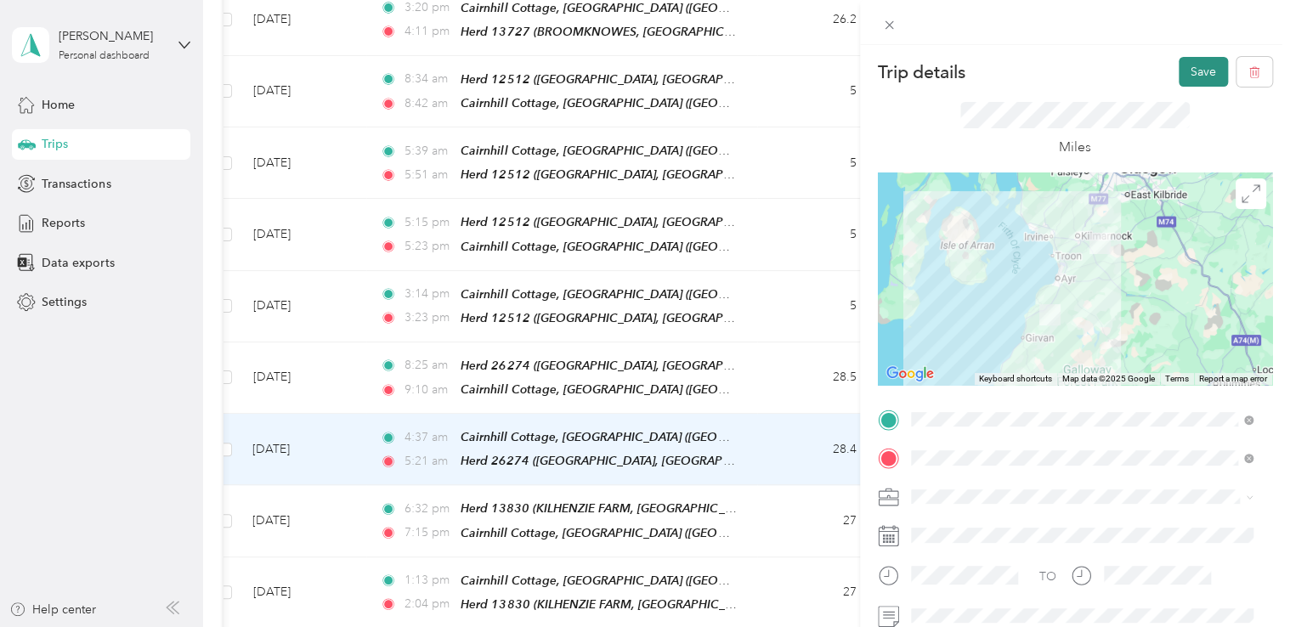
click at [1190, 71] on button "Save" at bounding box center [1203, 72] width 49 height 30
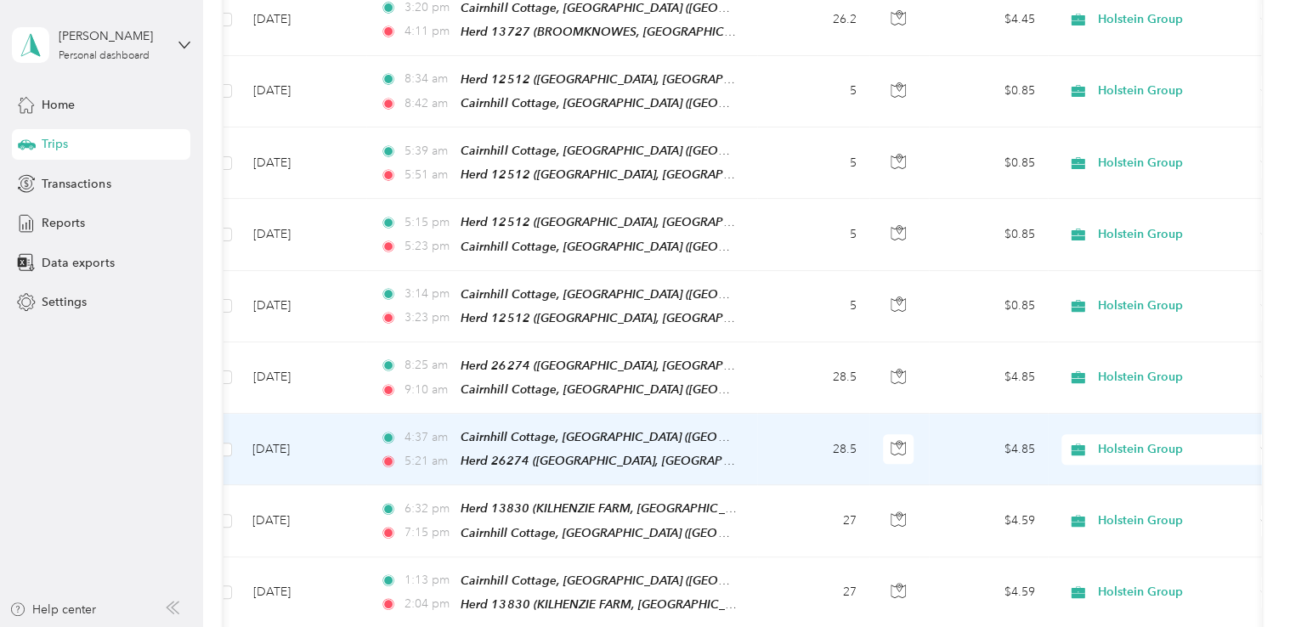
click at [853, 414] on td "28.5" at bounding box center [813, 449] width 112 height 71
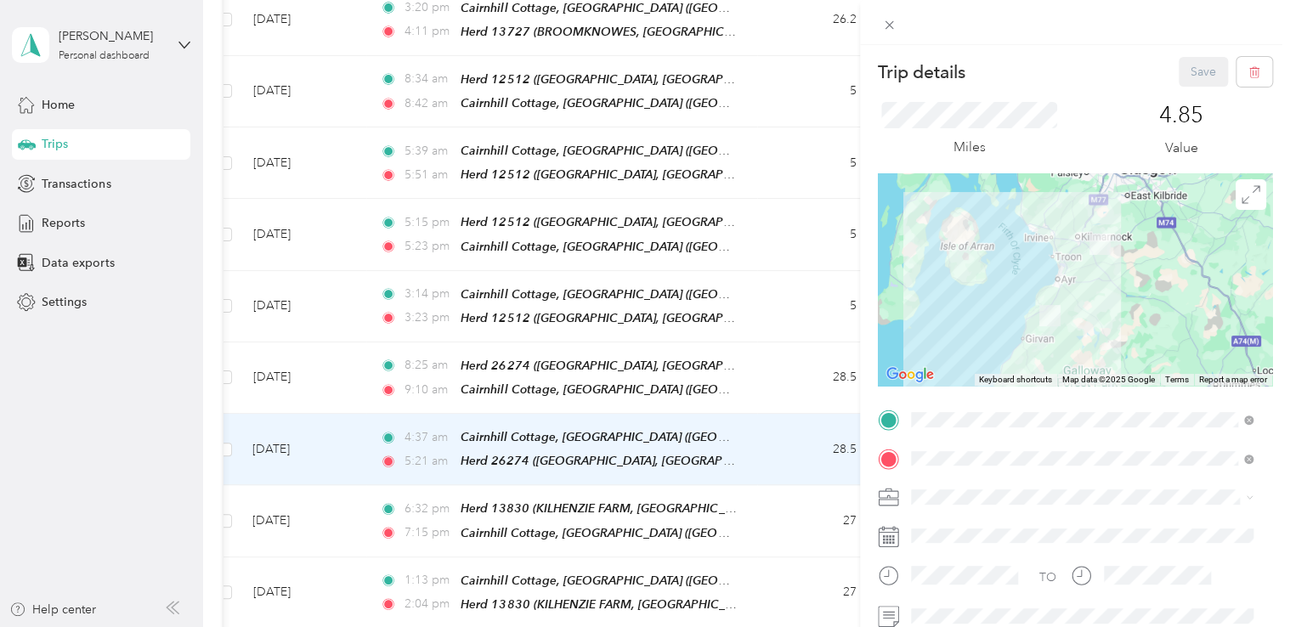
click at [799, 360] on div "Trip details Save This trip cannot be edited because it is either under review,…" at bounding box center [645, 313] width 1290 height 627
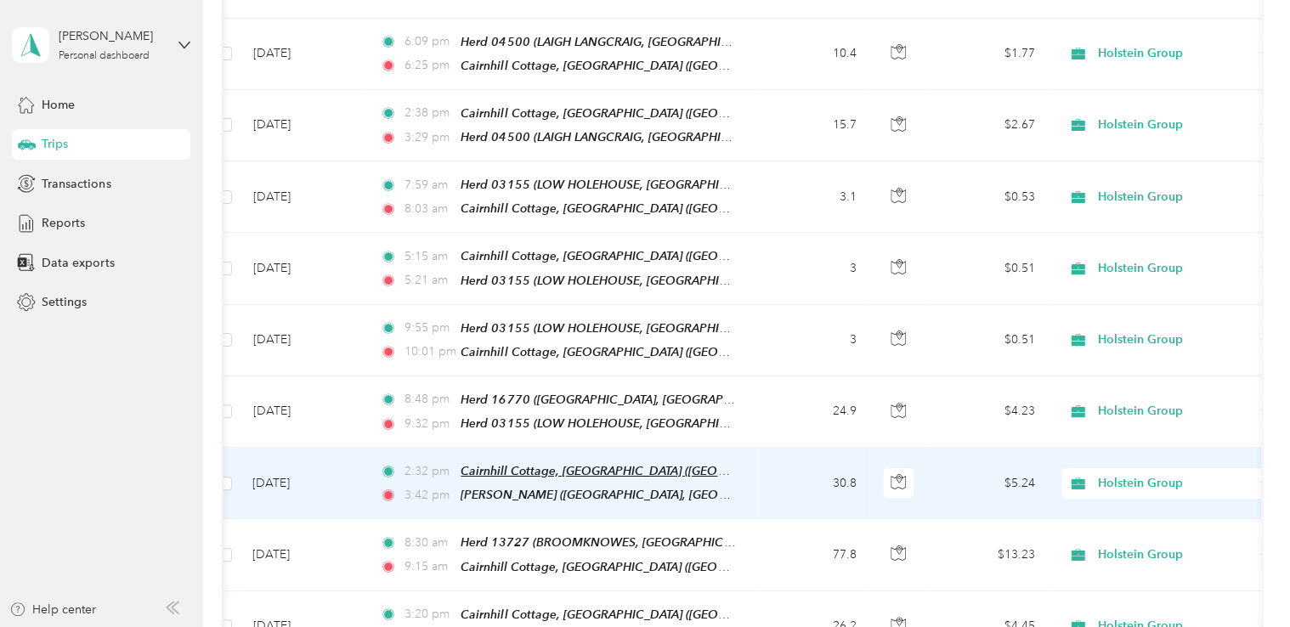
scroll to position [2966, 0]
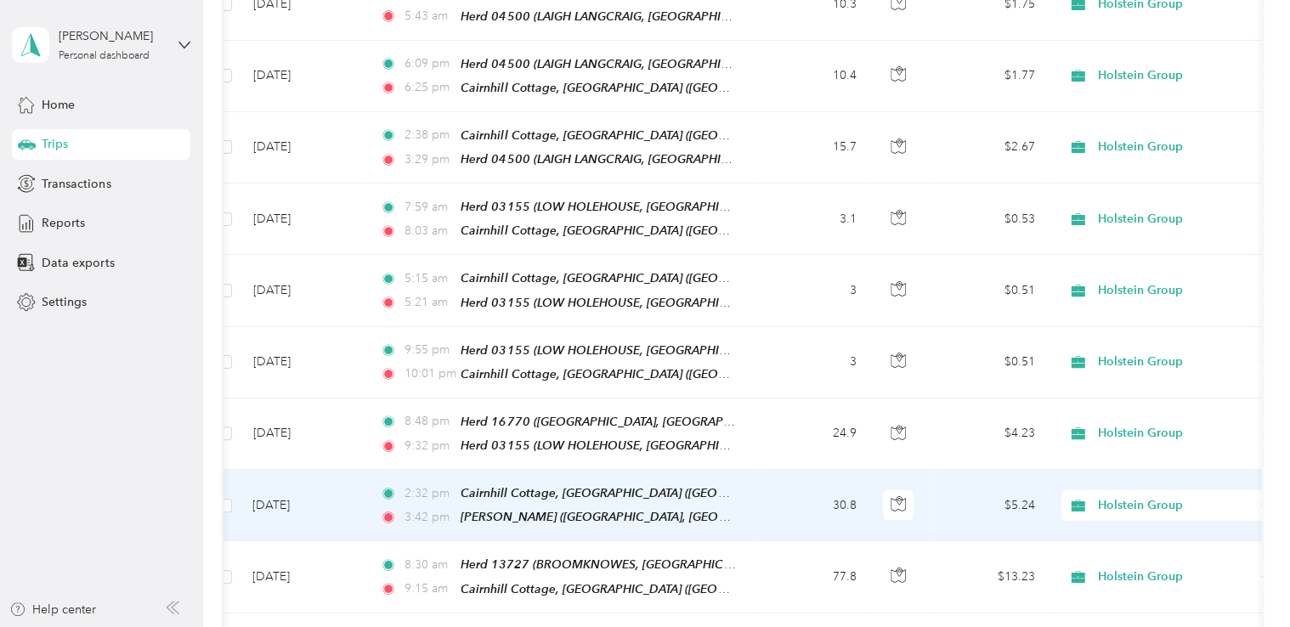
click at [836, 470] on td "30.8" at bounding box center [813, 505] width 112 height 71
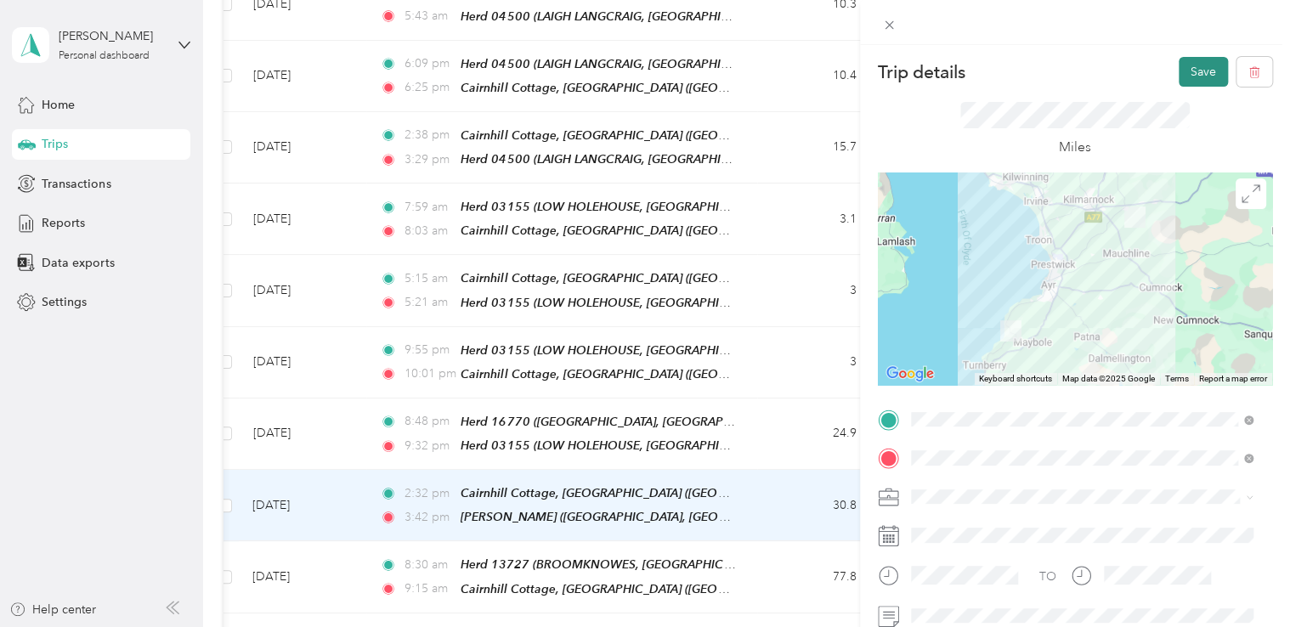
click at [1198, 63] on button "Save" at bounding box center [1203, 72] width 49 height 30
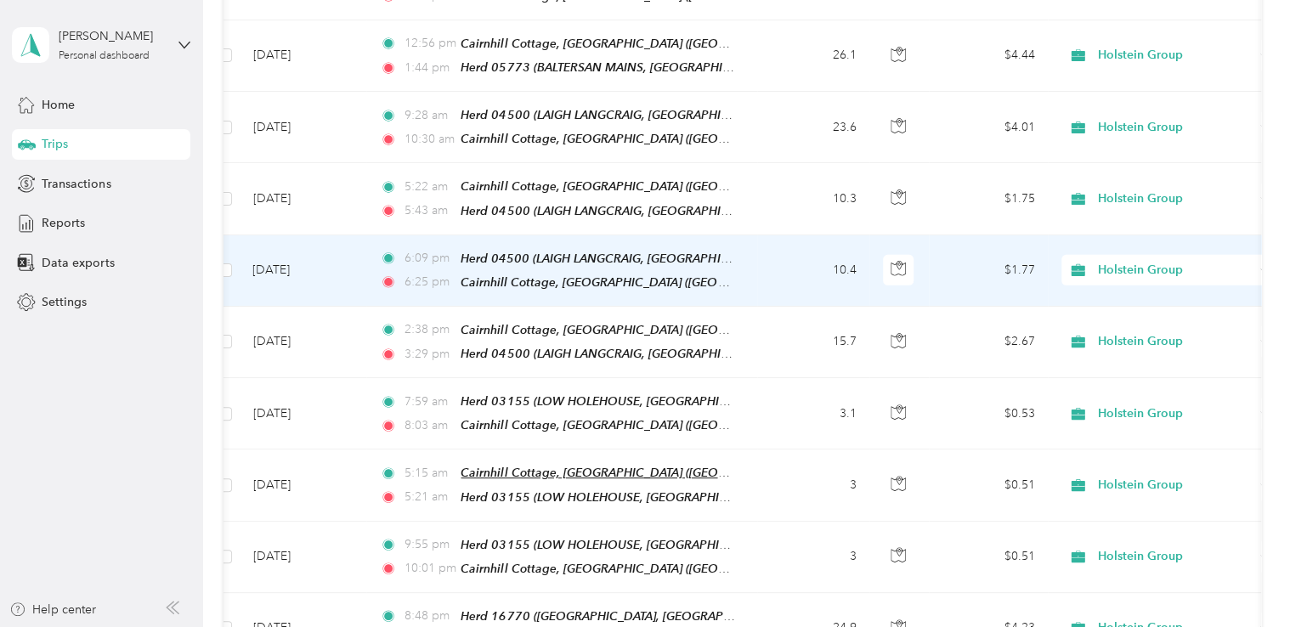
scroll to position [2771, 0]
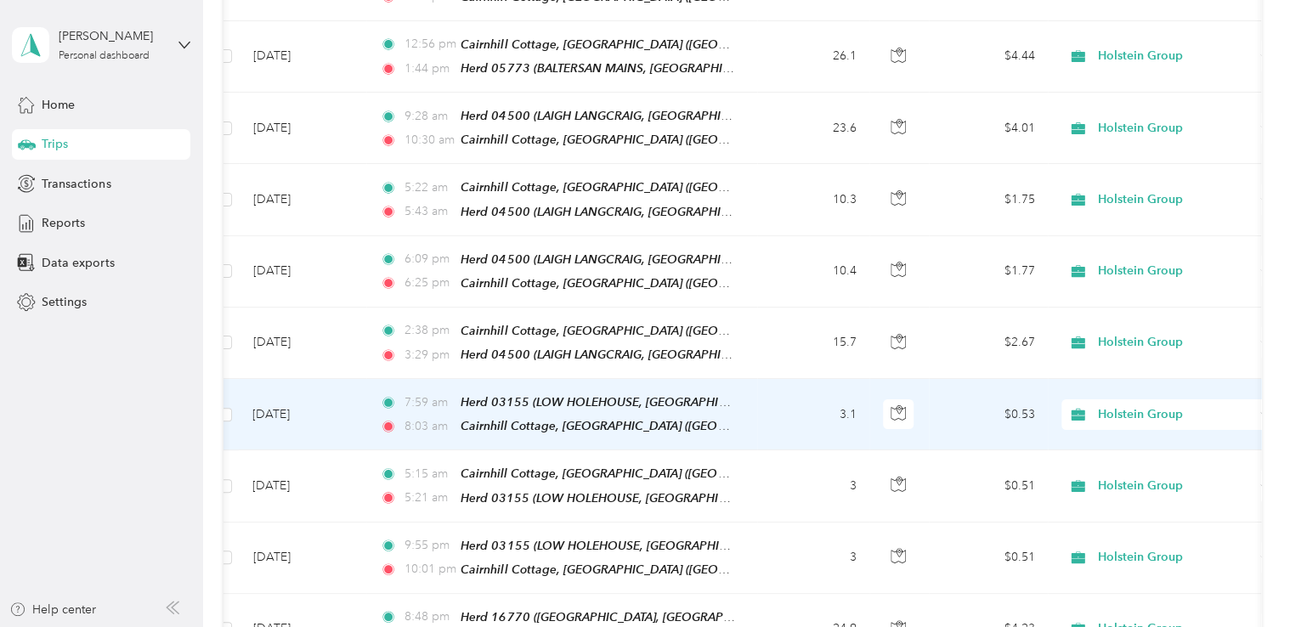
click at [819, 379] on td "3.1" at bounding box center [813, 414] width 112 height 71
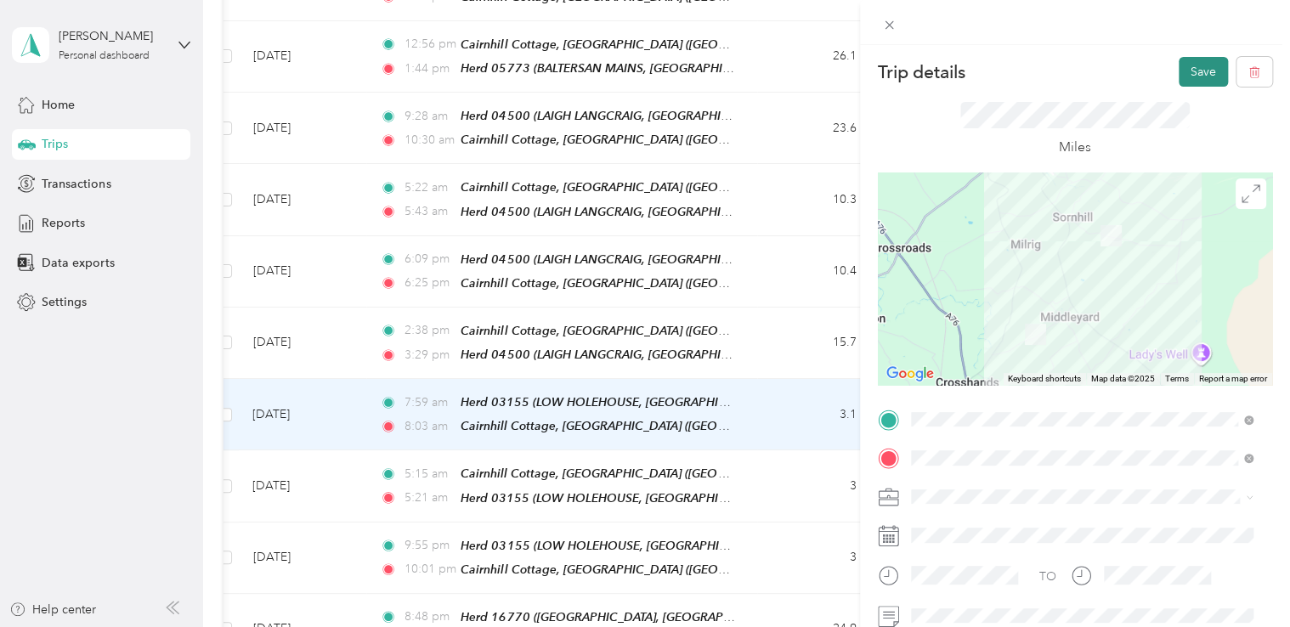
click at [1183, 72] on button "Save" at bounding box center [1203, 72] width 49 height 30
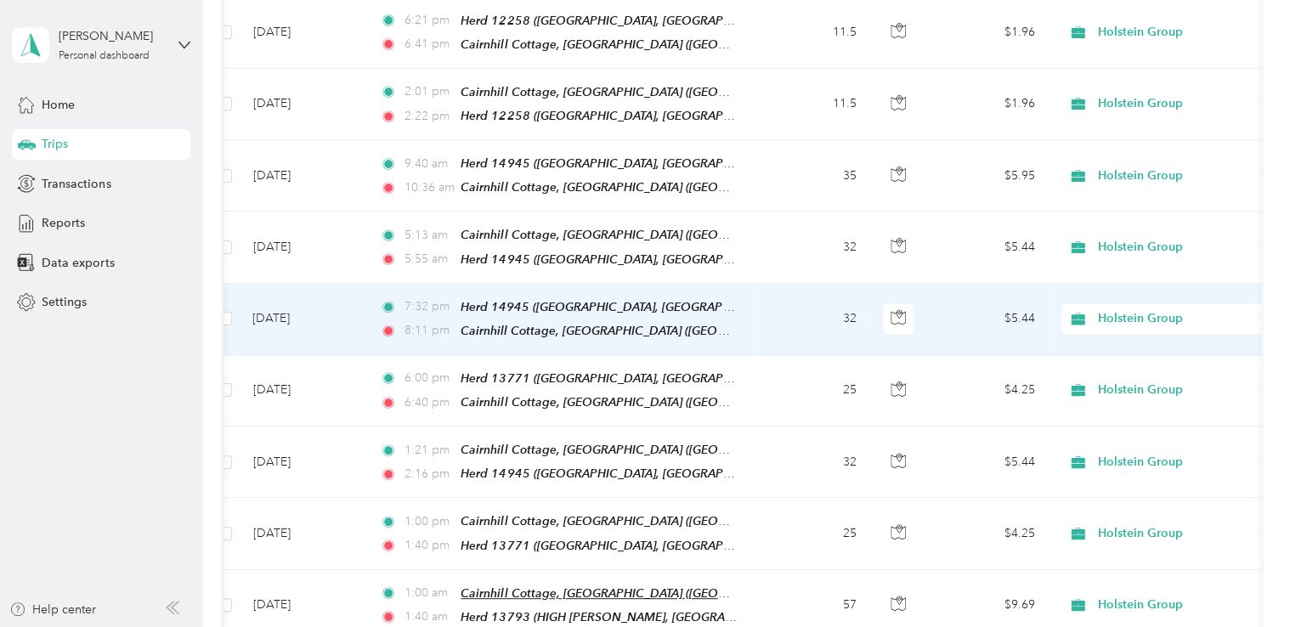
scroll to position [1290, 0]
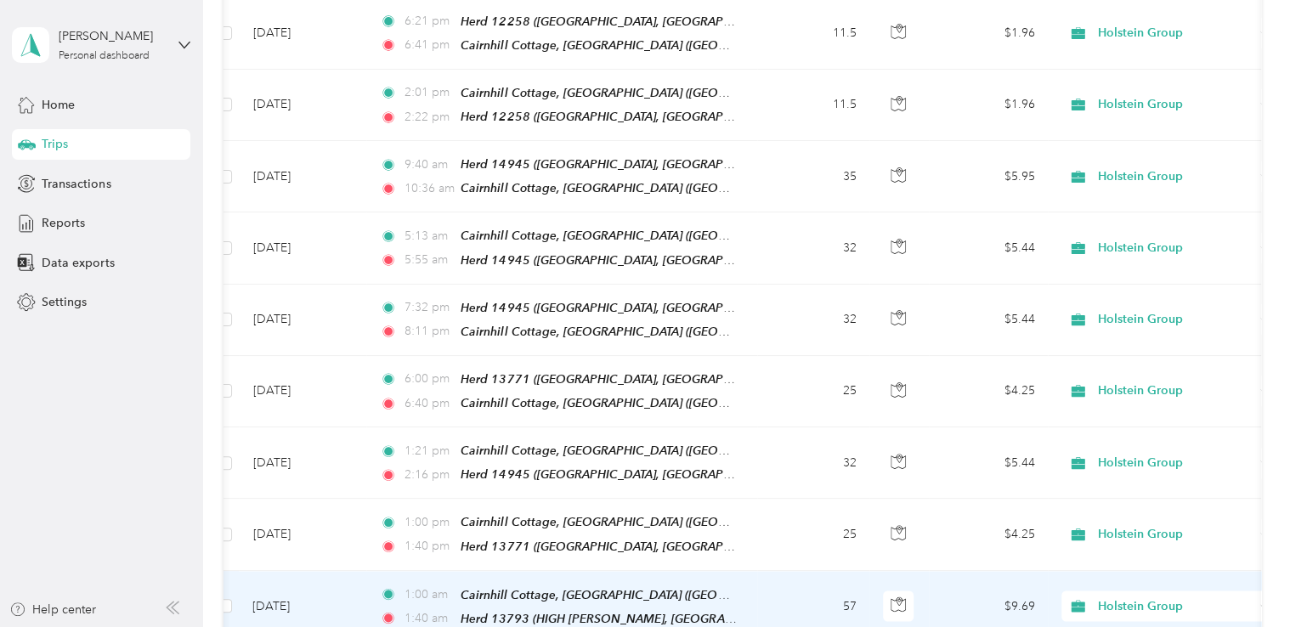
click at [771, 571] on td "57" at bounding box center [813, 606] width 112 height 71
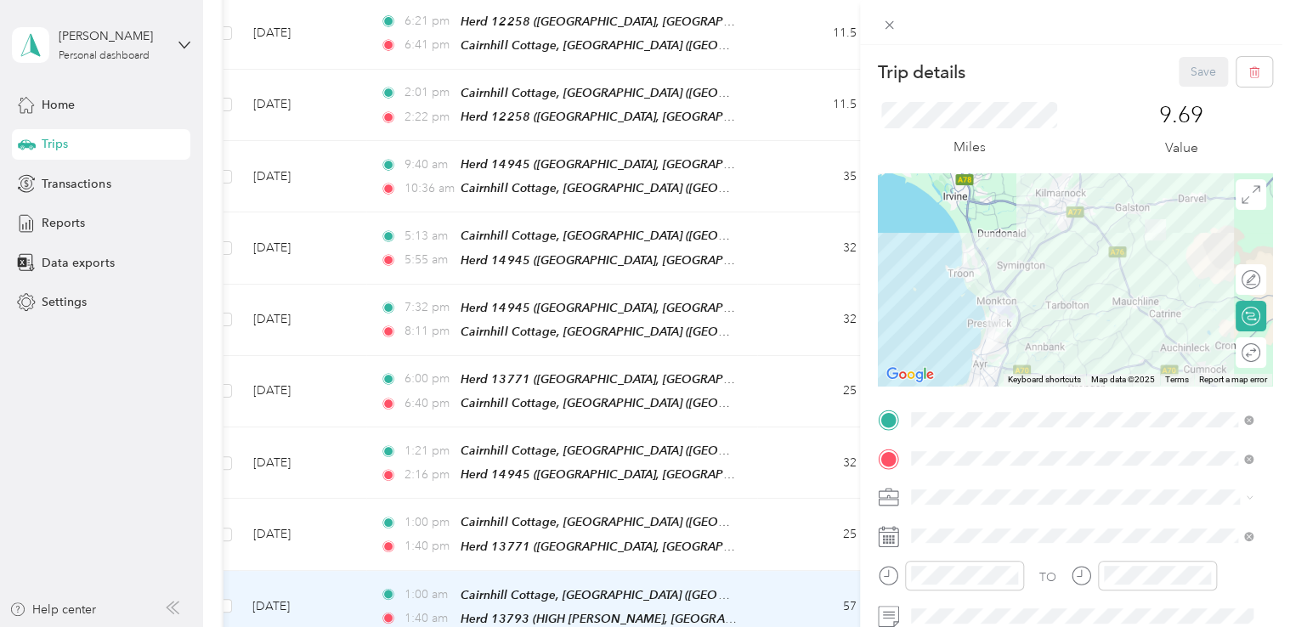
click at [745, 487] on div "Trip details Save This trip cannot be edited because it is either under review,…" at bounding box center [645, 313] width 1290 height 627
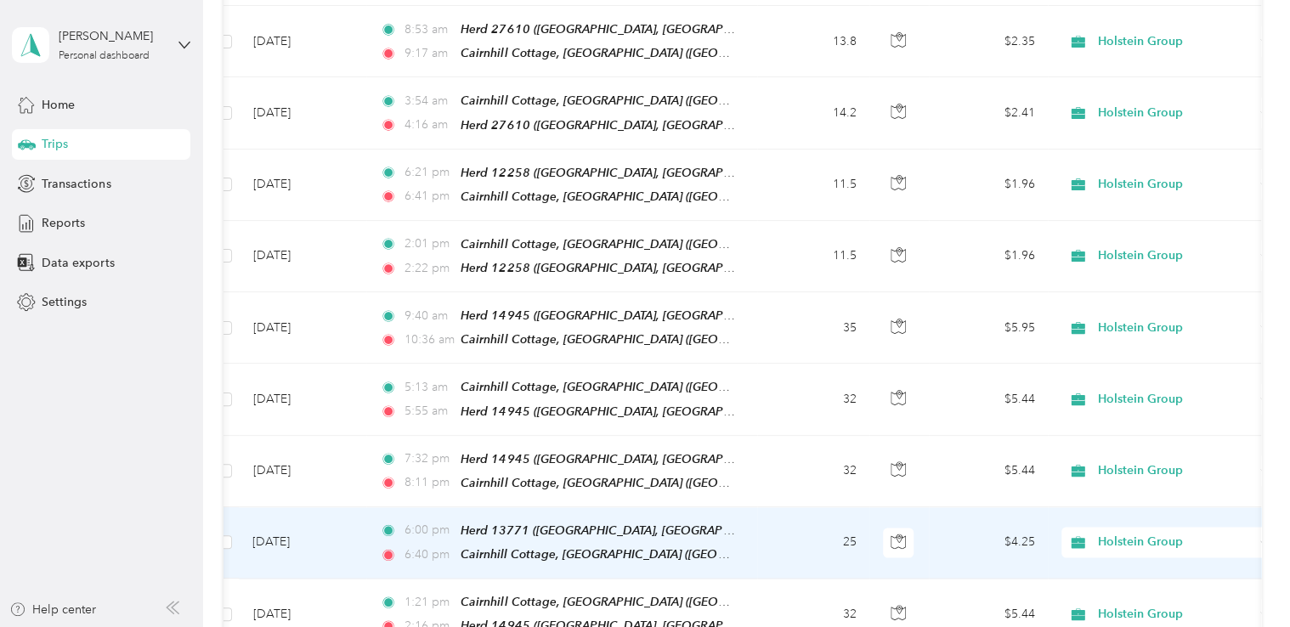
scroll to position [1140, 0]
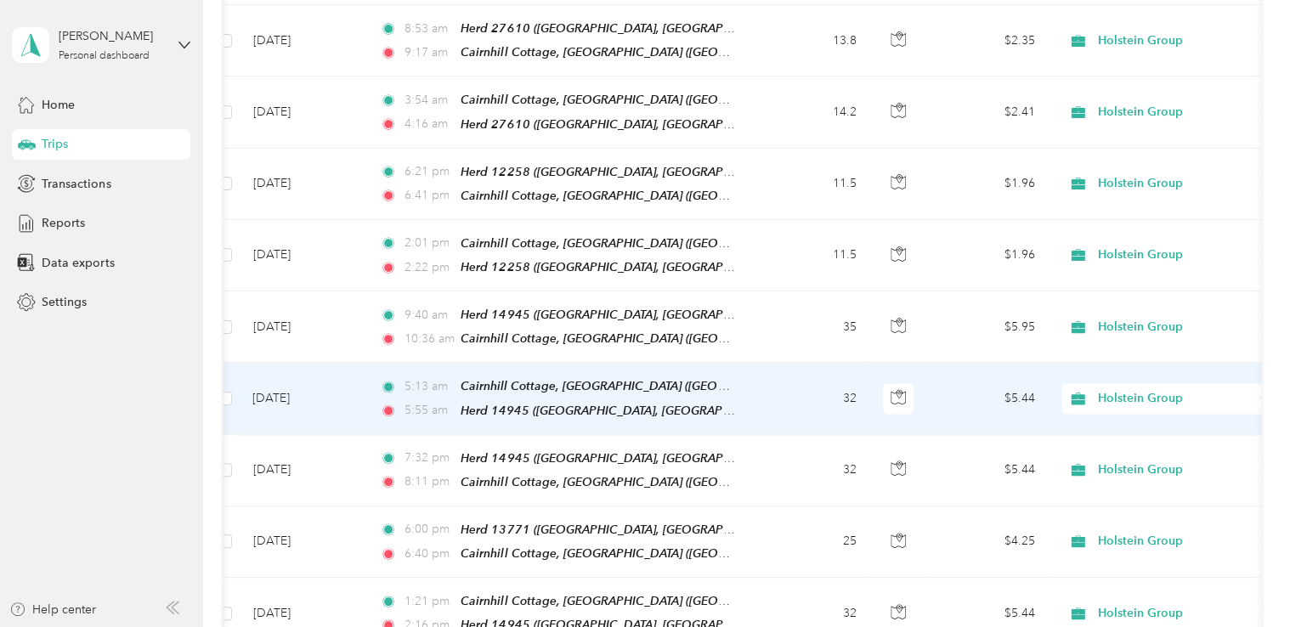
click at [841, 386] on td "32" at bounding box center [813, 398] width 112 height 71
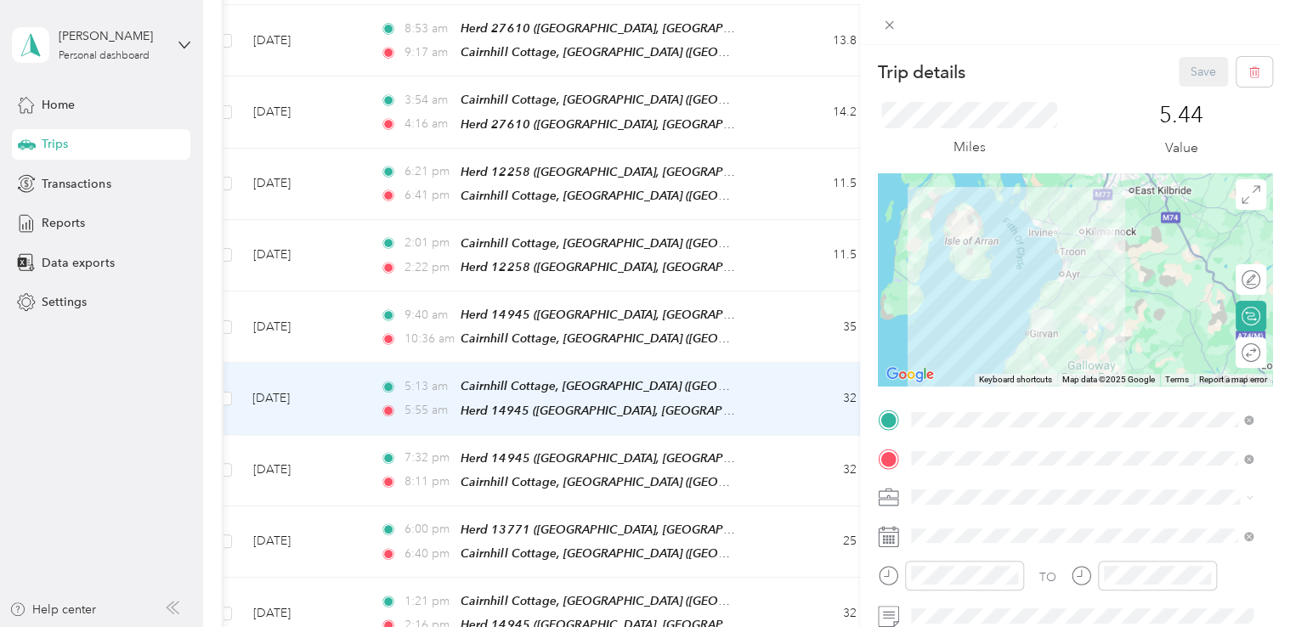
click at [735, 291] on div "Trip details Save This trip cannot be edited because it is either under review,…" at bounding box center [645, 313] width 1290 height 627
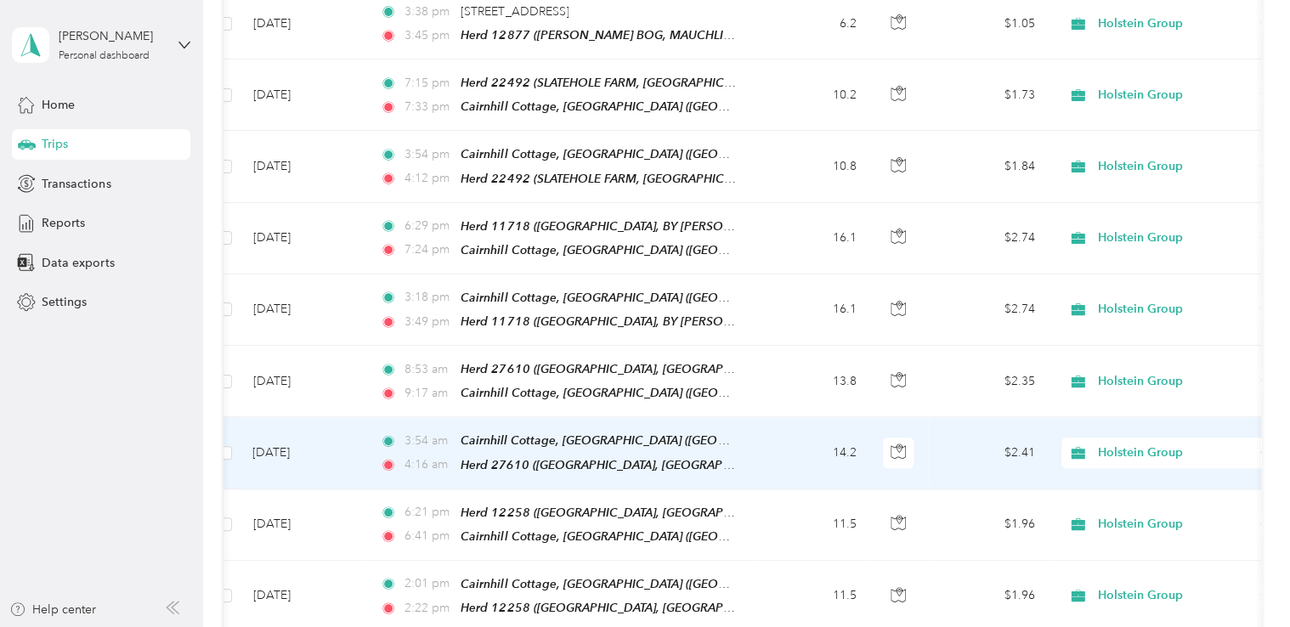
scroll to position [790, 0]
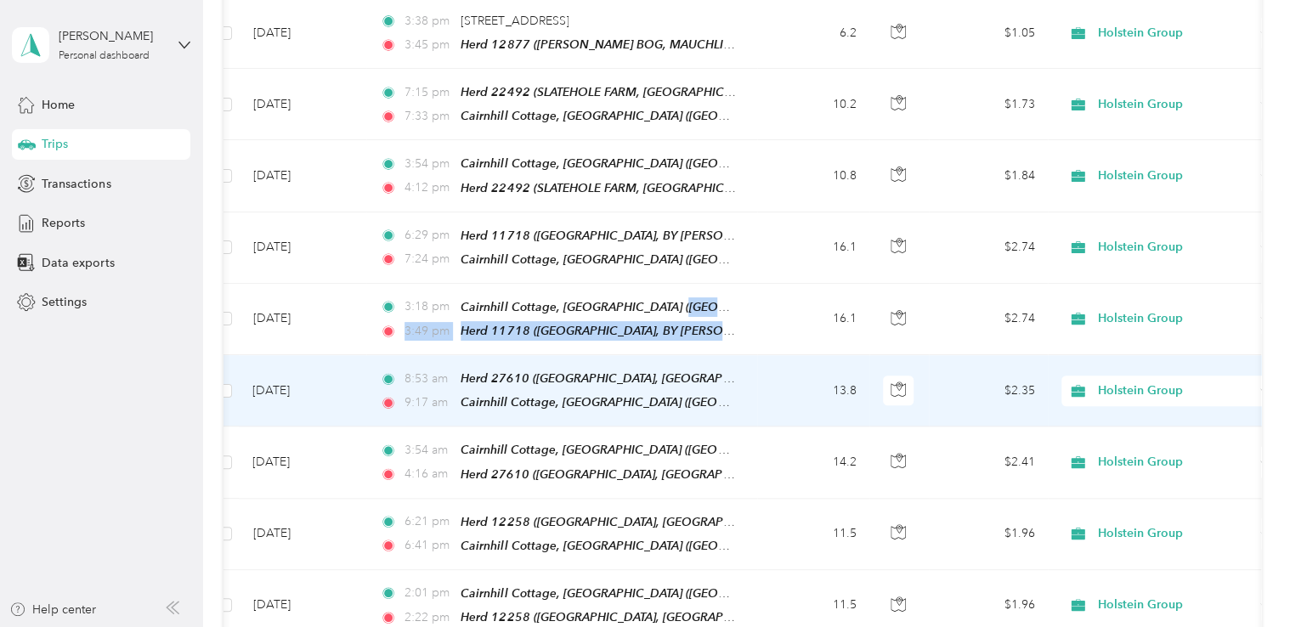
drag, startPoint x: 658, startPoint y: 292, endPoint x: 808, endPoint y: 303, distance: 150.9
click at [808, 303] on tr "[DATE] 3:18 pm Cairnhill Cottage, [GEOGRAPHIC_DATA] ([GEOGRAPHIC_DATA], [GEOGRA…" at bounding box center [916, 319] width 1408 height 71
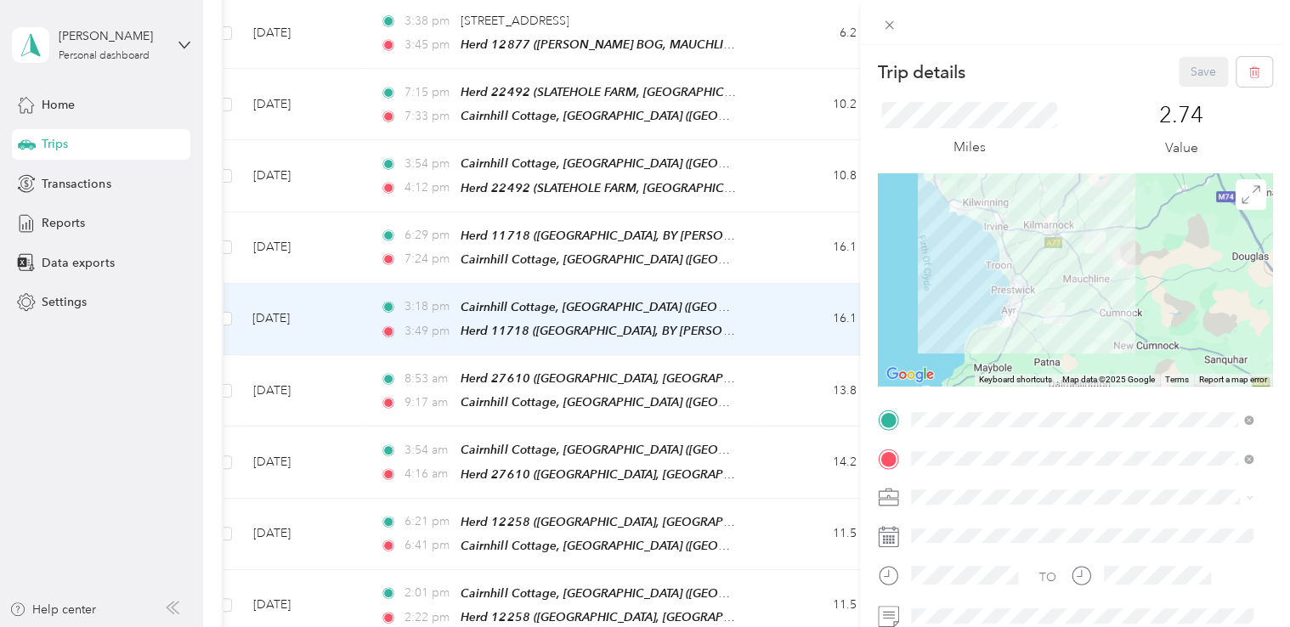
drag, startPoint x: 808, startPoint y: 303, endPoint x: 789, endPoint y: 286, distance: 25.9
click at [789, 286] on div "Trip details Save This trip cannot be edited because it is either under review,…" at bounding box center [645, 313] width 1290 height 627
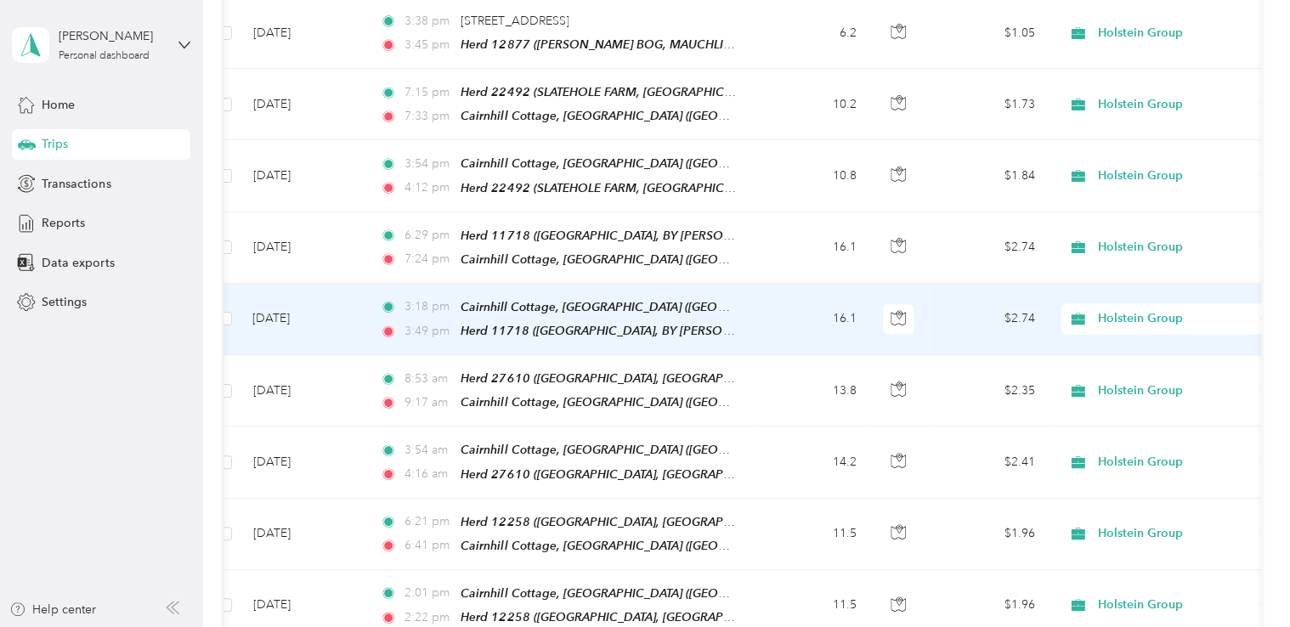
drag, startPoint x: 811, startPoint y: 303, endPoint x: 849, endPoint y: 224, distance: 87.8
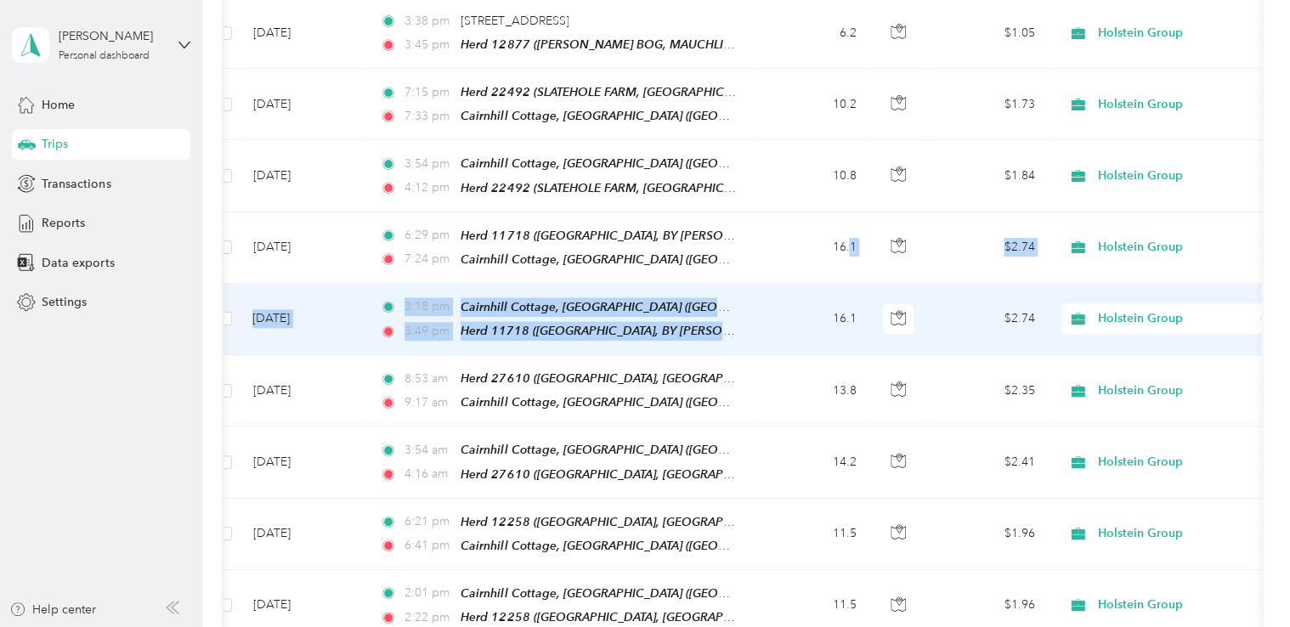
drag, startPoint x: 849, startPoint y: 224, endPoint x: 810, endPoint y: 322, distance: 106.1
click at [810, 322] on td "16.1" at bounding box center [813, 319] width 112 height 71
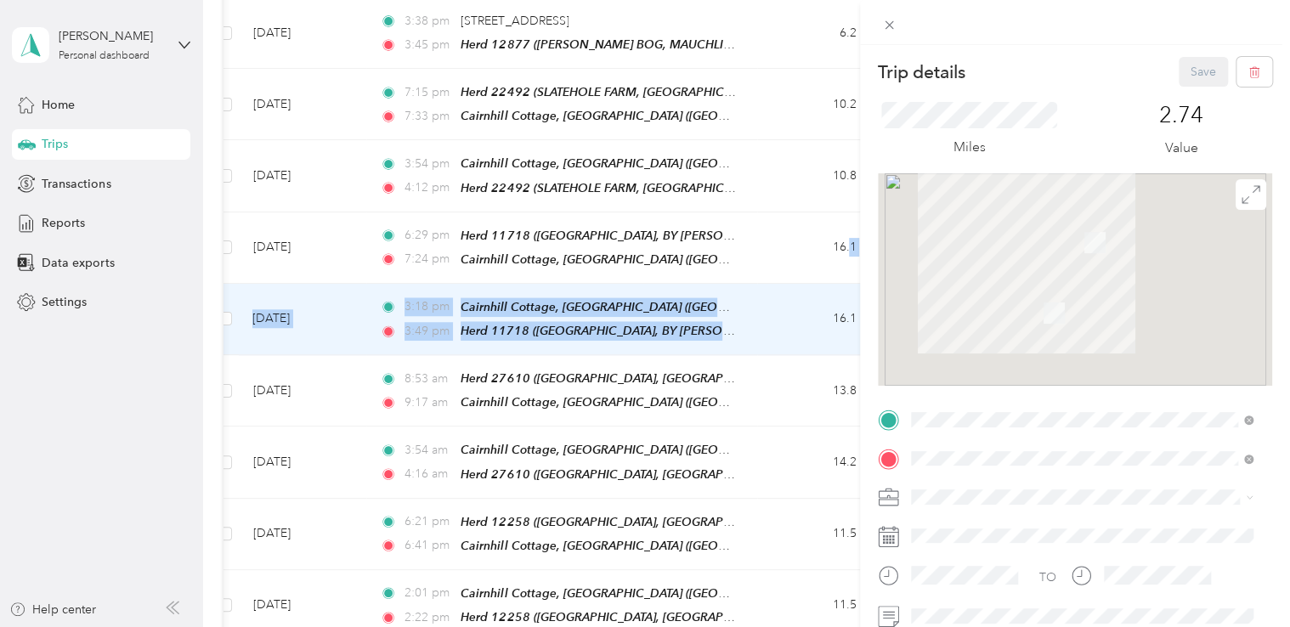
click at [820, 292] on div "Trip details Save This trip cannot be edited because it is either under review,…" at bounding box center [645, 313] width 1290 height 627
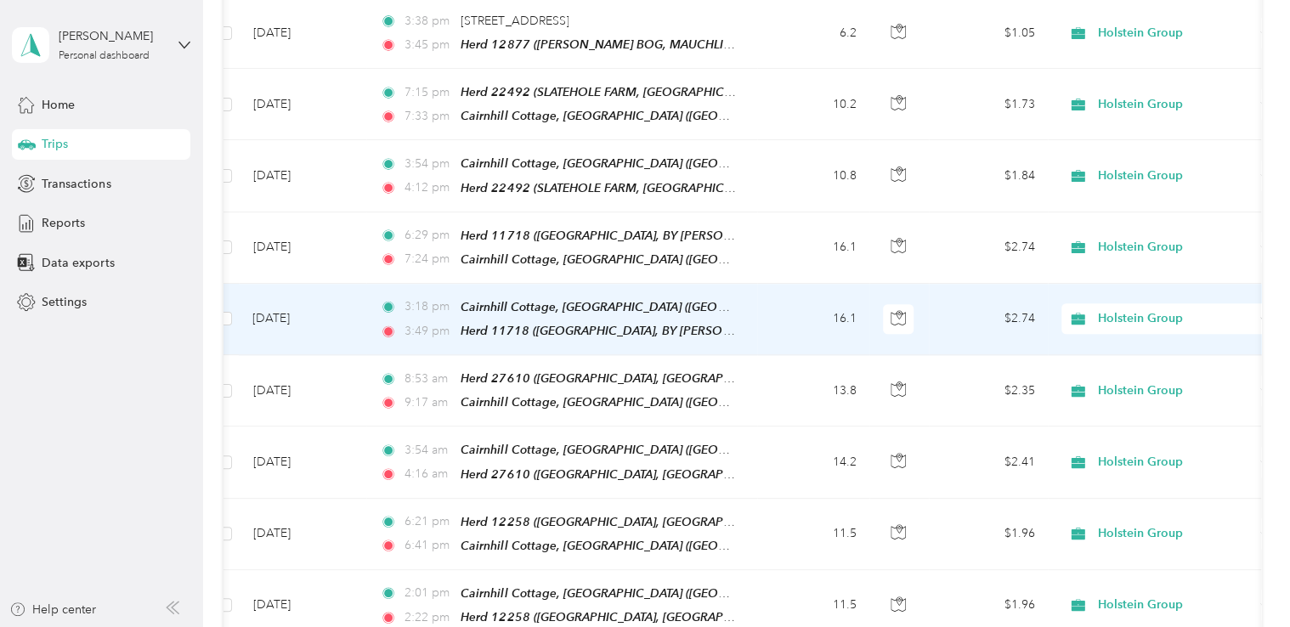
click at [853, 302] on td "16.1" at bounding box center [813, 319] width 112 height 71
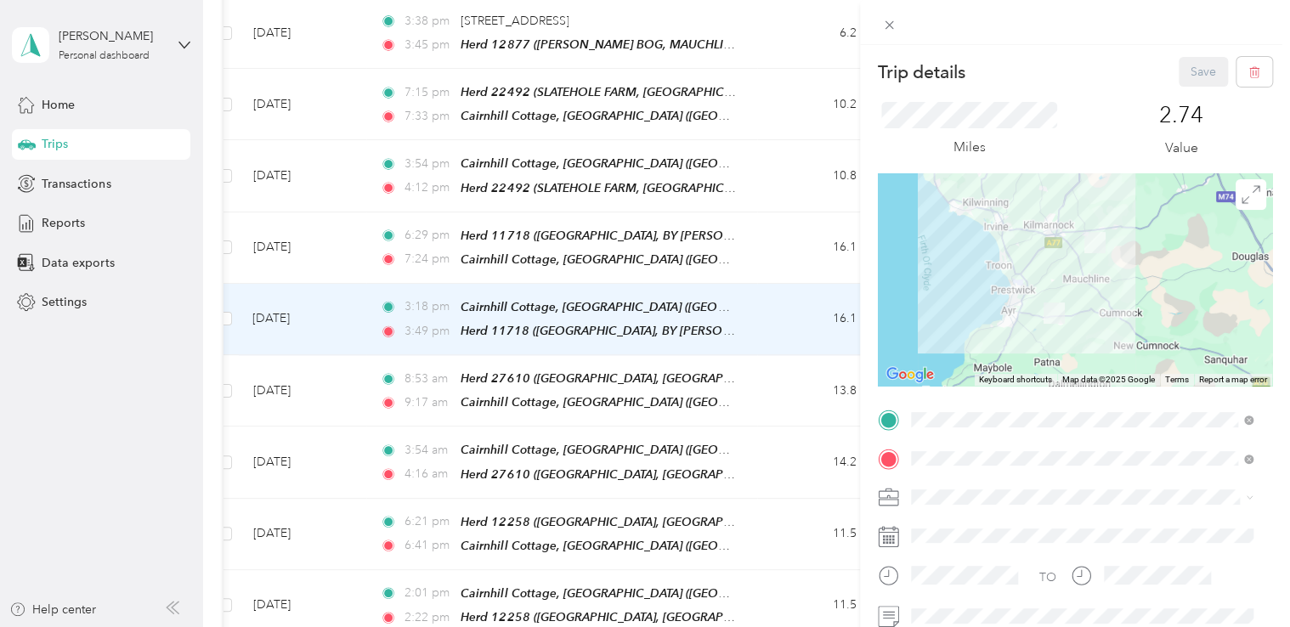
click at [774, 287] on div "Trip details Save This trip cannot be edited because it is either under review,…" at bounding box center [645, 313] width 1290 height 627
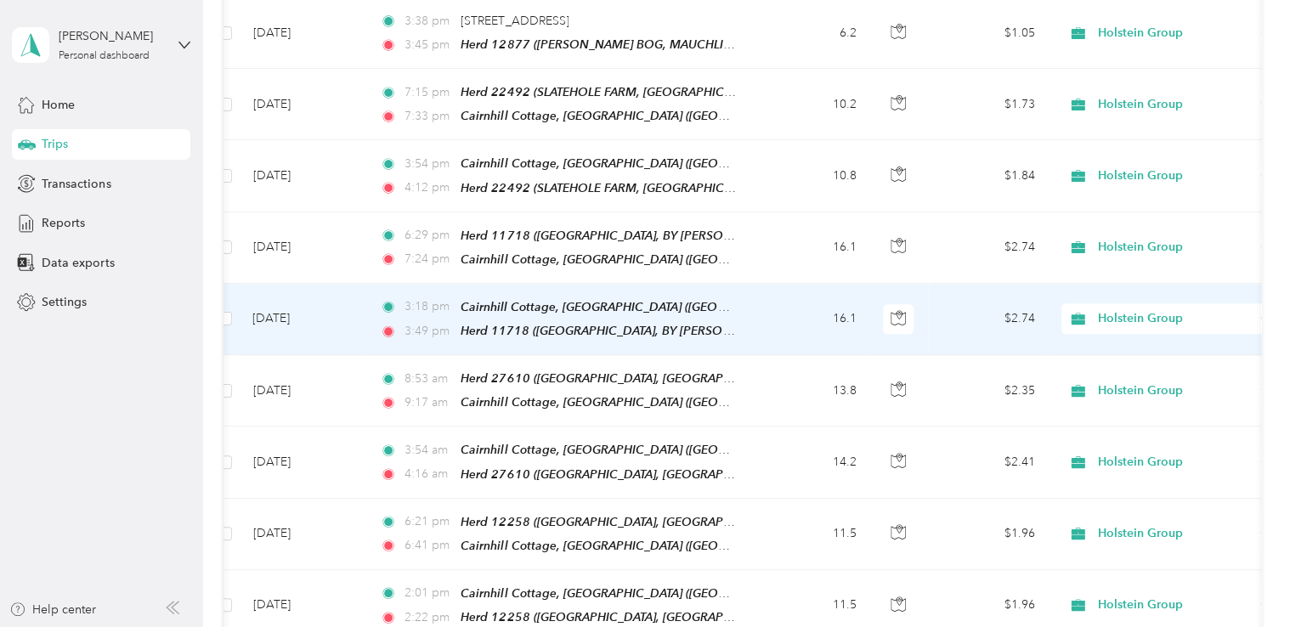
click at [817, 305] on td "16.1" at bounding box center [813, 319] width 112 height 71
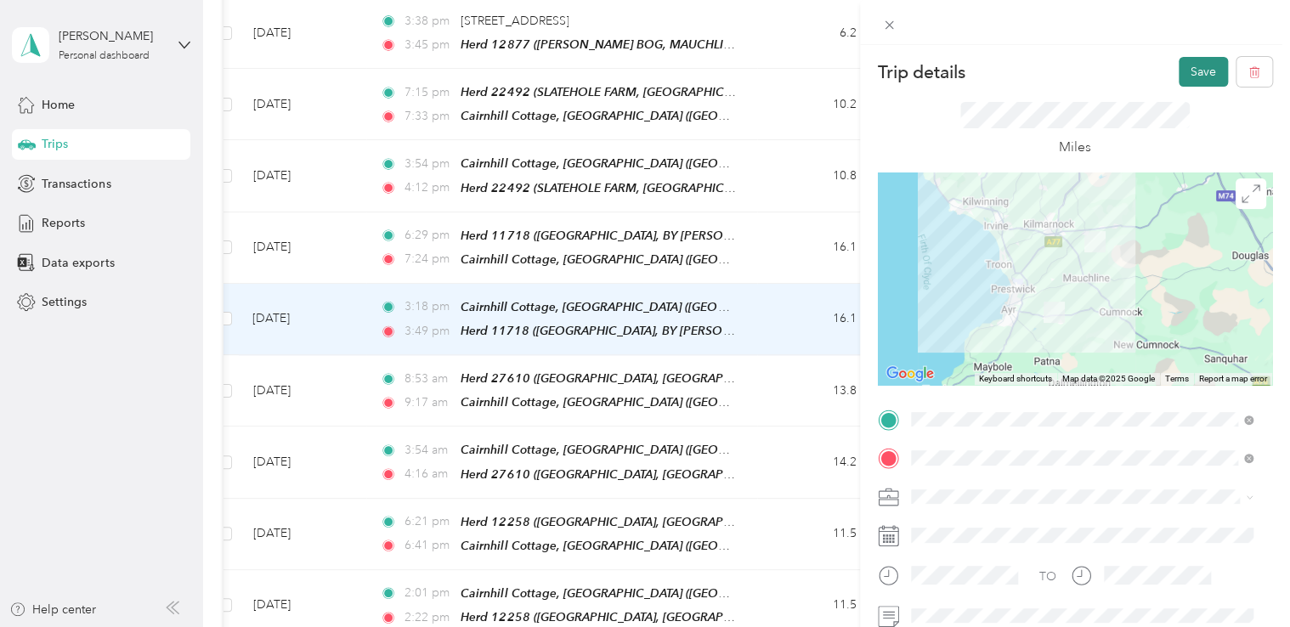
click at [1187, 75] on button "Save" at bounding box center [1203, 72] width 49 height 30
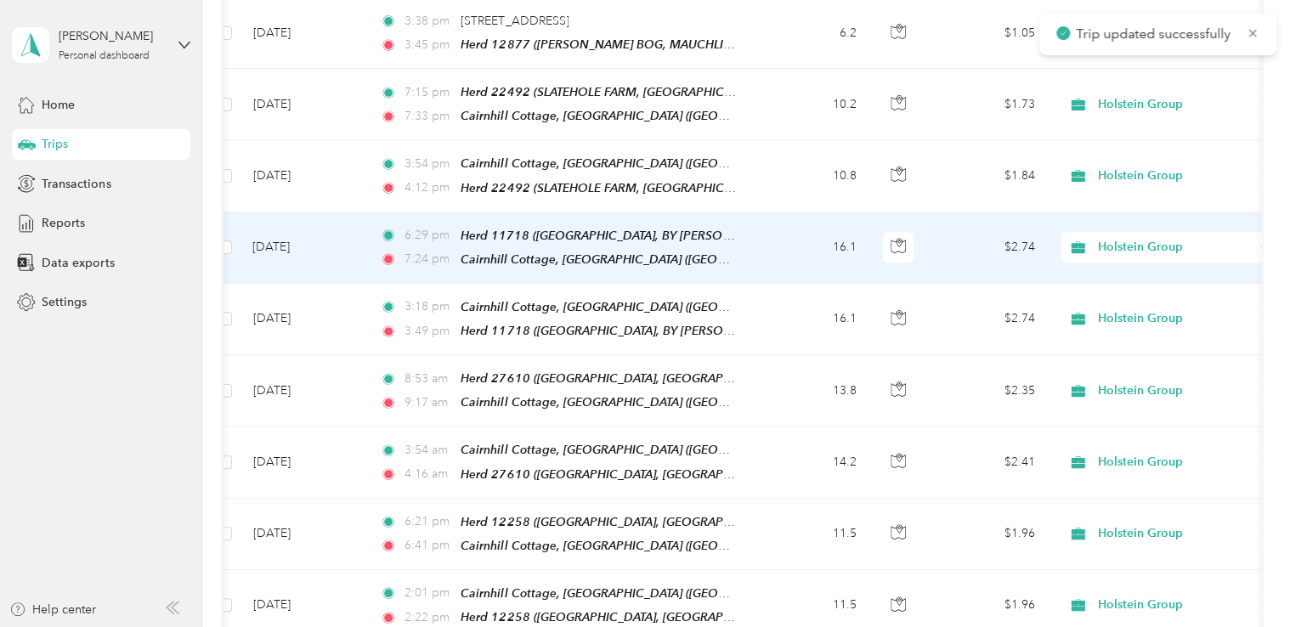
click at [833, 241] on td "16.1" at bounding box center [813, 247] width 112 height 71
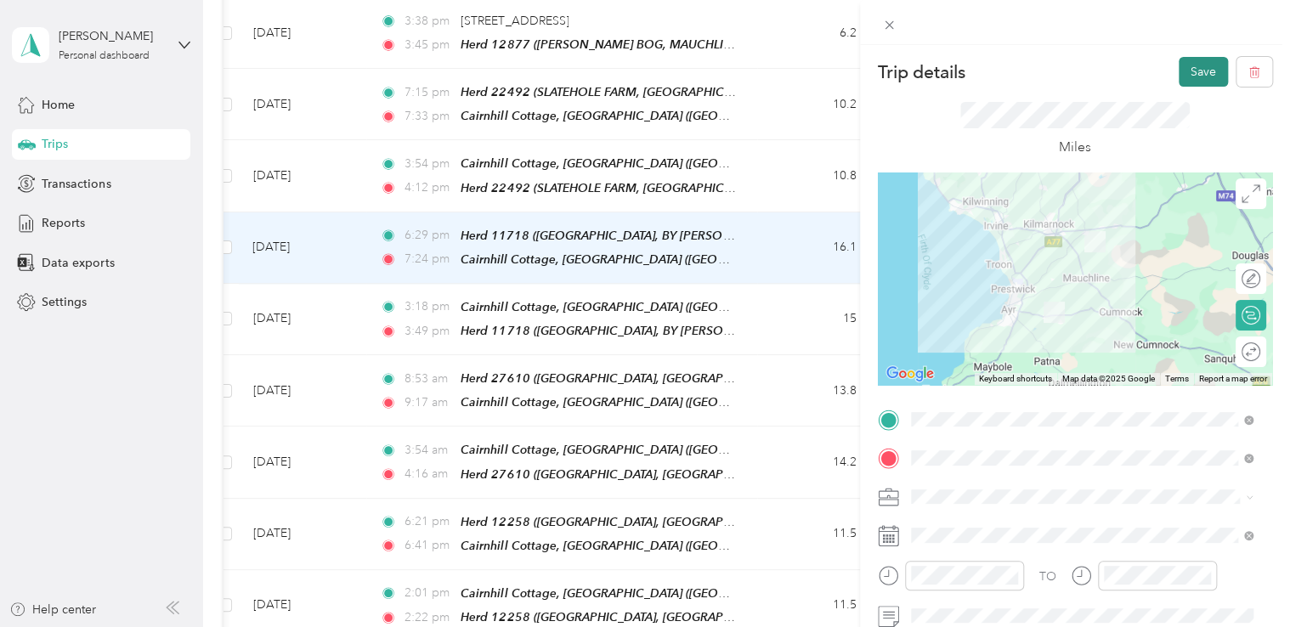
click at [1195, 74] on button "Save" at bounding box center [1203, 72] width 49 height 30
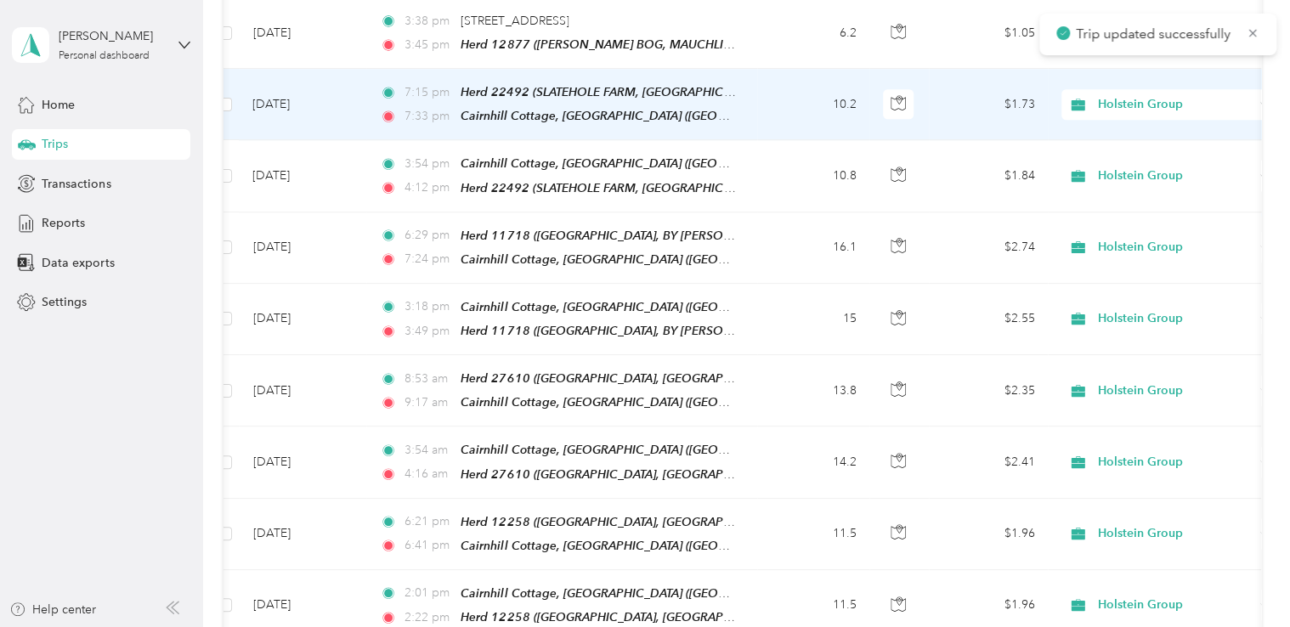
drag, startPoint x: 1195, startPoint y: 74, endPoint x: 901, endPoint y: 210, distance: 324.0
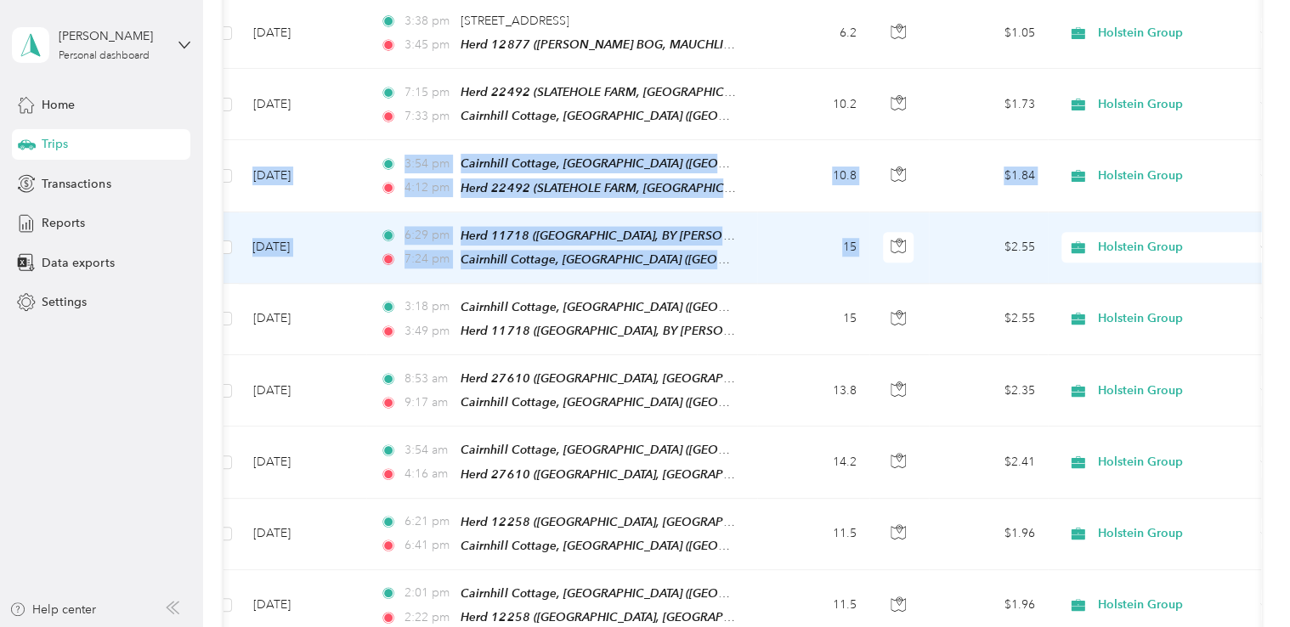
click at [823, 248] on td "15" at bounding box center [813, 247] width 112 height 71
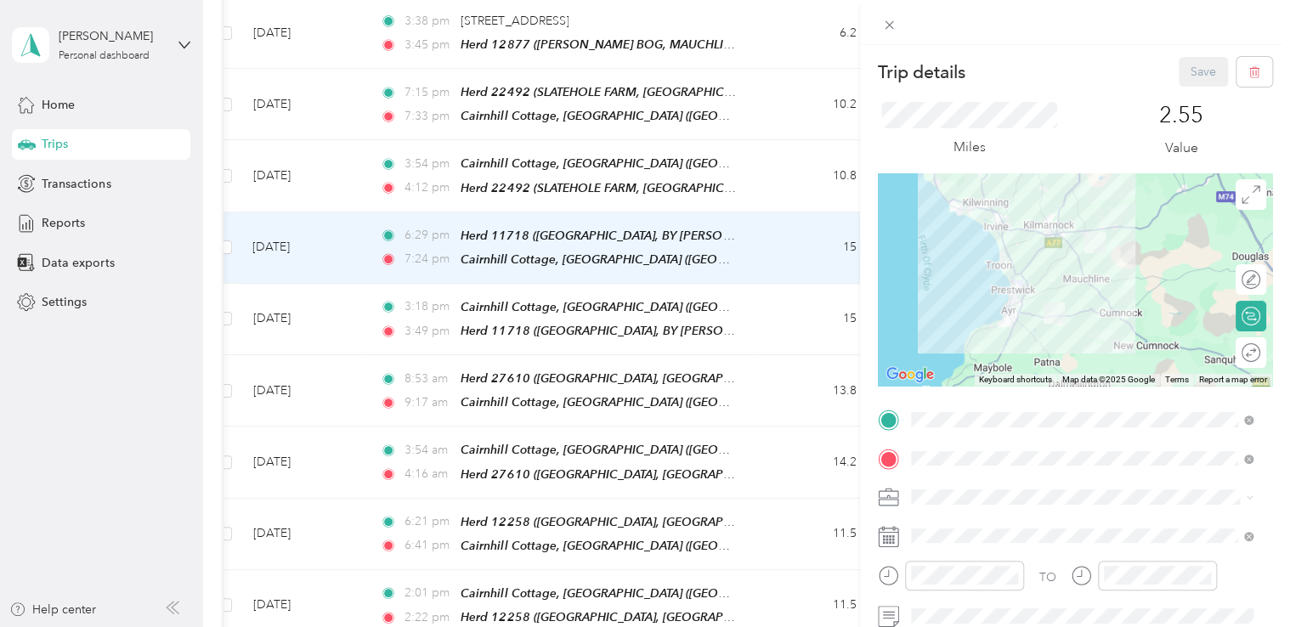
click at [776, 149] on div "Trip details Save This trip cannot be edited because it is either under review,…" at bounding box center [645, 313] width 1290 height 627
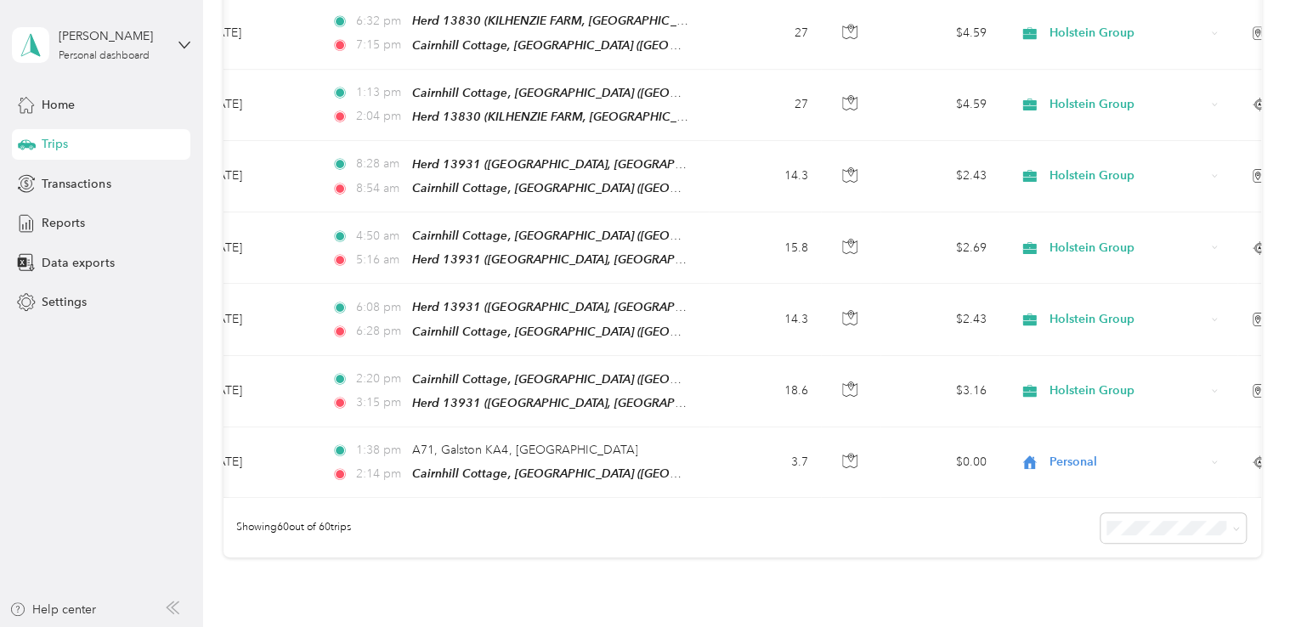
scroll to position [4150, 0]
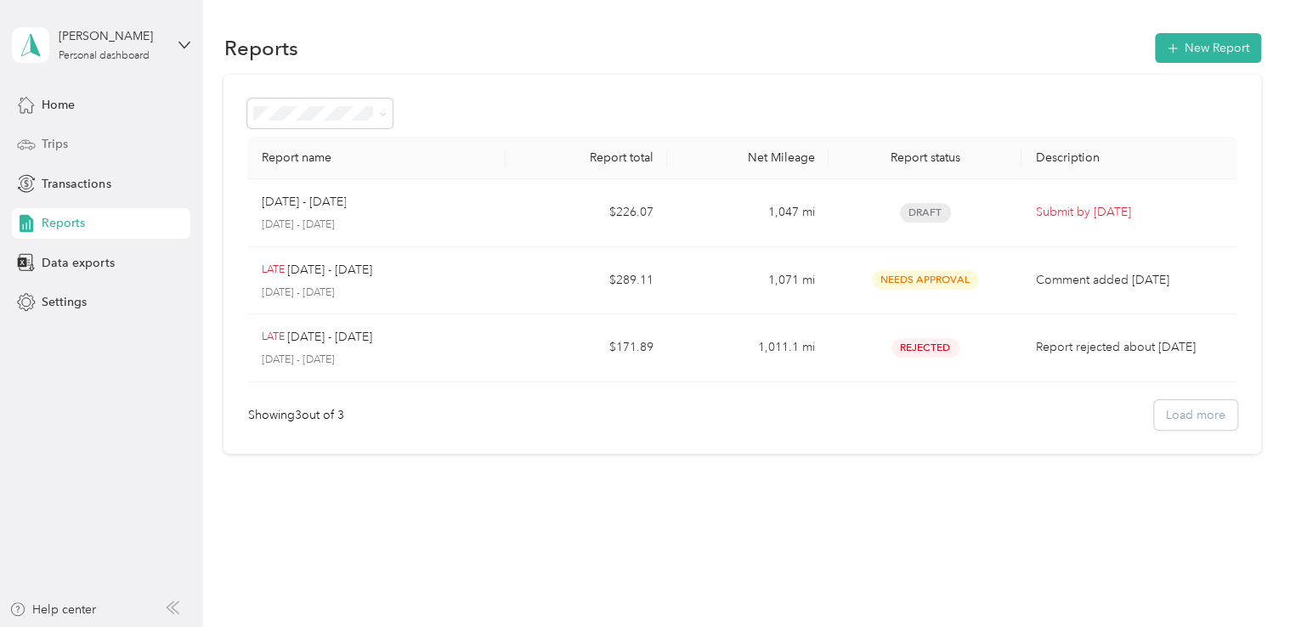
click at [51, 136] on span "Trips" at bounding box center [55, 144] width 26 height 18
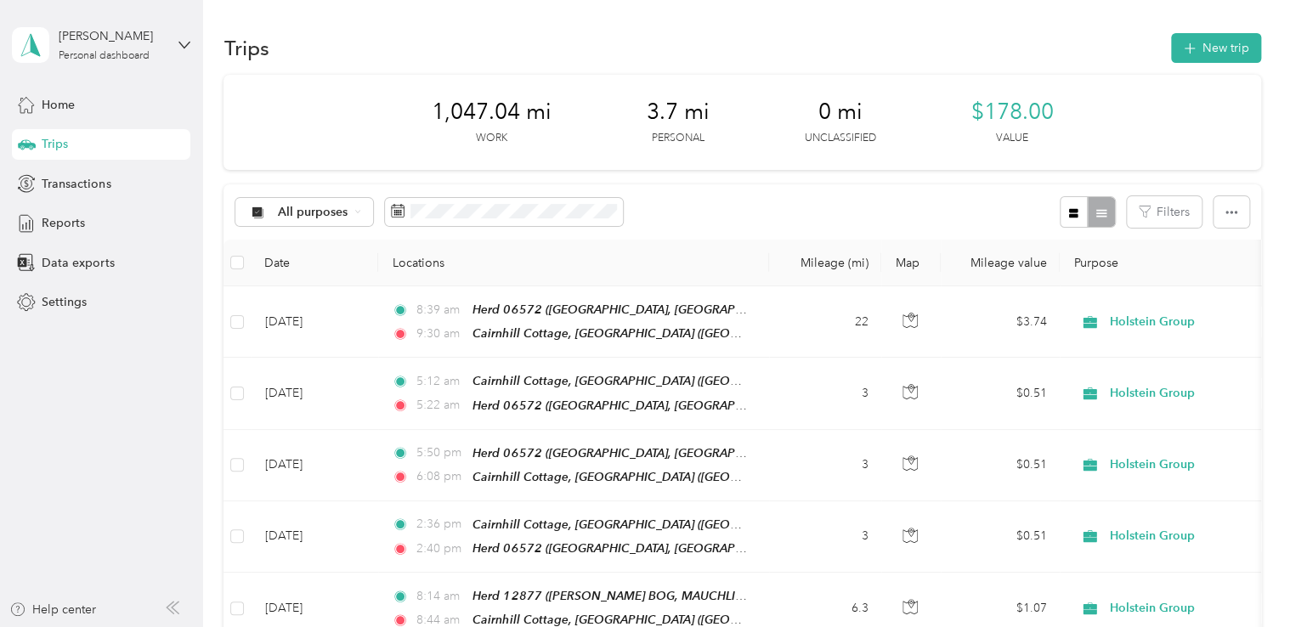
scroll to position [4150, 0]
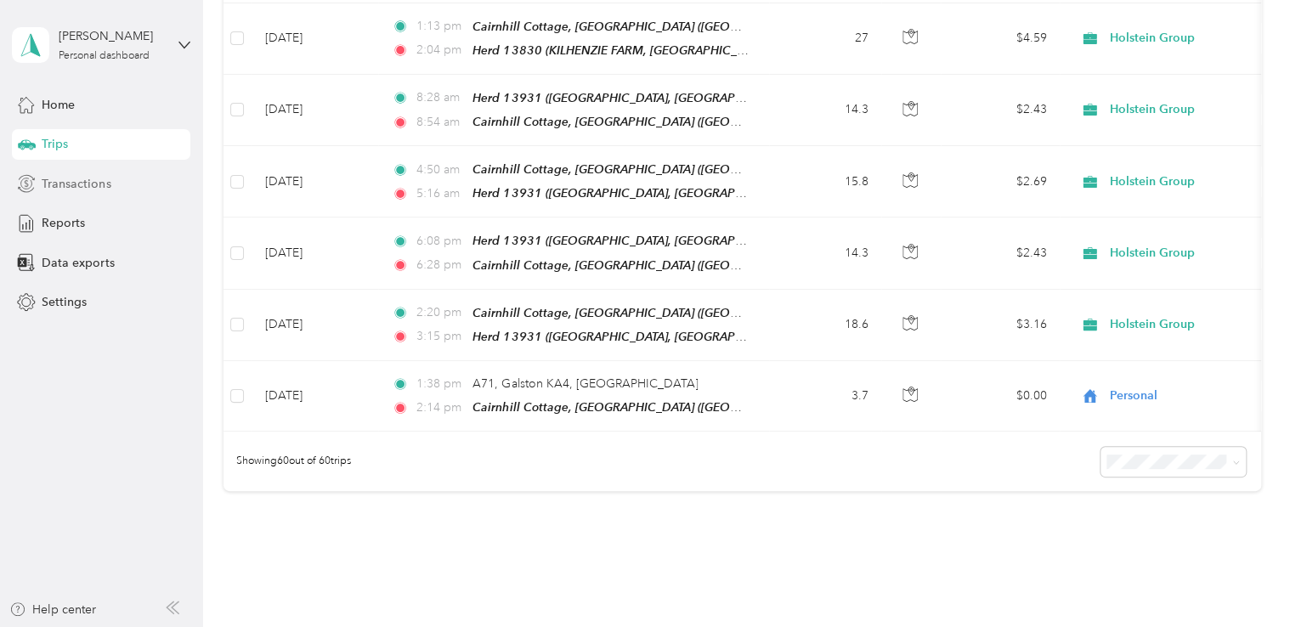
click at [59, 177] on span "Transactions" at bounding box center [76, 184] width 69 height 18
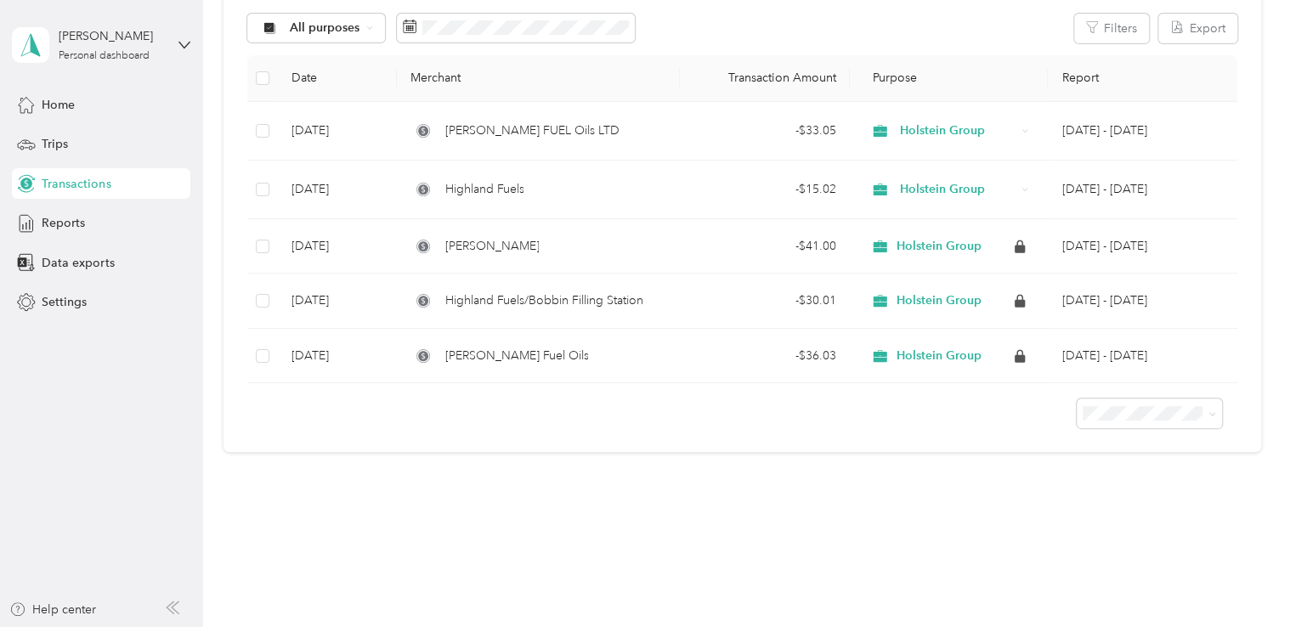
scroll to position [197, 0]
click at [153, 138] on div "Trips" at bounding box center [101, 144] width 178 height 31
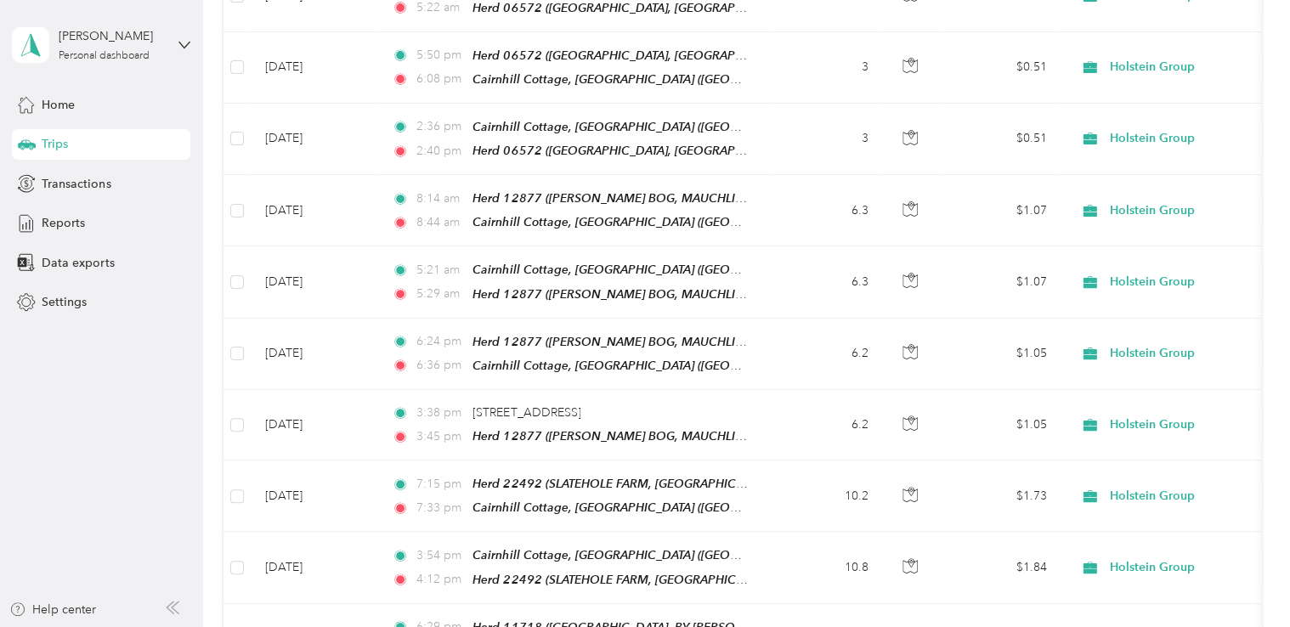
scroll to position [3453, 0]
